Goal: Information Seeking & Learning: Check status

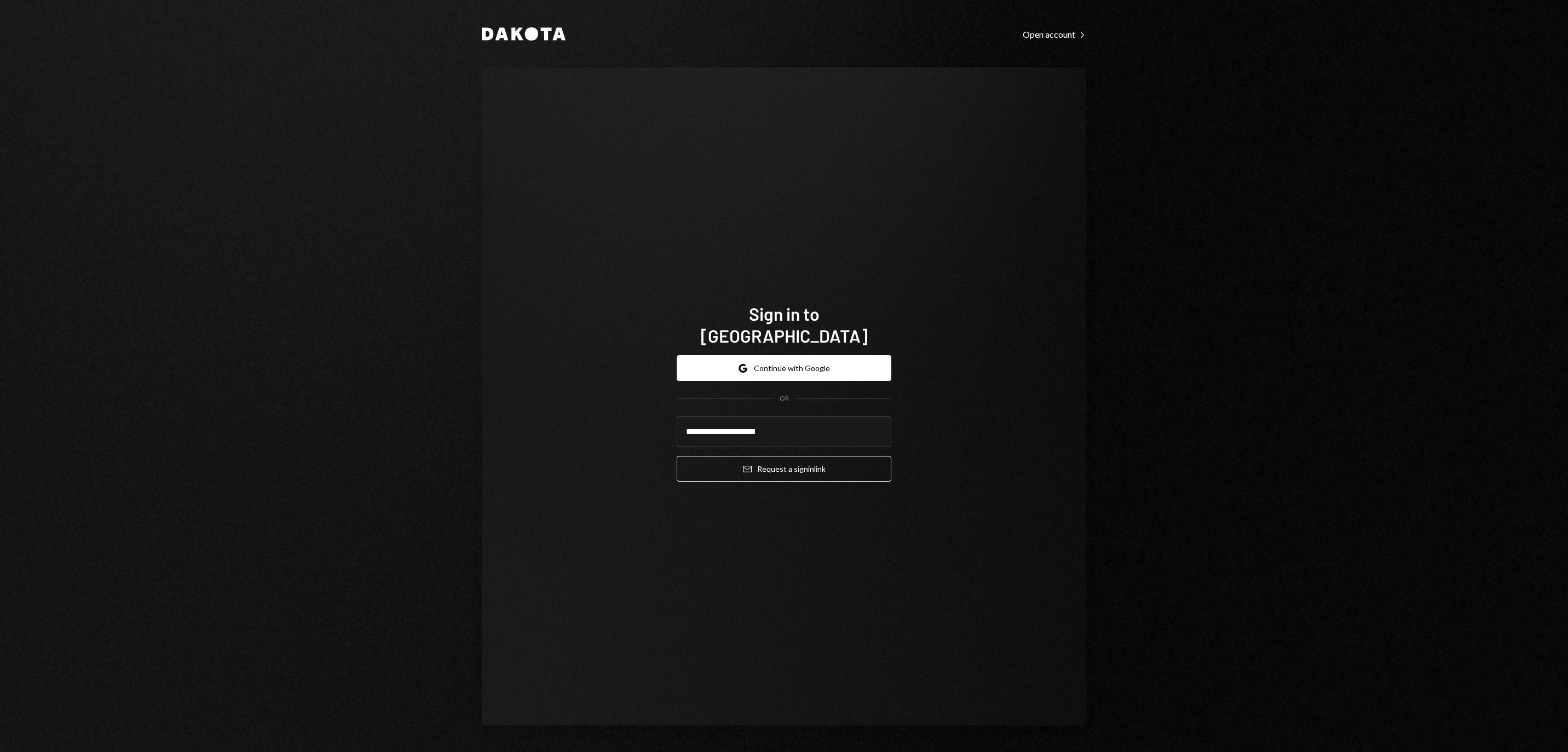
type input "**********"
click at [784, 462] on button "Email Request a sign in link" at bounding box center [784, 469] width 215 height 26
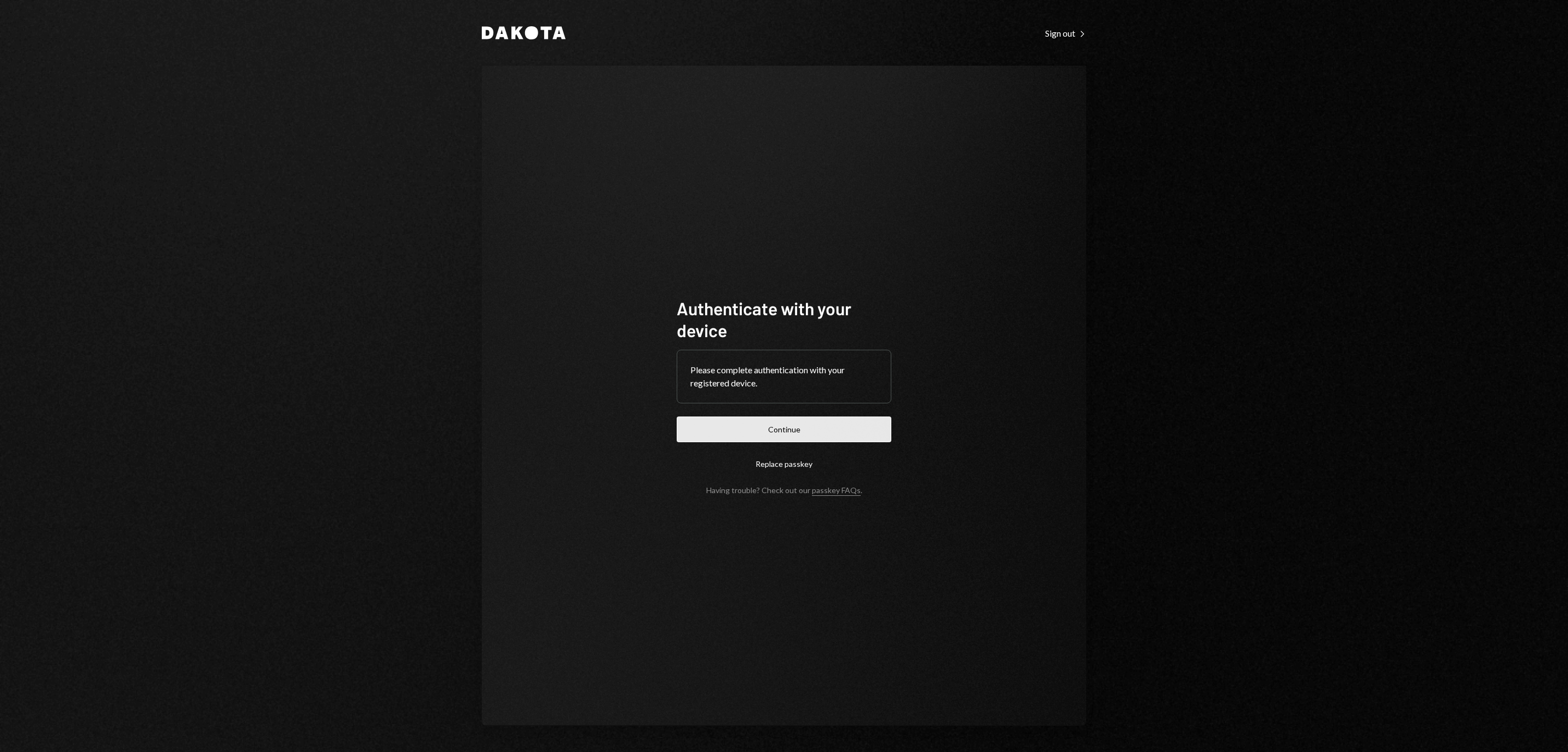
click at [812, 432] on button "Continue" at bounding box center [784, 430] width 215 height 26
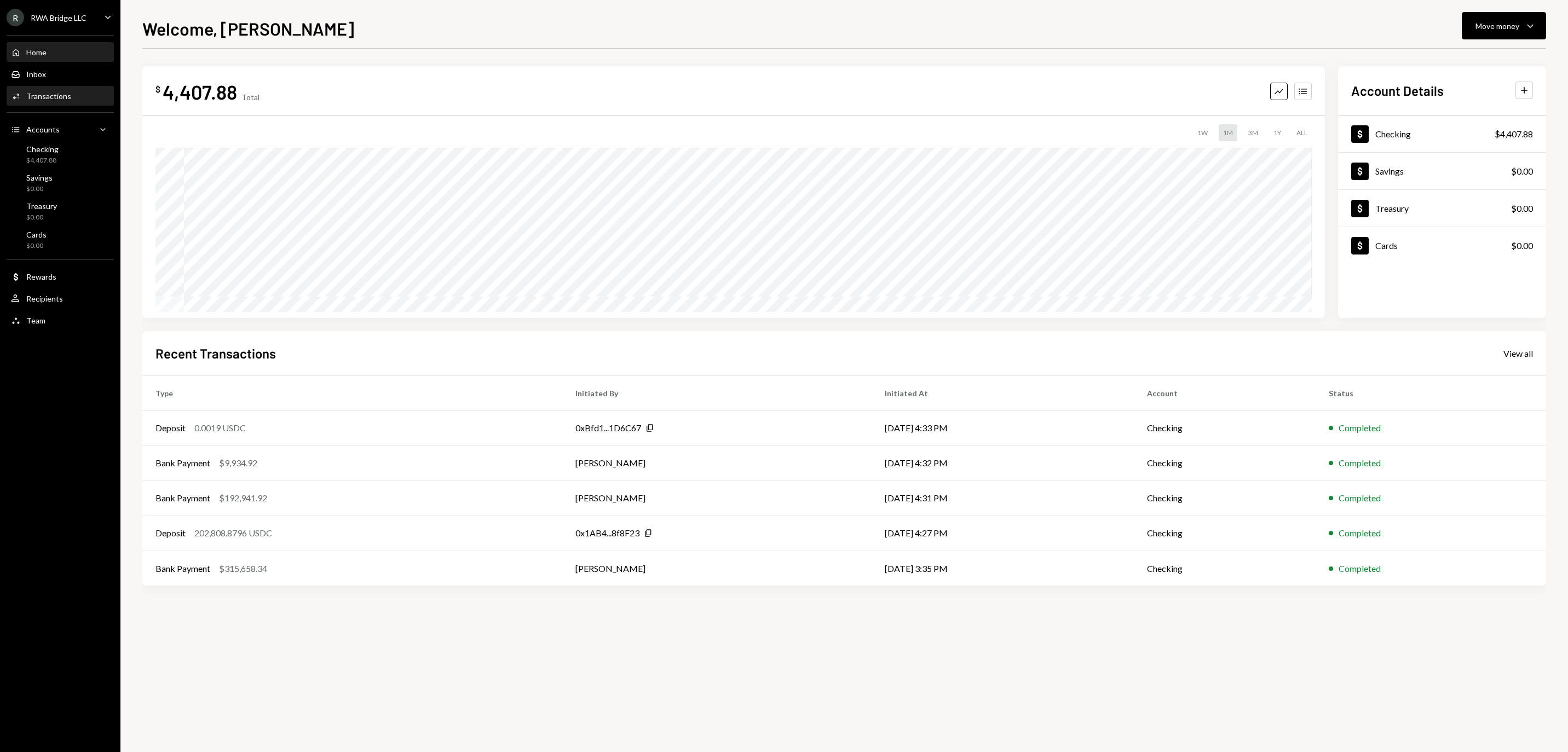
click at [71, 101] on div "Transactions" at bounding box center [48, 96] width 45 height 9
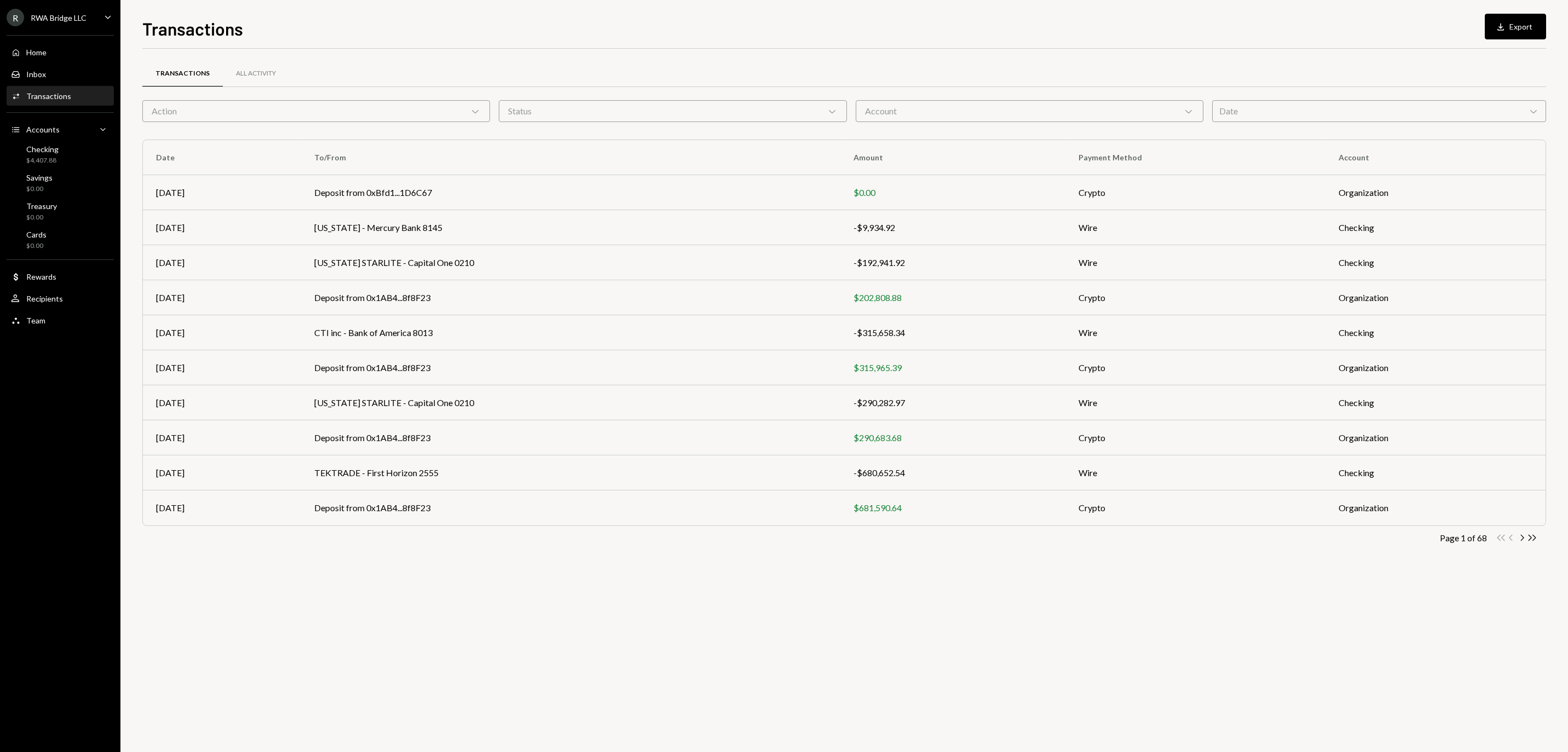
click at [944, 101] on div "Account Chevron Down" at bounding box center [1030, 111] width 348 height 22
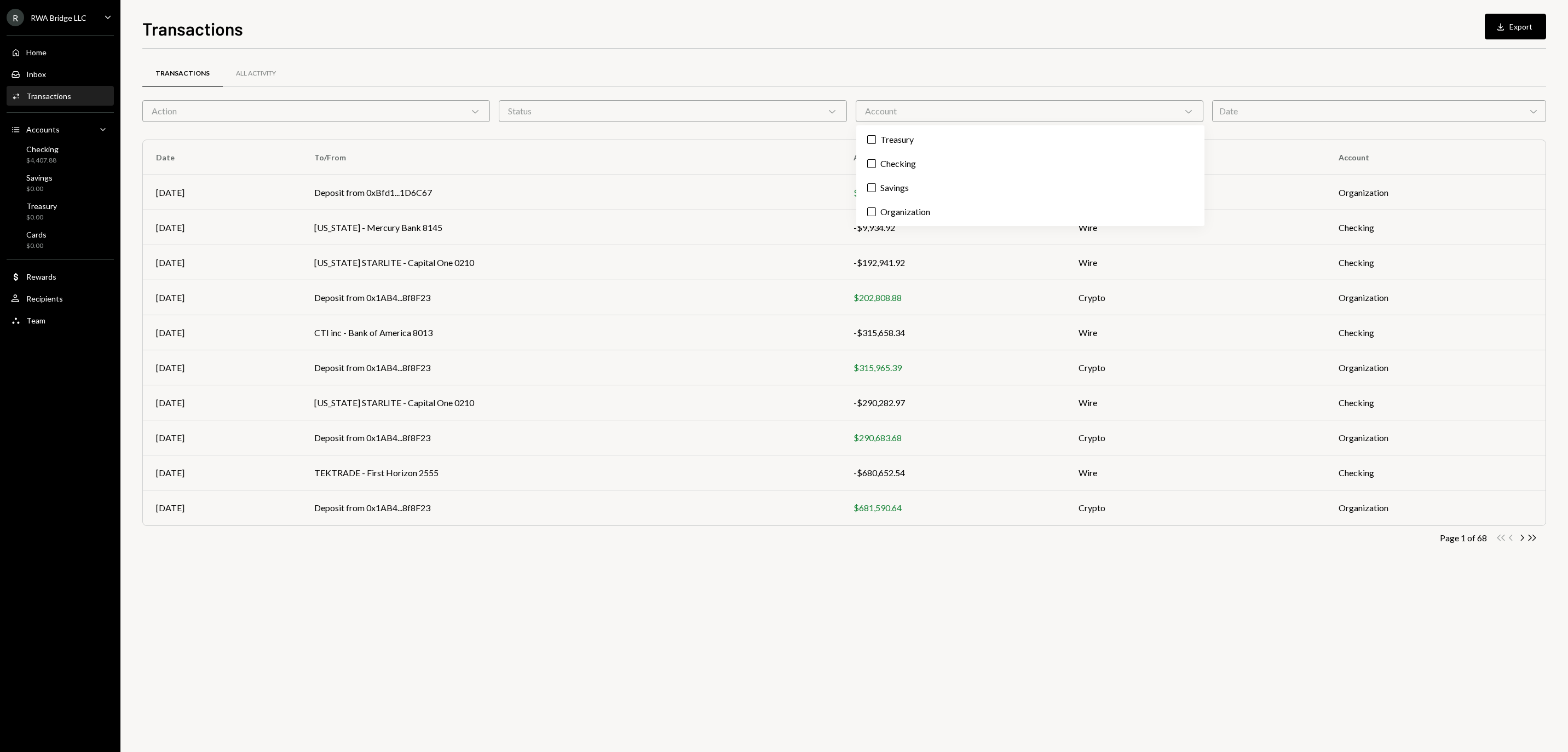
click at [944, 101] on div "Account Chevron Down" at bounding box center [1030, 111] width 348 height 22
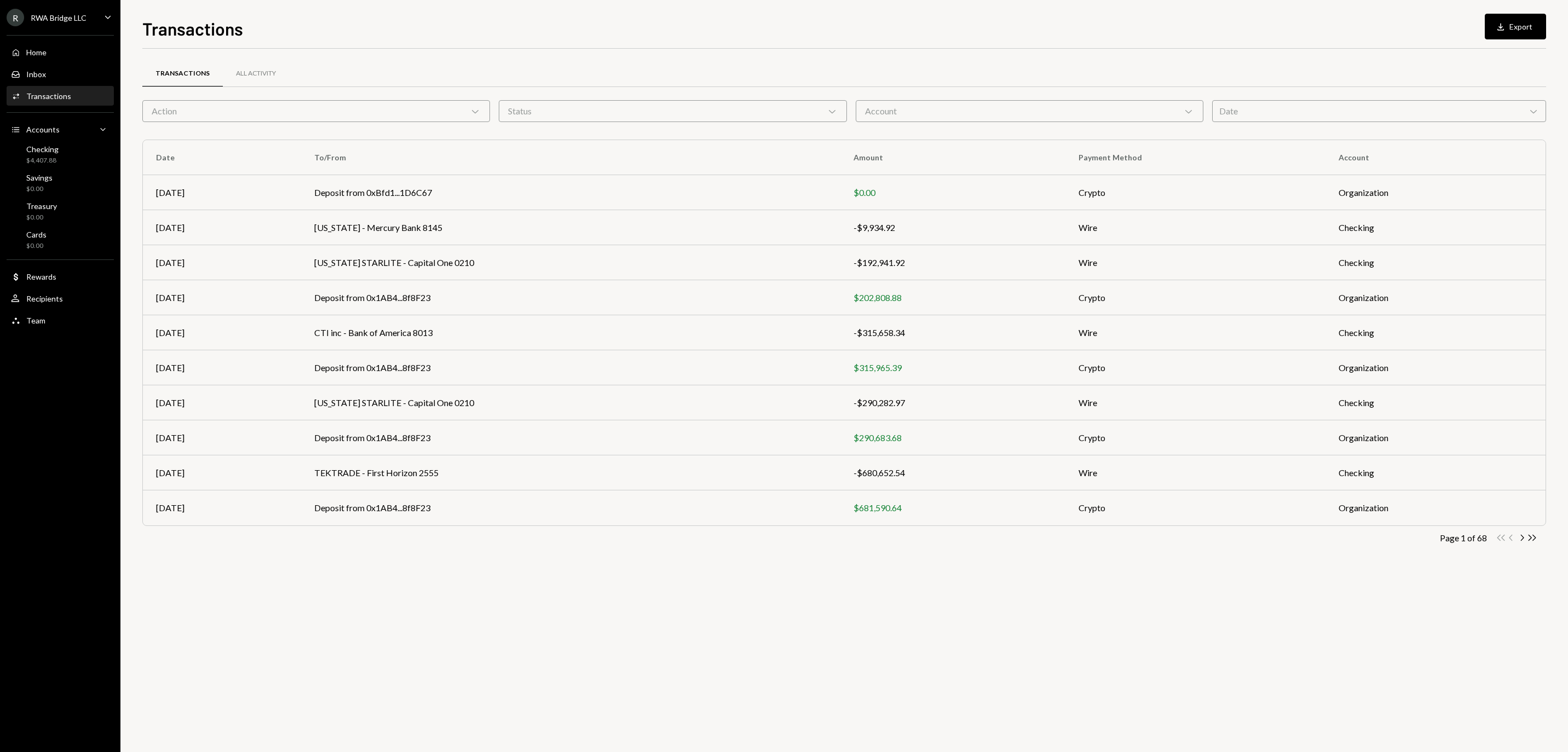
click at [399, 105] on div "Action Chevron Down" at bounding box center [316, 111] width 348 height 22
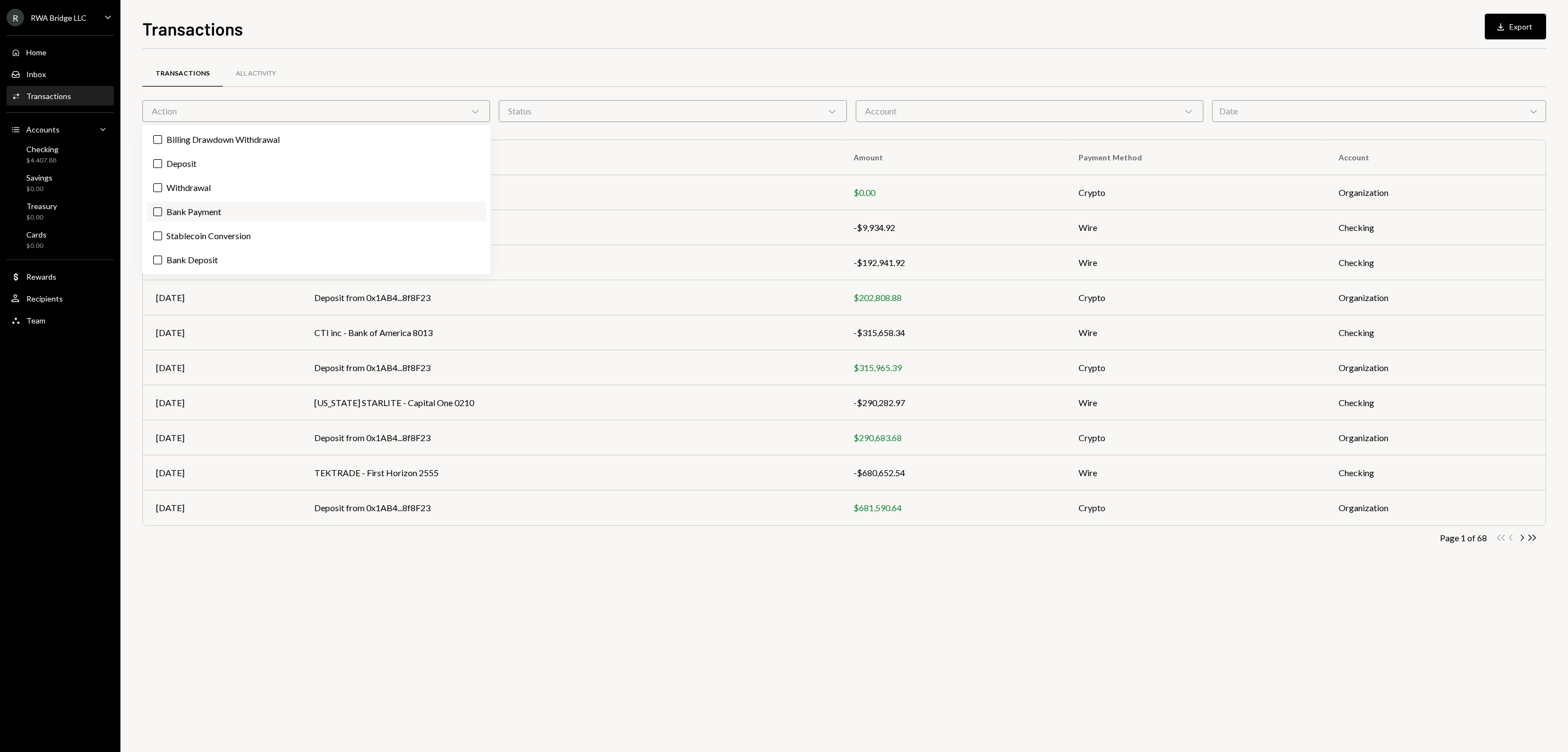
click at [329, 215] on label "Bank Payment" at bounding box center [317, 211] width 339 height 20
click at [162, 215] on button "Bank Payment" at bounding box center [158, 211] width 9 height 9
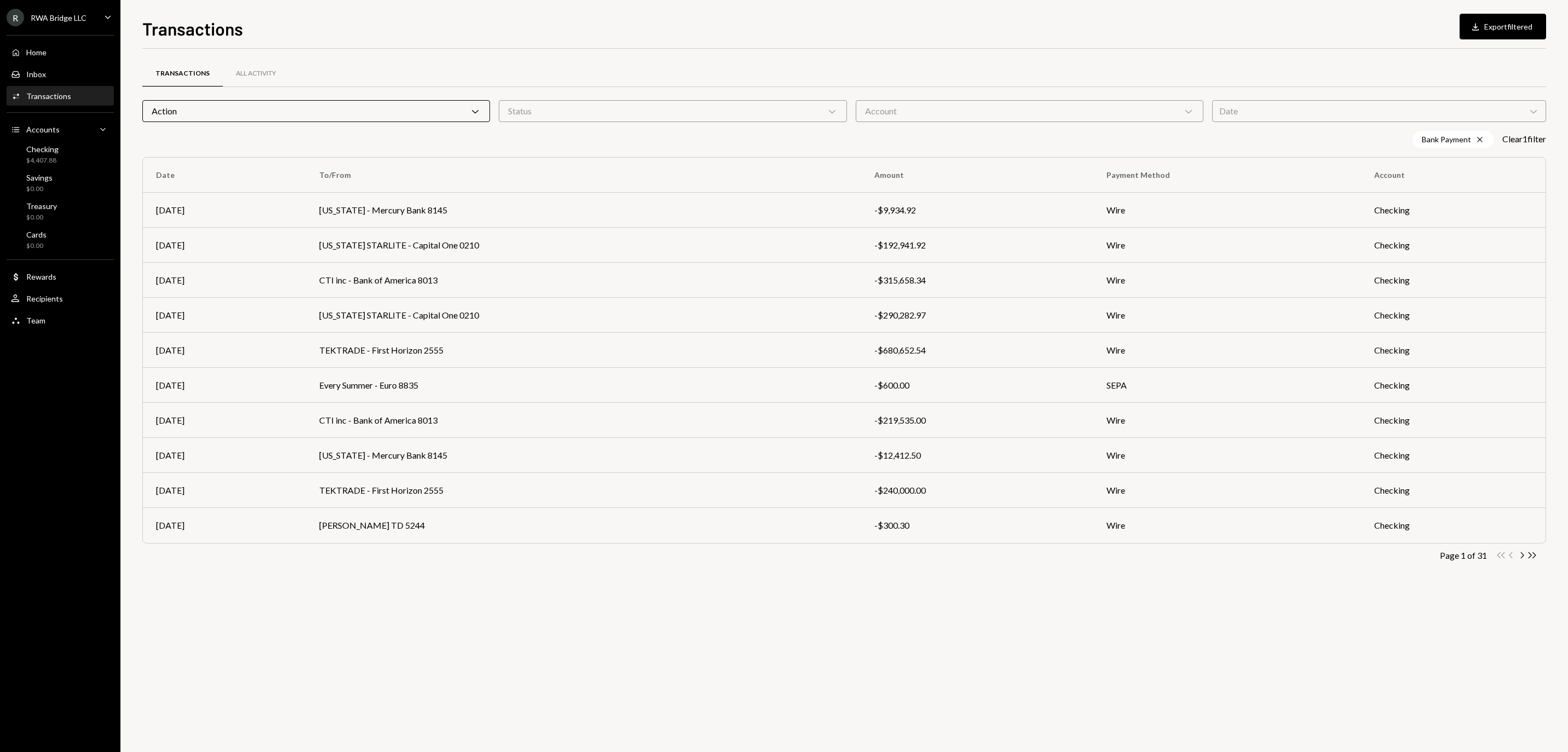
click at [942, 628] on div "Transactions All Activity Action Chevron Down Status Chevron Down Account Chevr…" at bounding box center [844, 400] width 1404 height 704
click at [1531, 558] on icon "button" at bounding box center [1532, 555] width 7 height 6
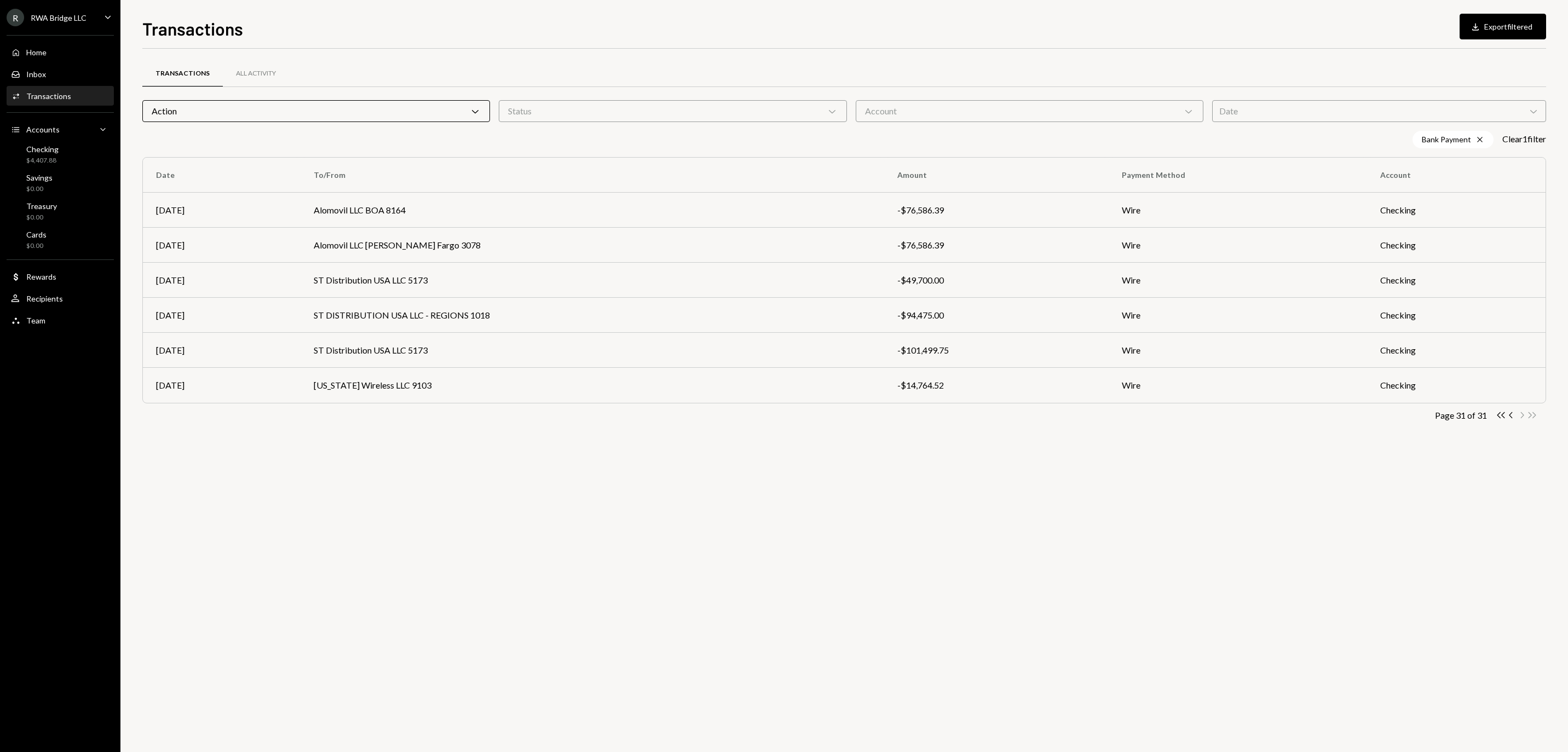
click at [1511, 423] on div "Transactions All Activity Action Chevron Down Status Chevron Down Account Chevr…" at bounding box center [844, 257] width 1404 height 382
click at [1511, 420] on icon "Chevron Left" at bounding box center [1511, 415] width 10 height 10
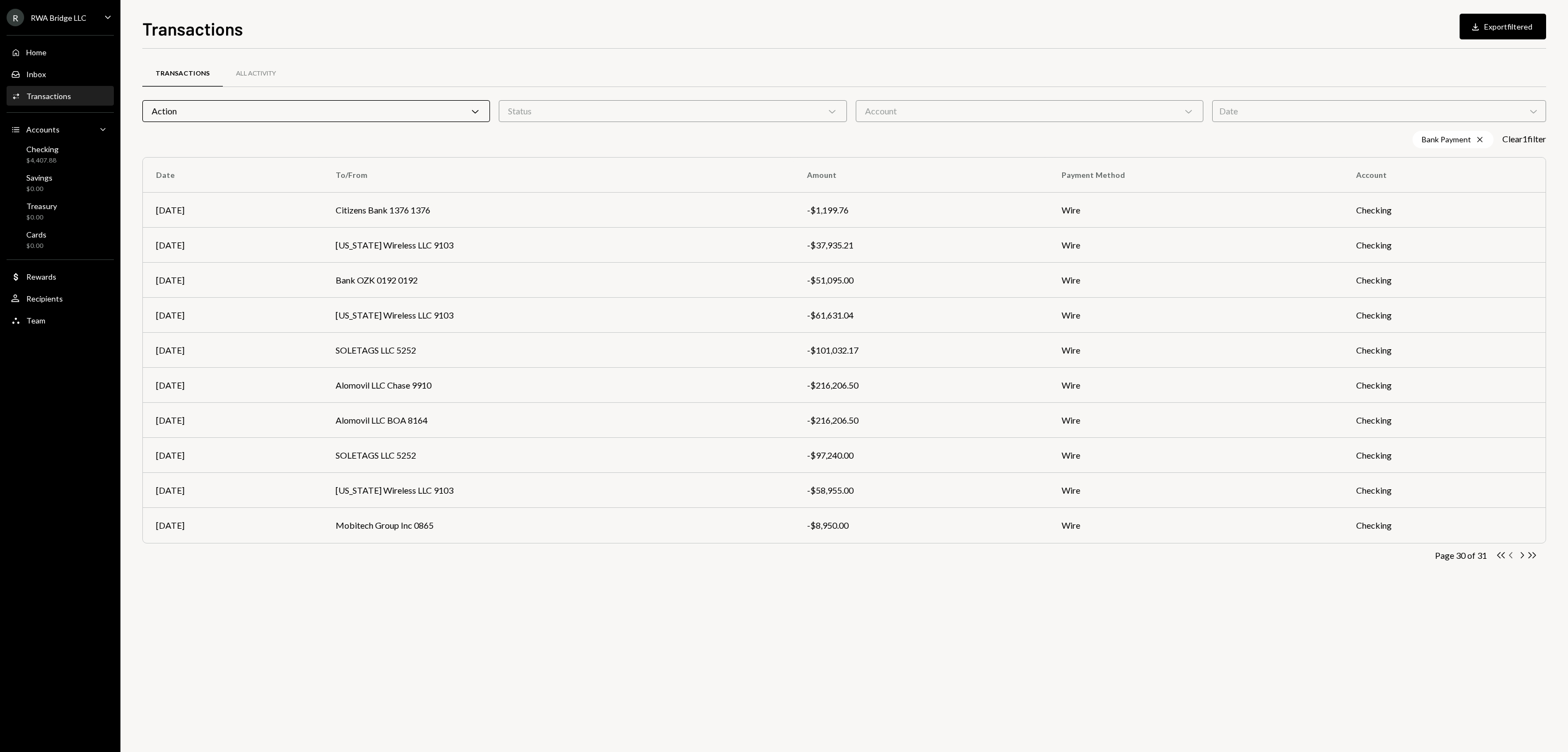
click at [1512, 558] on icon "button" at bounding box center [1511, 555] width 3 height 6
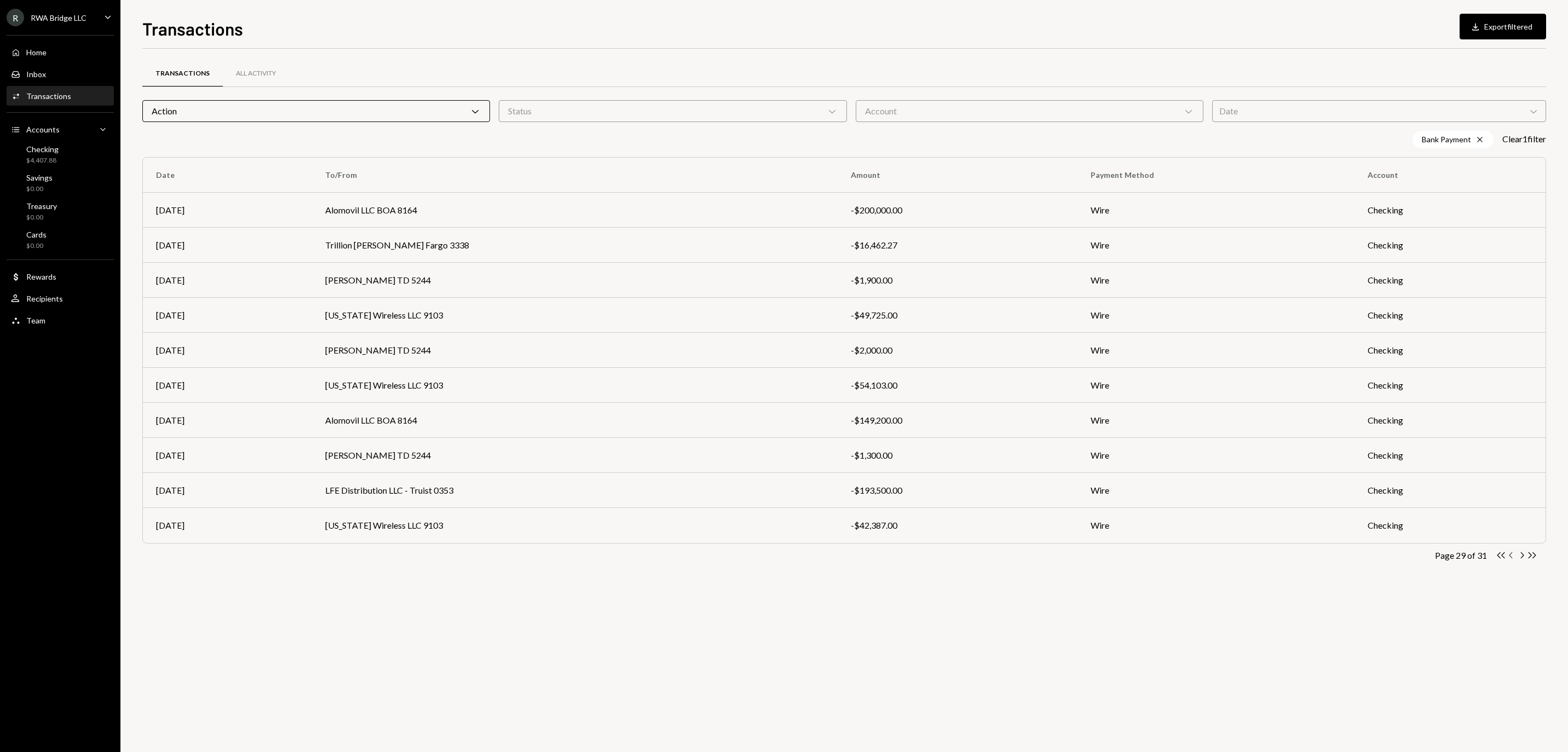
click at [1512, 558] on icon "Chevron Left" at bounding box center [1511, 555] width 10 height 10
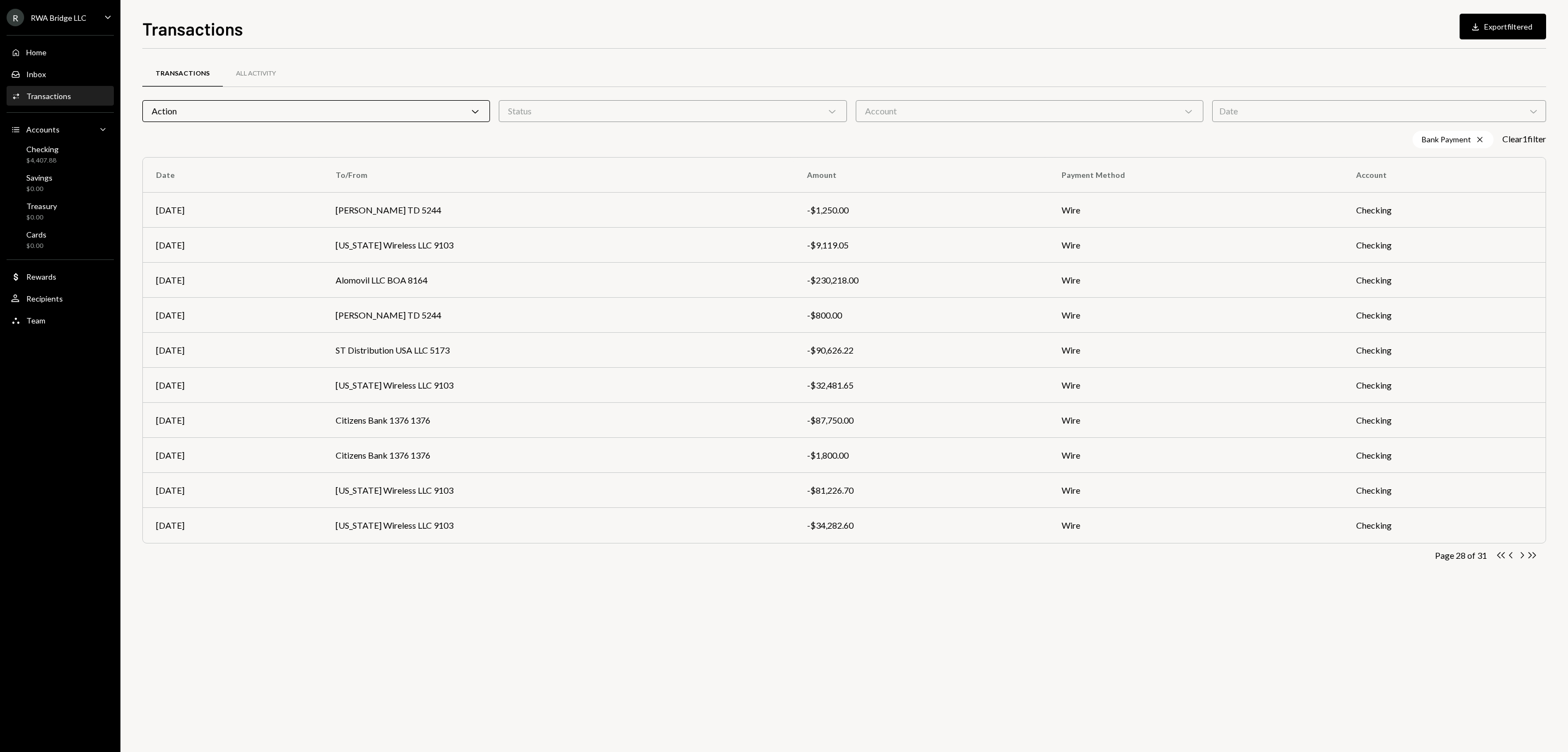
click at [1512, 558] on icon "Chevron Left" at bounding box center [1511, 555] width 10 height 10
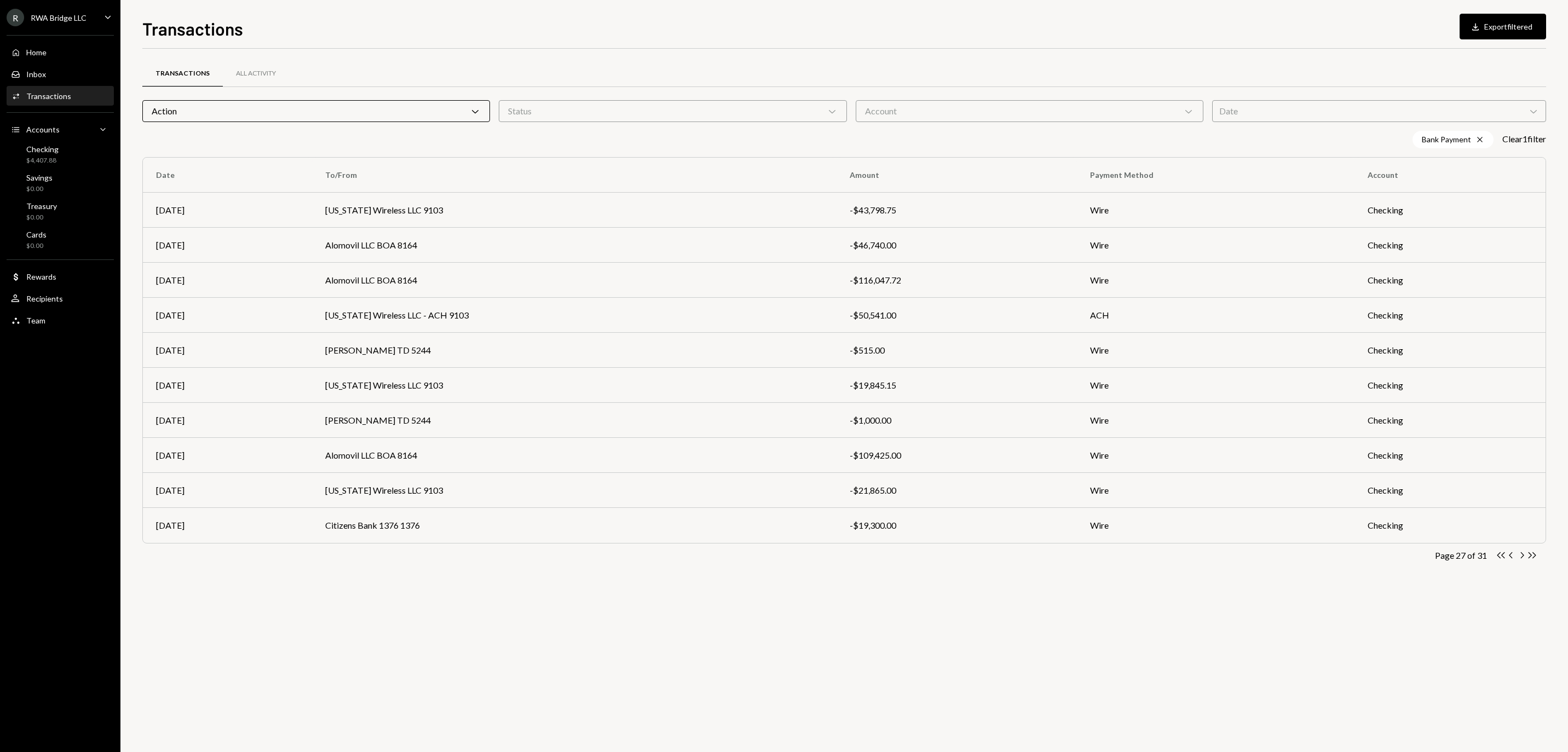
click at [1512, 558] on icon "Chevron Left" at bounding box center [1511, 555] width 10 height 10
click at [1515, 558] on icon "Chevron Left" at bounding box center [1511, 555] width 10 height 10
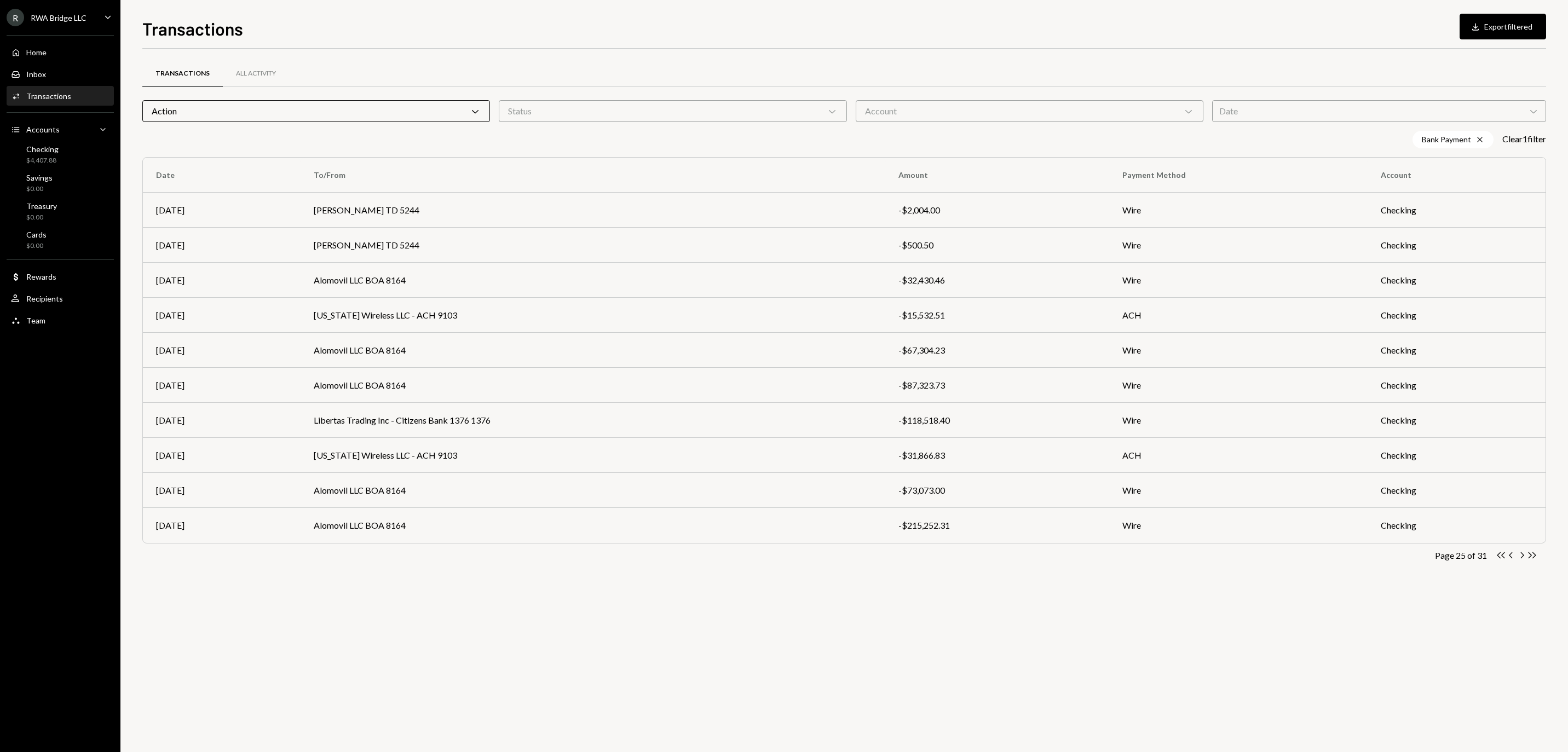
click at [1515, 558] on icon "Chevron Left" at bounding box center [1511, 555] width 10 height 10
click at [803, 112] on div "Status Chevron Down" at bounding box center [673, 111] width 348 height 22
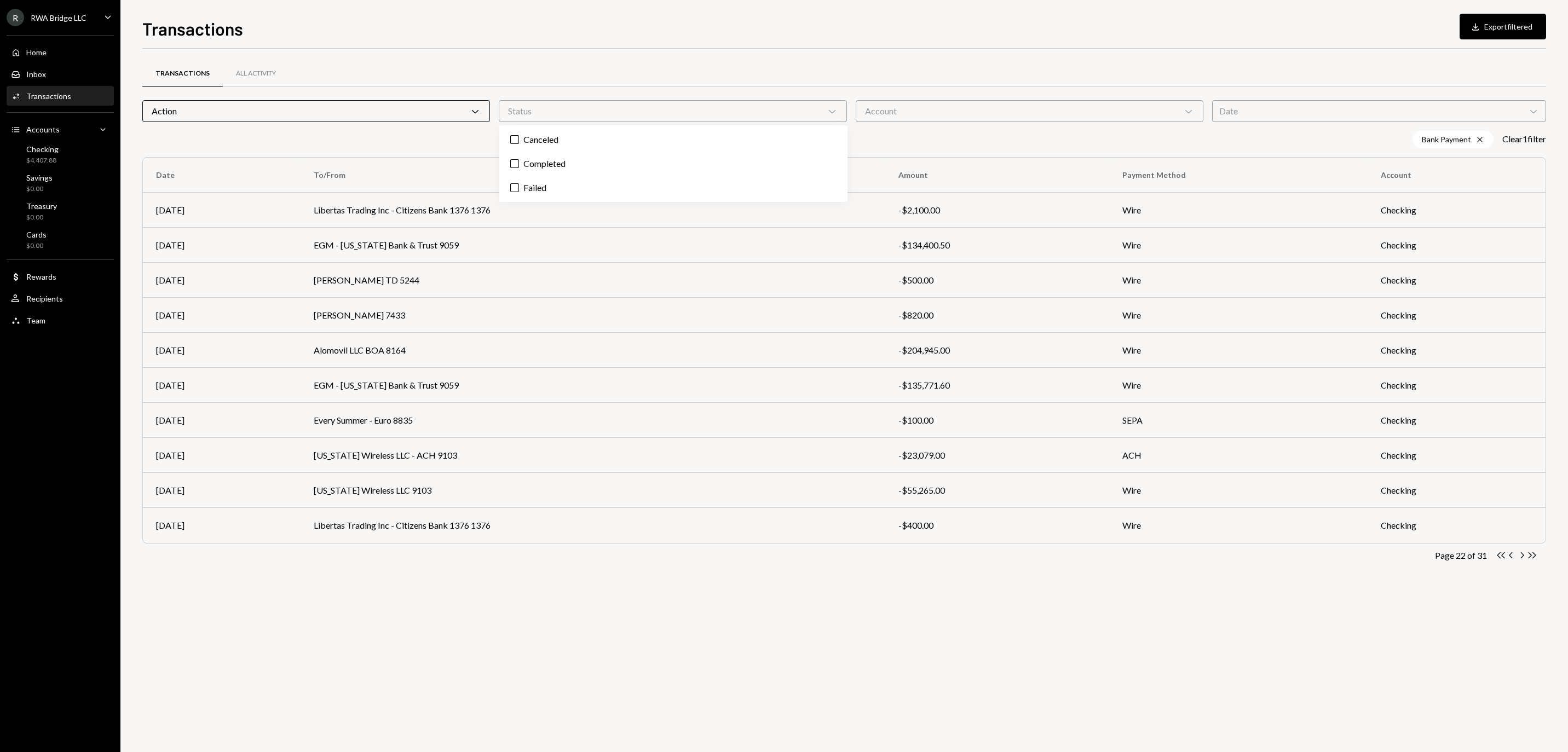
click at [931, 105] on div "Account Chevron Down" at bounding box center [1030, 111] width 348 height 22
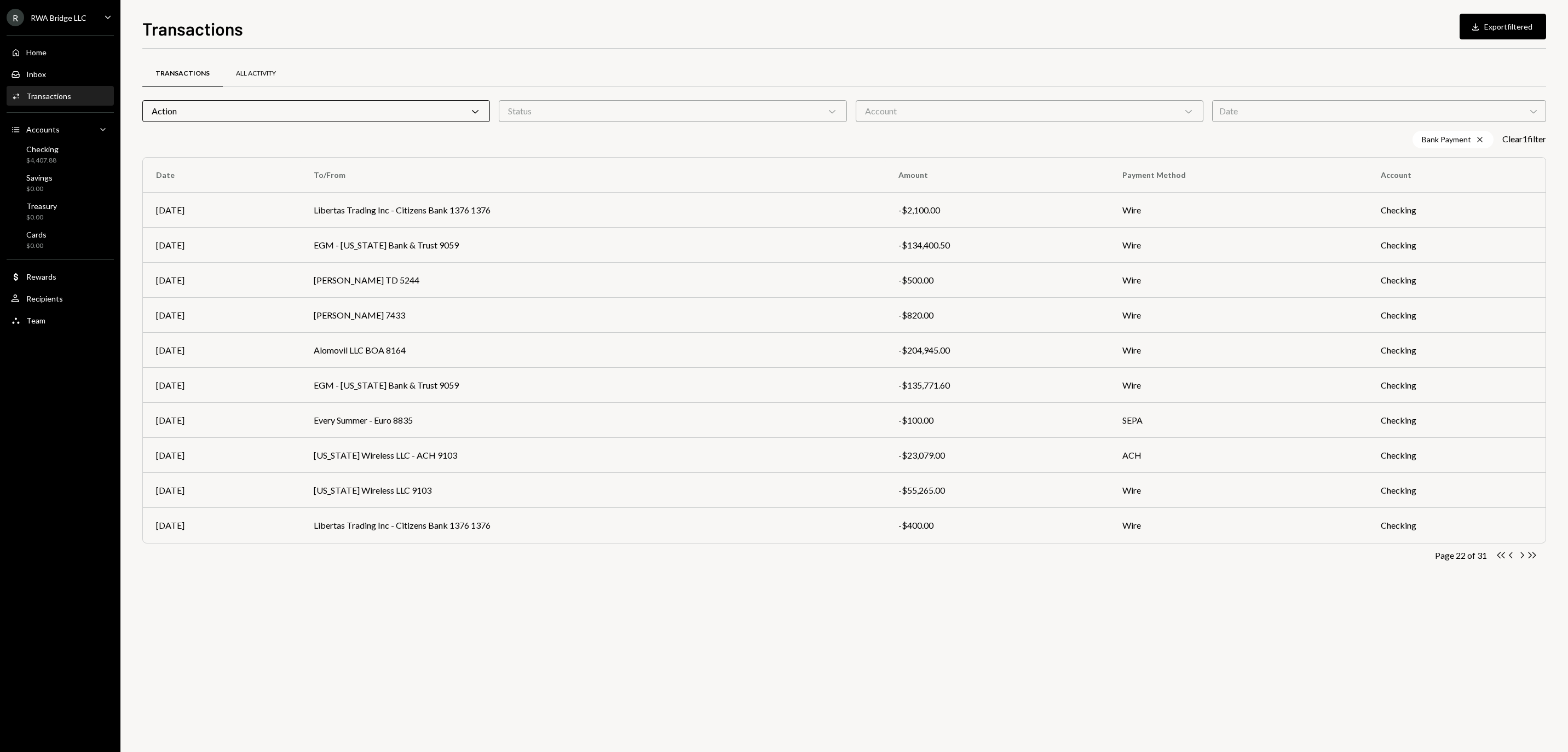
click at [276, 69] on div "All Activity" at bounding box center [255, 73] width 40 height 9
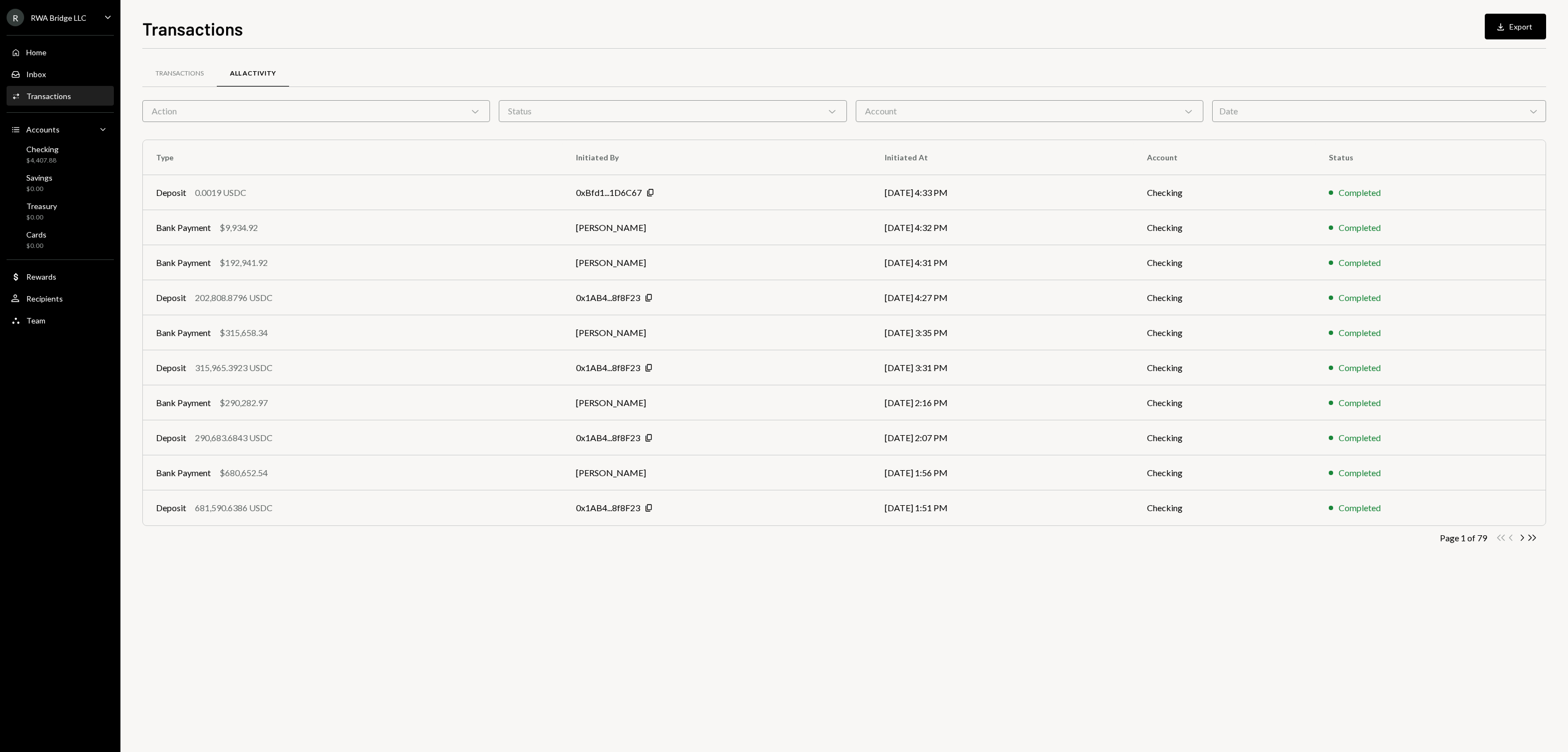
click at [338, 124] on div "Transactions All Activity Action Chevron Down Status Chevron Down Account Chevr…" at bounding box center [844, 318] width 1404 height 505
click at [338, 103] on div "Action Chevron Down" at bounding box center [316, 111] width 348 height 22
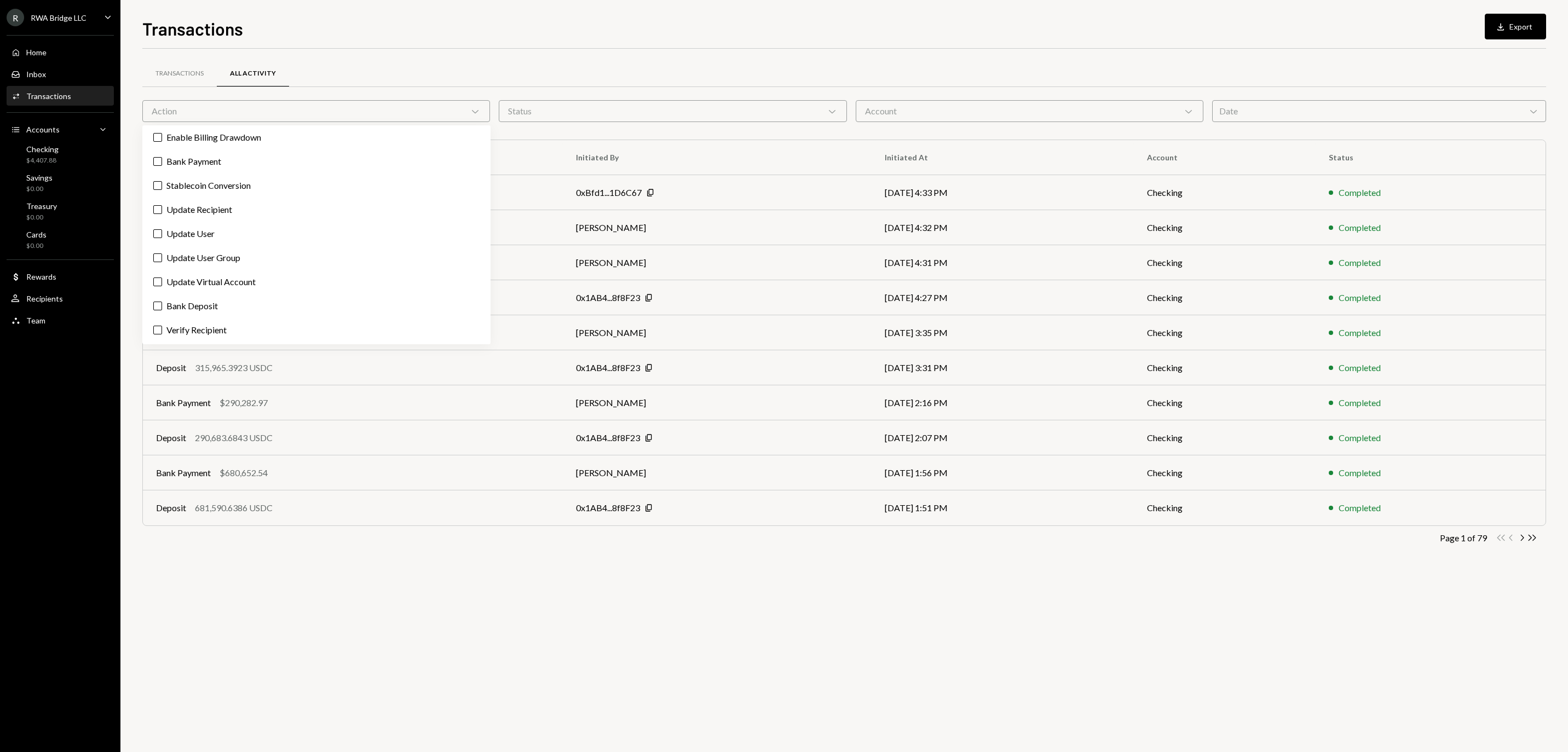
scroll to position [264, 0]
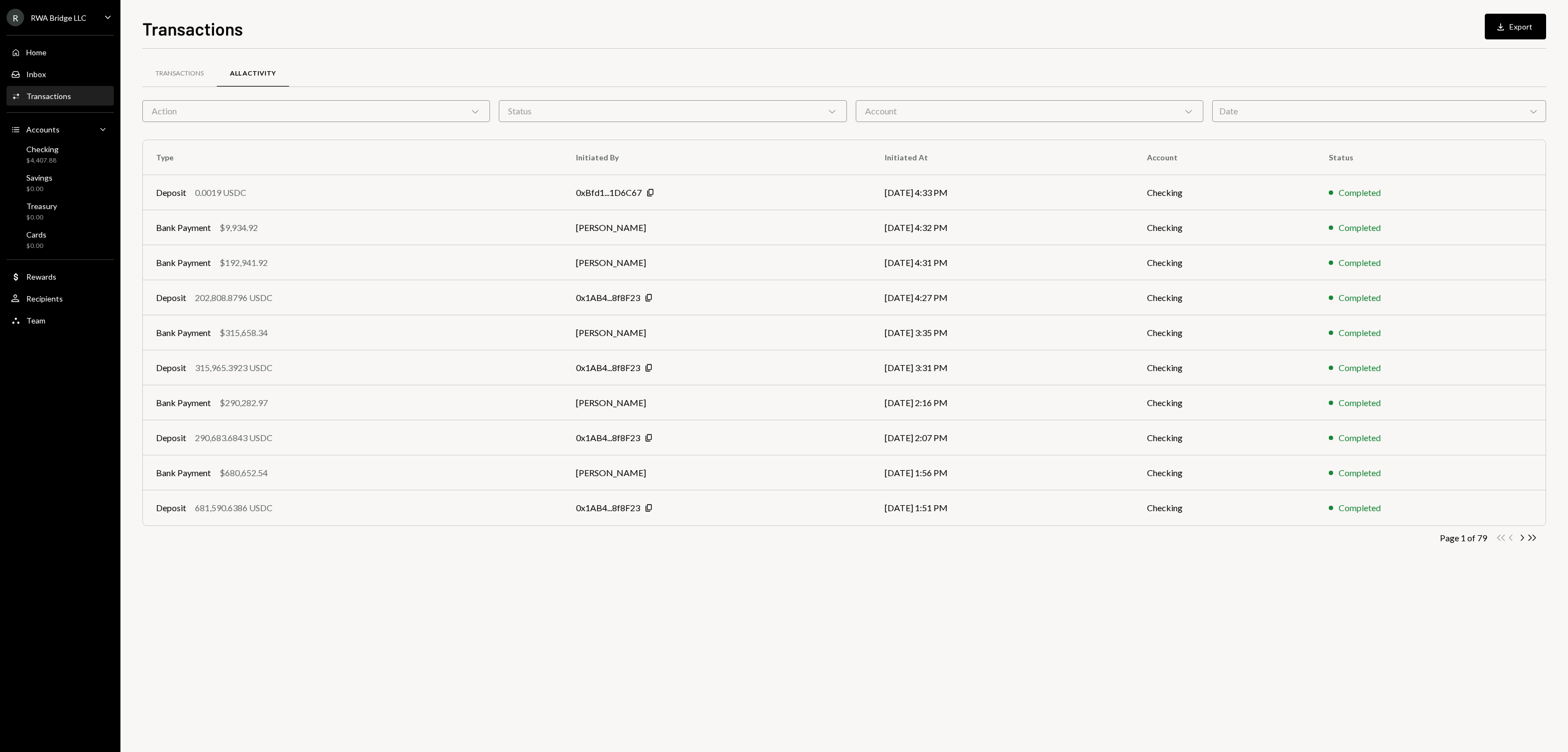
click at [554, 70] on div "Transactions All Activity" at bounding box center [844, 73] width 1404 height 28
click at [1528, 541] on icon "Double Arrow Right" at bounding box center [1532, 537] width 10 height 10
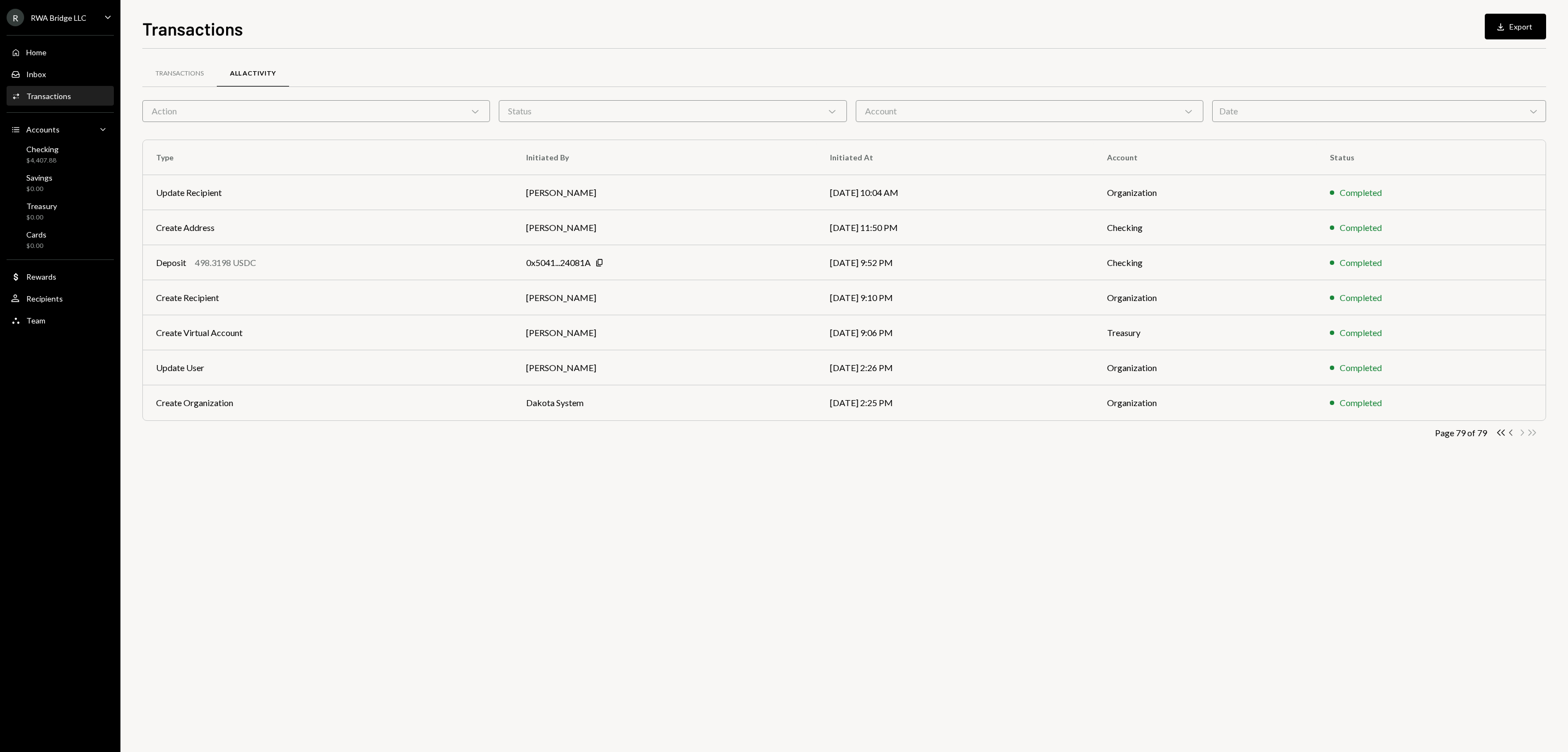
click at [1509, 438] on icon "Chevron Left" at bounding box center [1511, 432] width 10 height 10
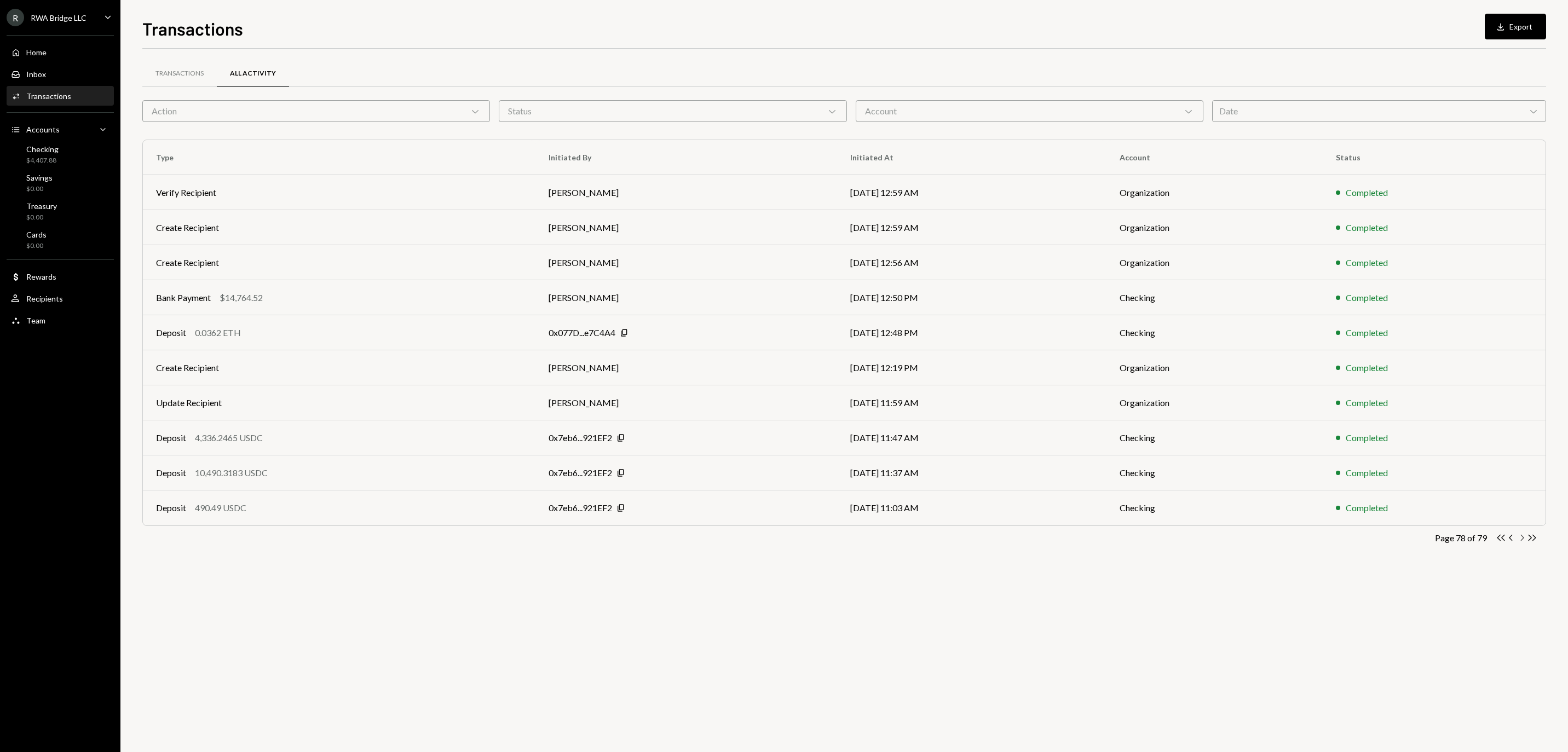
click at [1522, 543] on icon "Chevron Right" at bounding box center [1522, 537] width 10 height 10
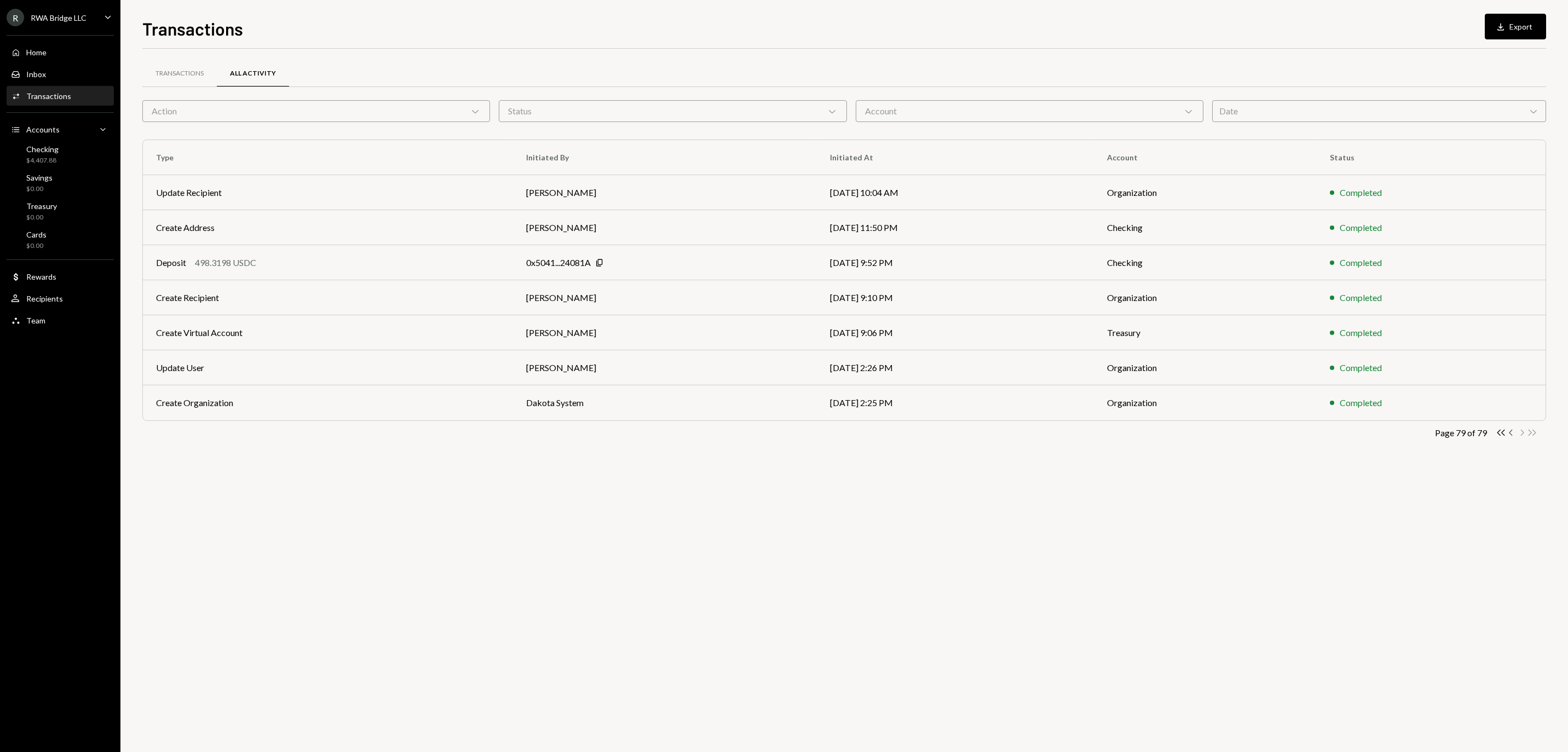
click at [1511, 436] on icon "button" at bounding box center [1511, 432] width 3 height 6
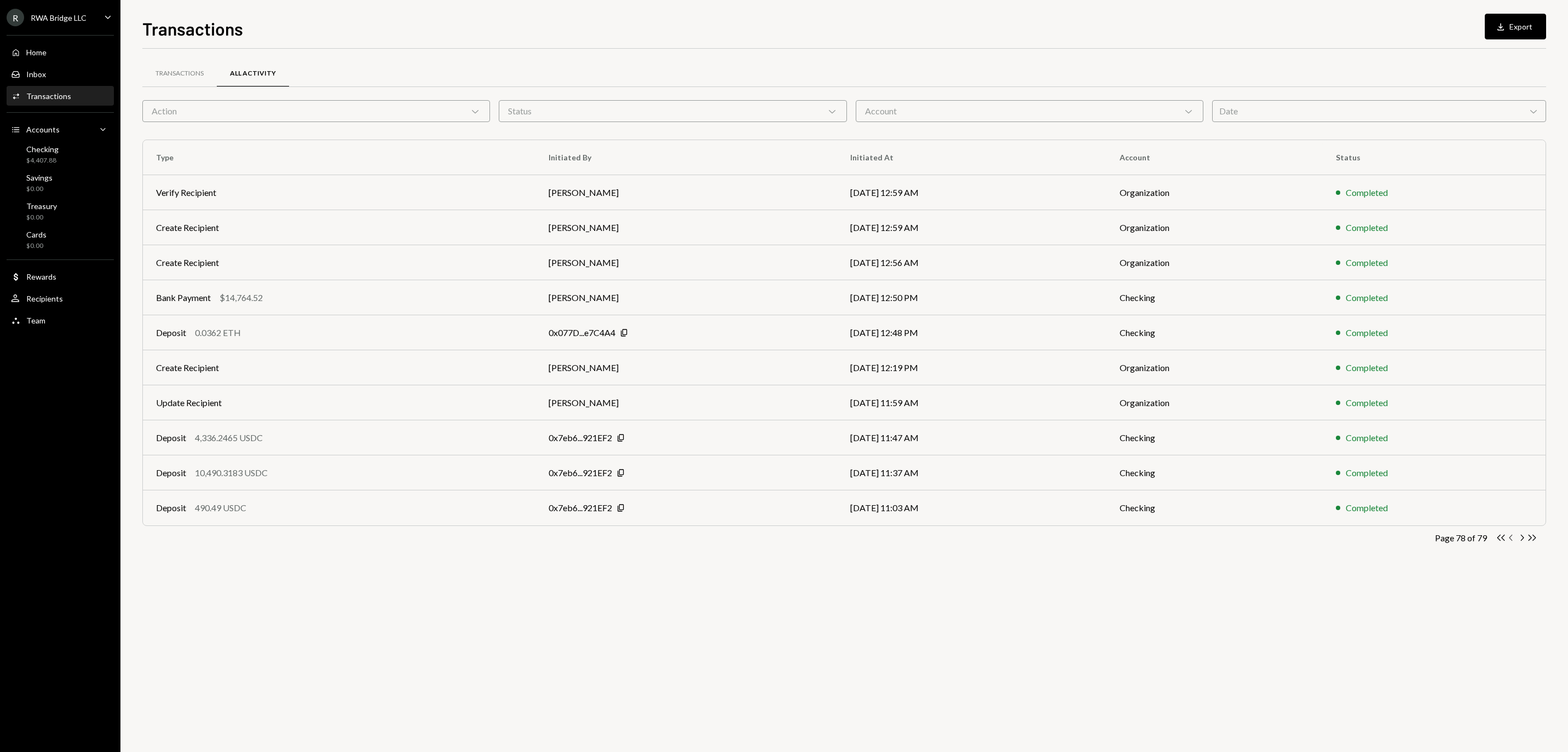
click at [1513, 540] on icon "Chevron Left" at bounding box center [1511, 537] width 10 height 10
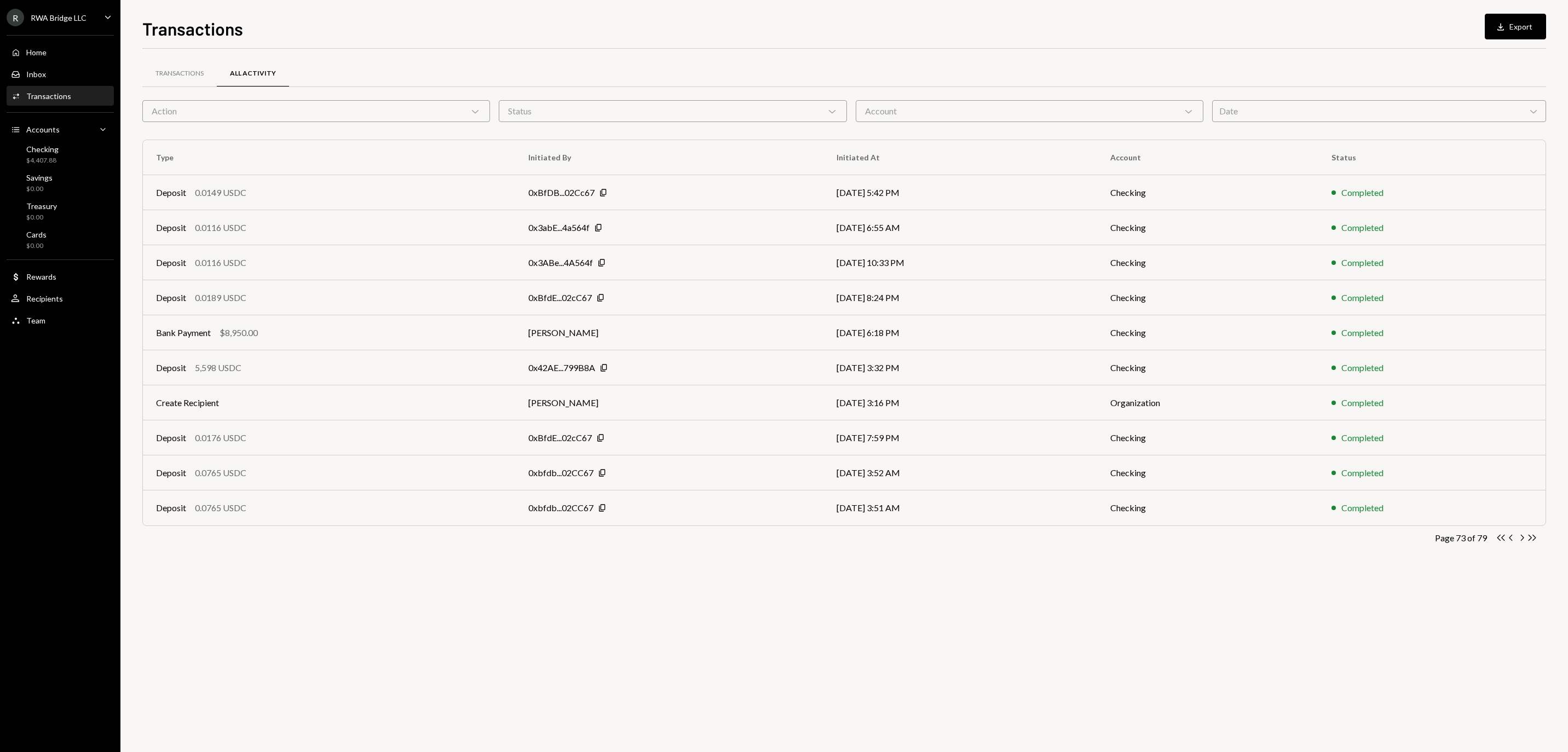
click at [1513, 540] on icon "Chevron Left" at bounding box center [1511, 537] width 10 height 10
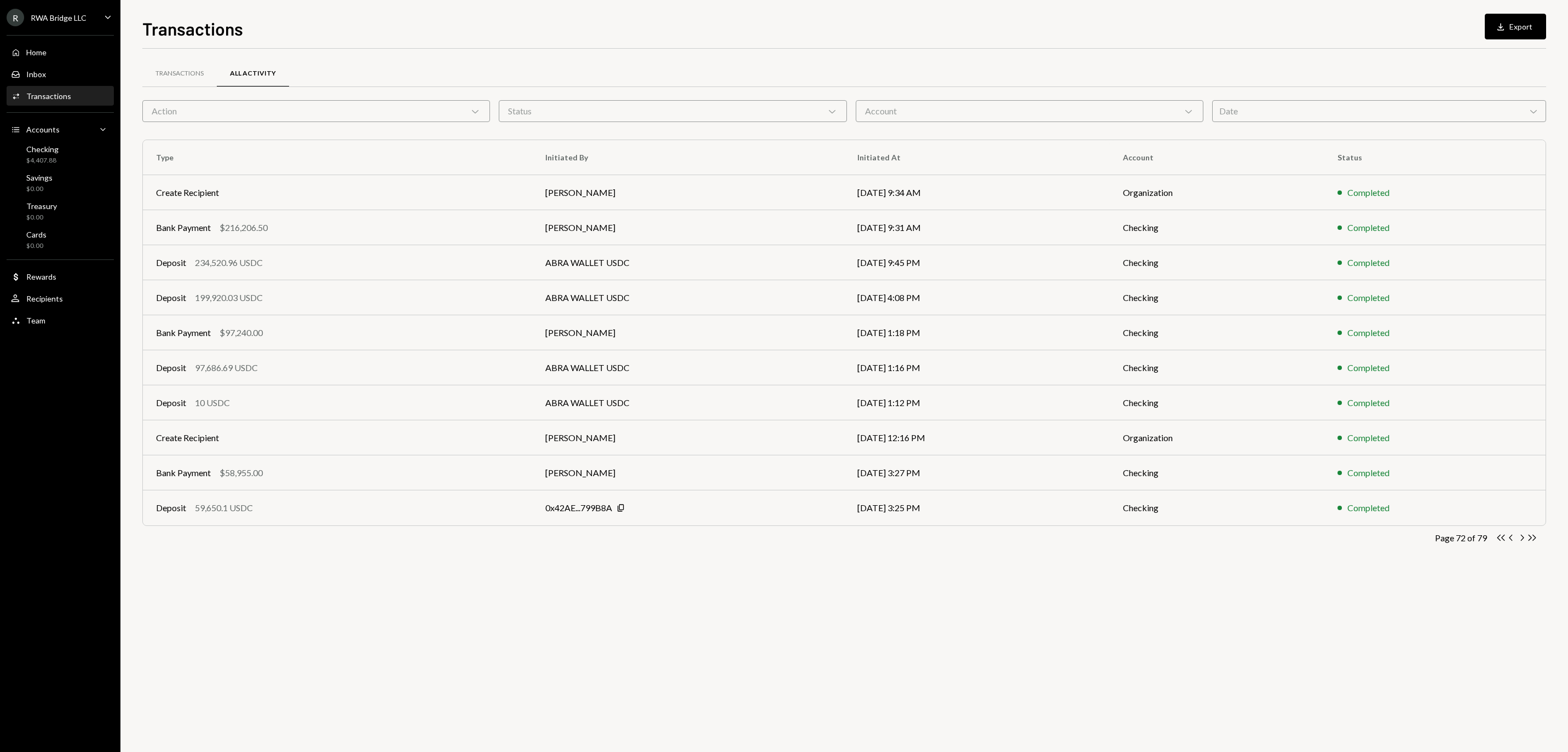
click at [1513, 540] on icon "Chevron Left" at bounding box center [1511, 537] width 10 height 10
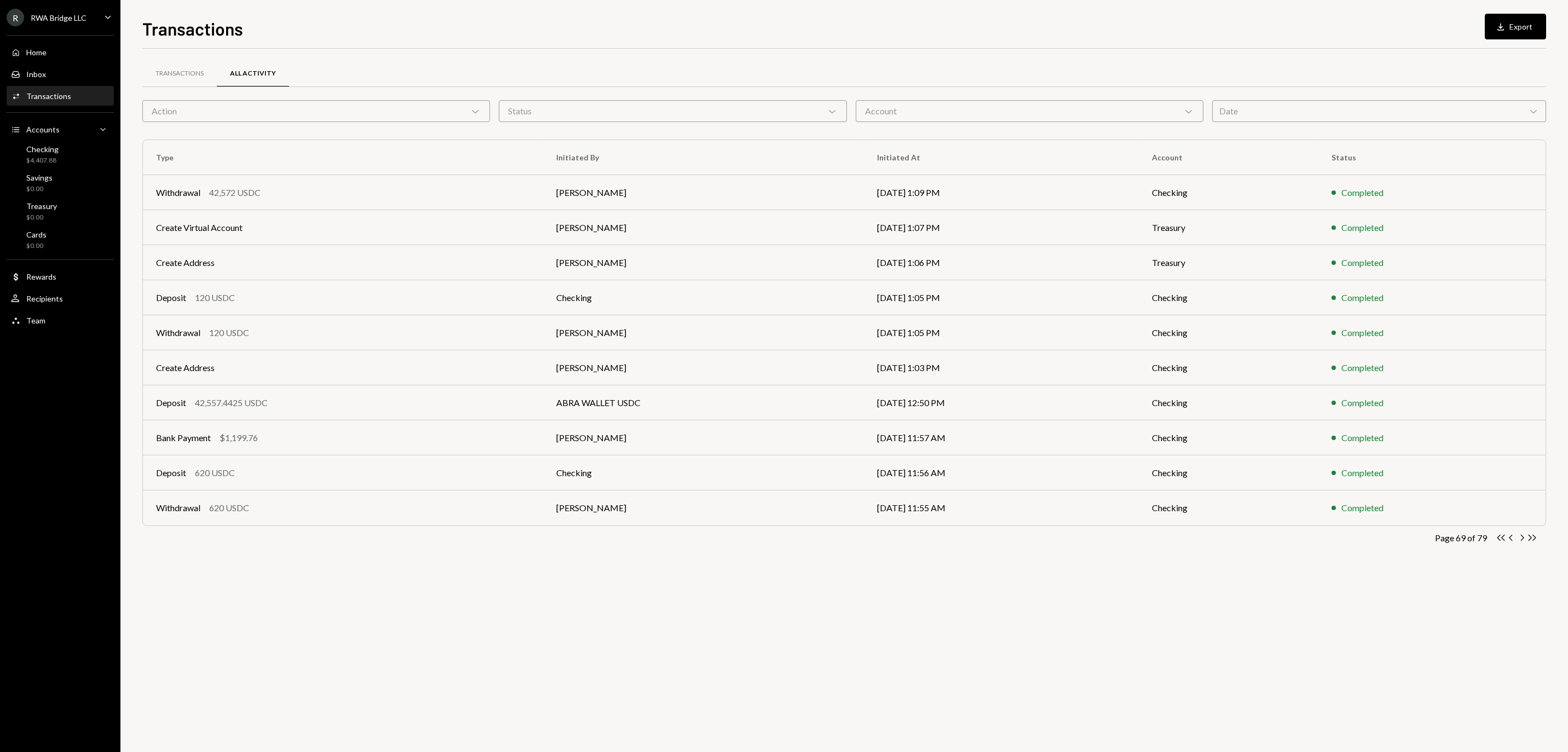
click at [408, 117] on div "Action Chevron Down" at bounding box center [316, 111] width 348 height 22
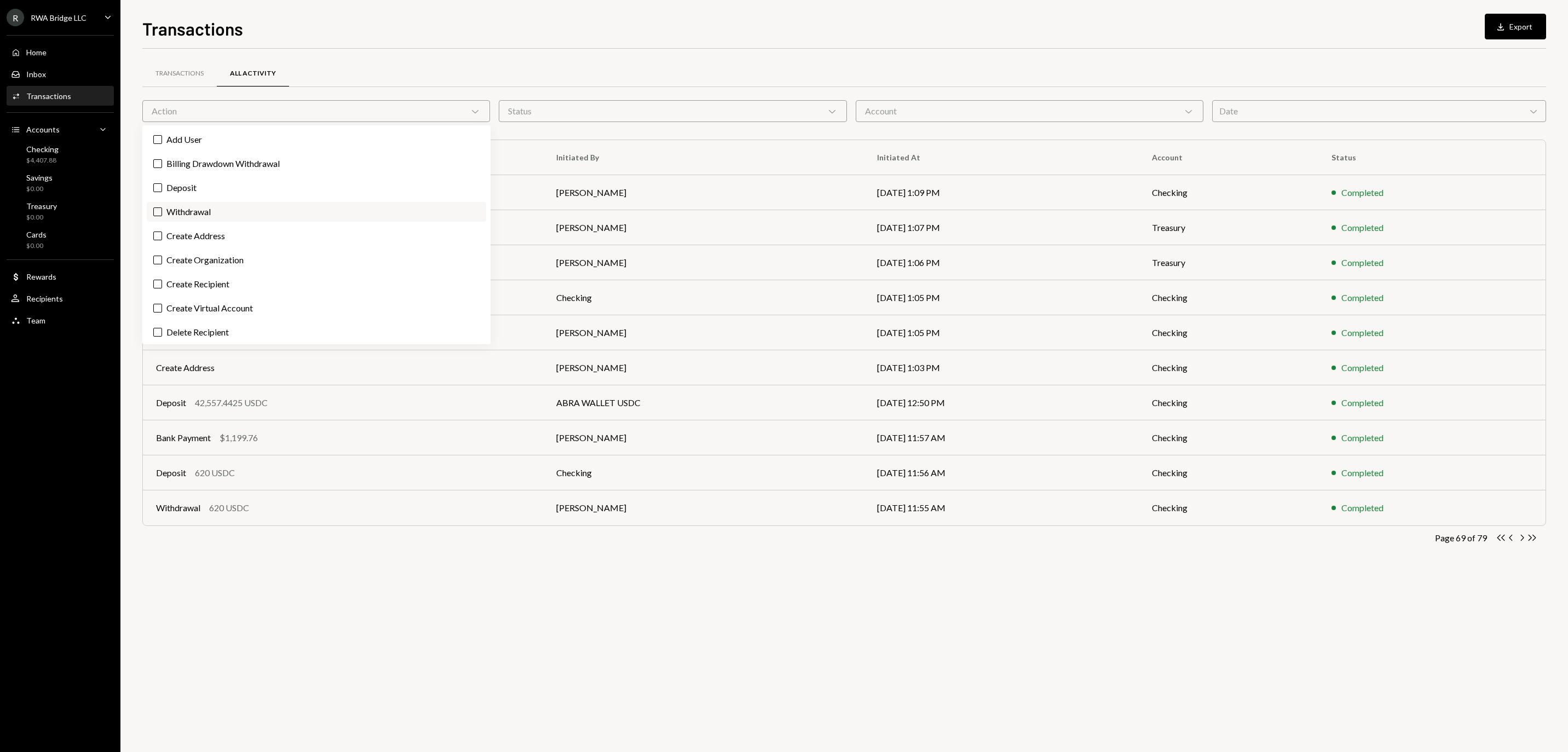
click at [338, 211] on label "Withdrawal" at bounding box center [317, 211] width 339 height 20
click at [162, 211] on button "Withdrawal" at bounding box center [158, 211] width 9 height 9
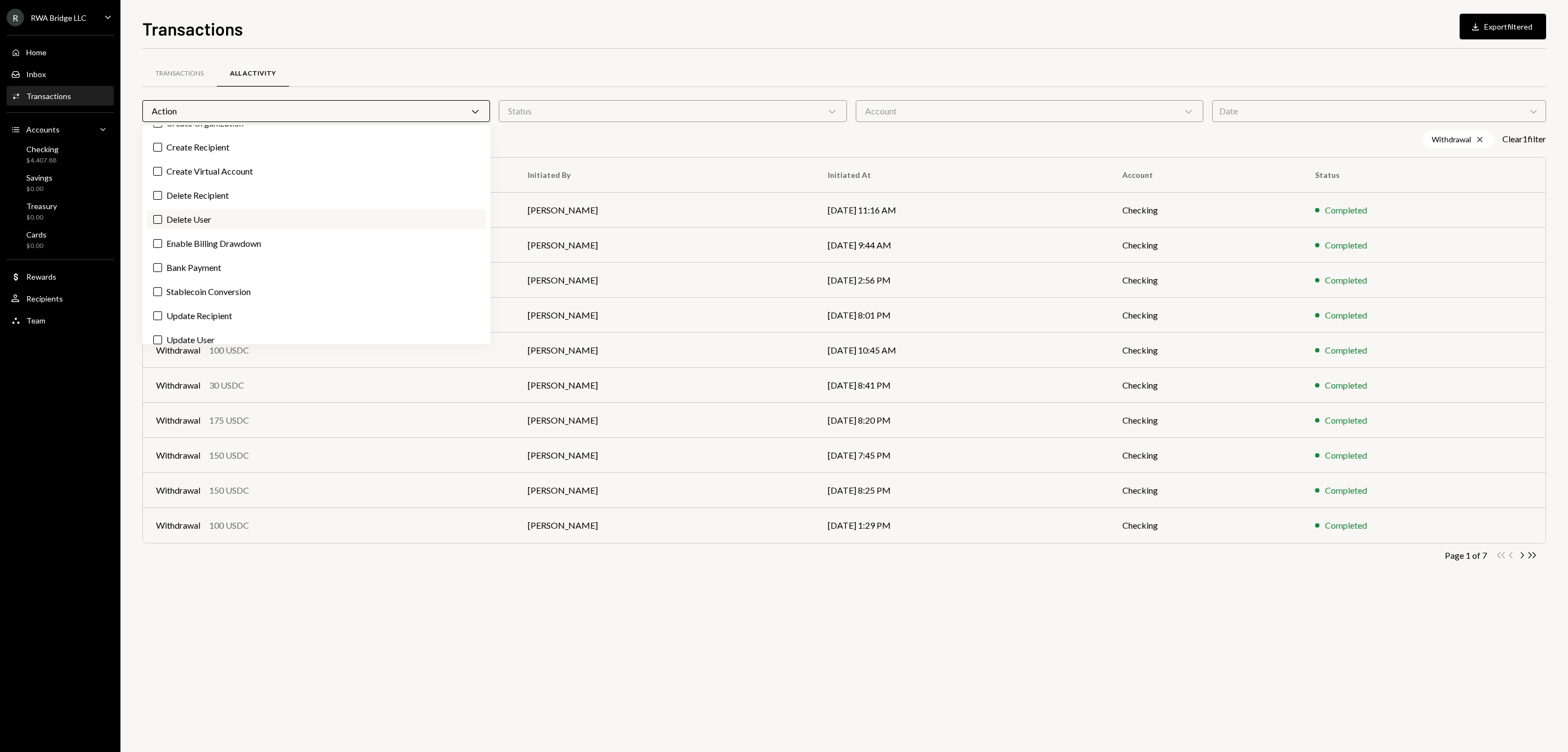
scroll to position [159, 0]
click at [332, 256] on label "Bank Payment" at bounding box center [317, 245] width 339 height 20
click at [162, 250] on button "Bank Payment" at bounding box center [158, 246] width 9 height 9
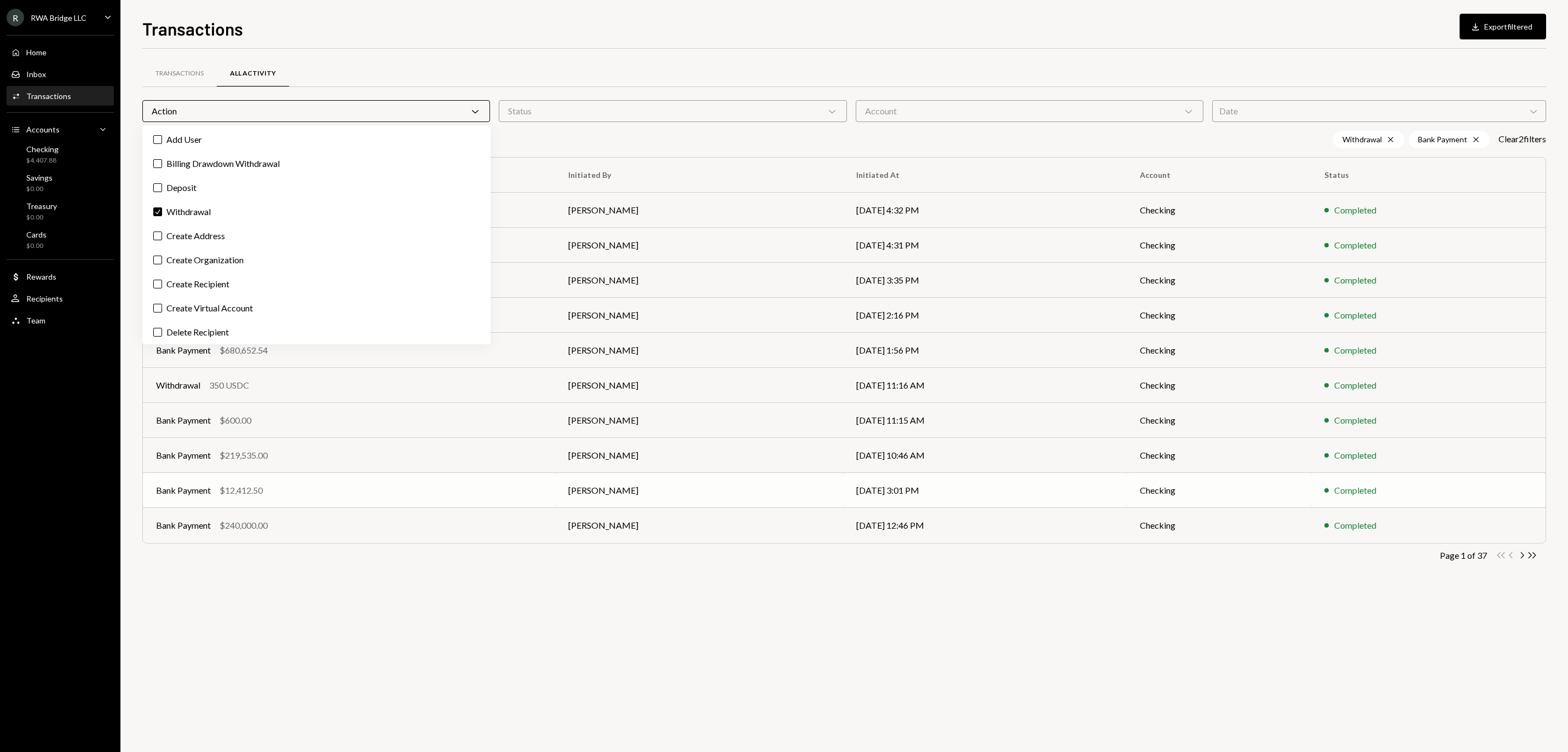
scroll to position [0, 0]
click at [764, 579] on div "Transactions All Activity Action Chevron Down Status Chevron Down Account Chevr…" at bounding box center [844, 327] width 1404 height 522
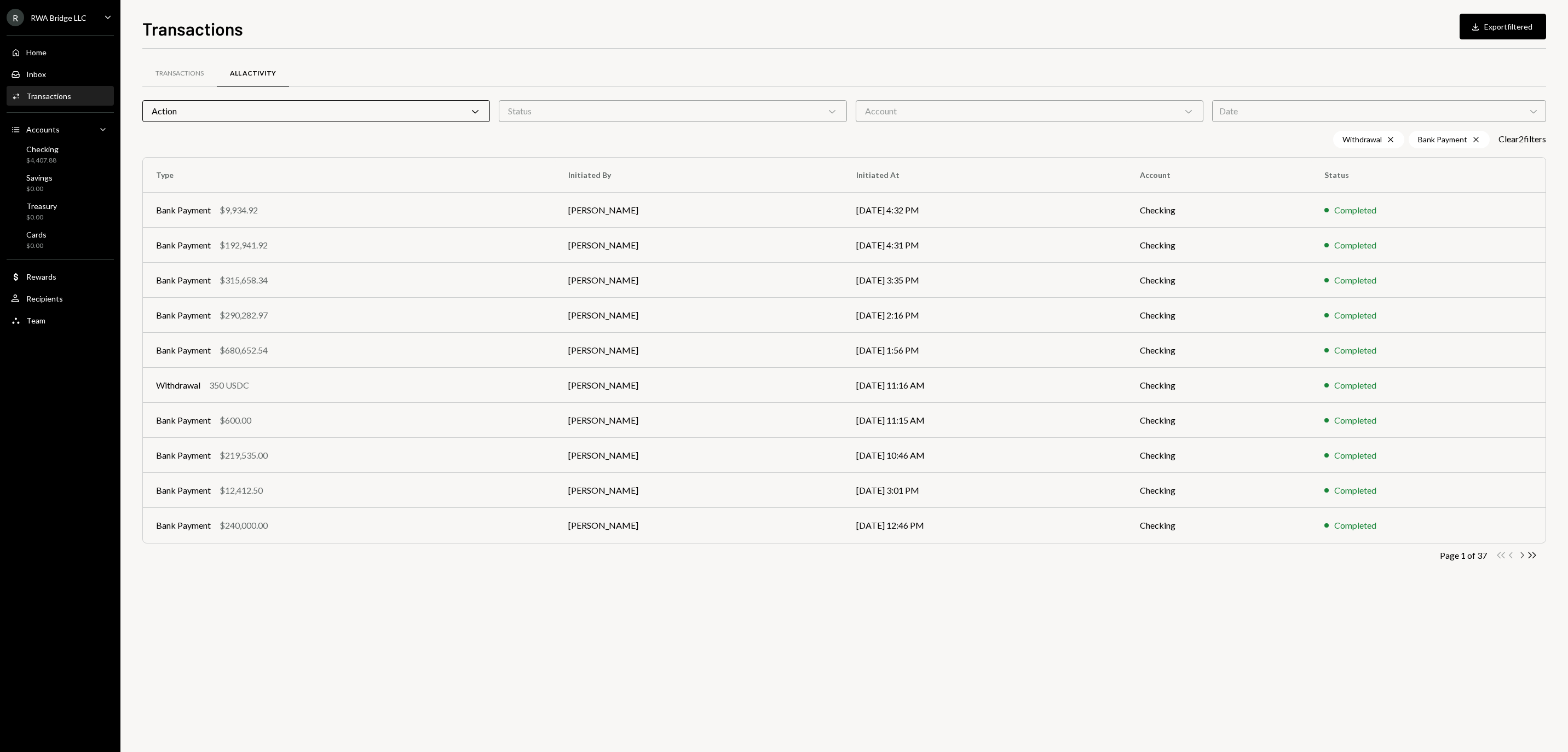
click at [1522, 558] on icon "button" at bounding box center [1522, 555] width 3 height 6
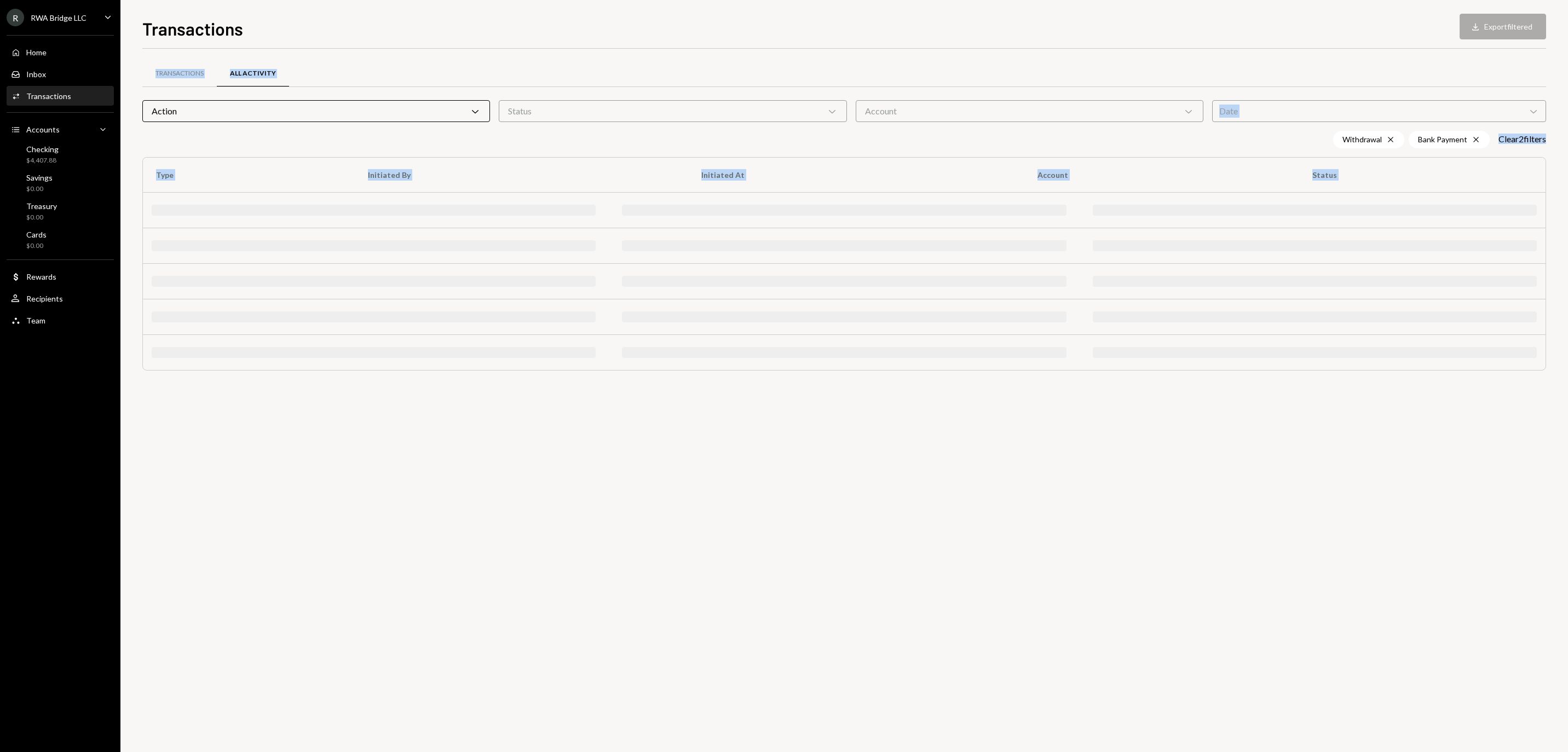
click at [1522, 559] on div "Transactions All Activity Action Chevron Down Status Chevron Down Account Chevr…" at bounding box center [844, 400] width 1404 height 704
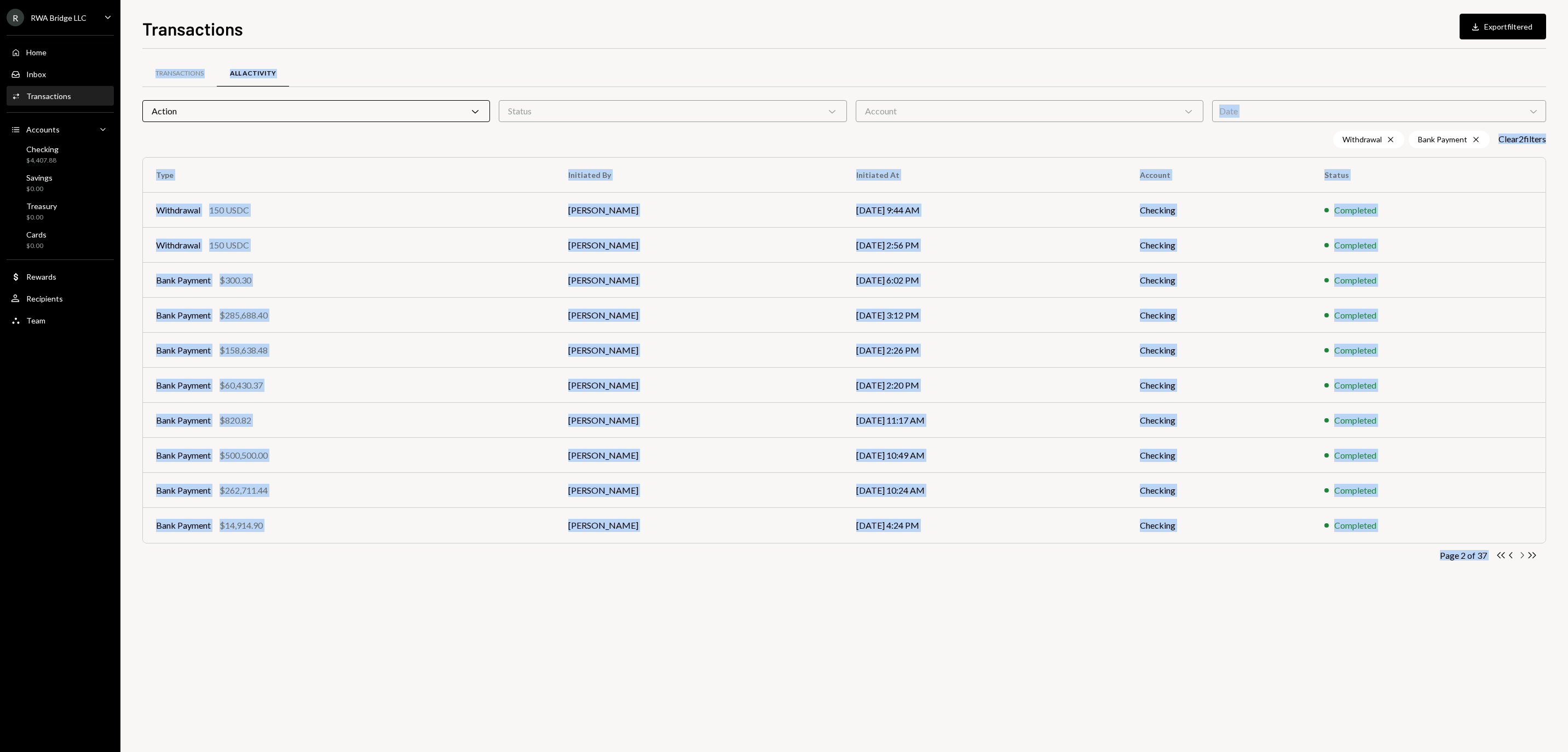
click at [1522, 554] on icon "Chevron Right" at bounding box center [1522, 555] width 10 height 10
click at [1437, 594] on div "Transactions All Activity Action Chevron Down Status Chevron Down Account Chevr…" at bounding box center [844, 400] width 1404 height 704
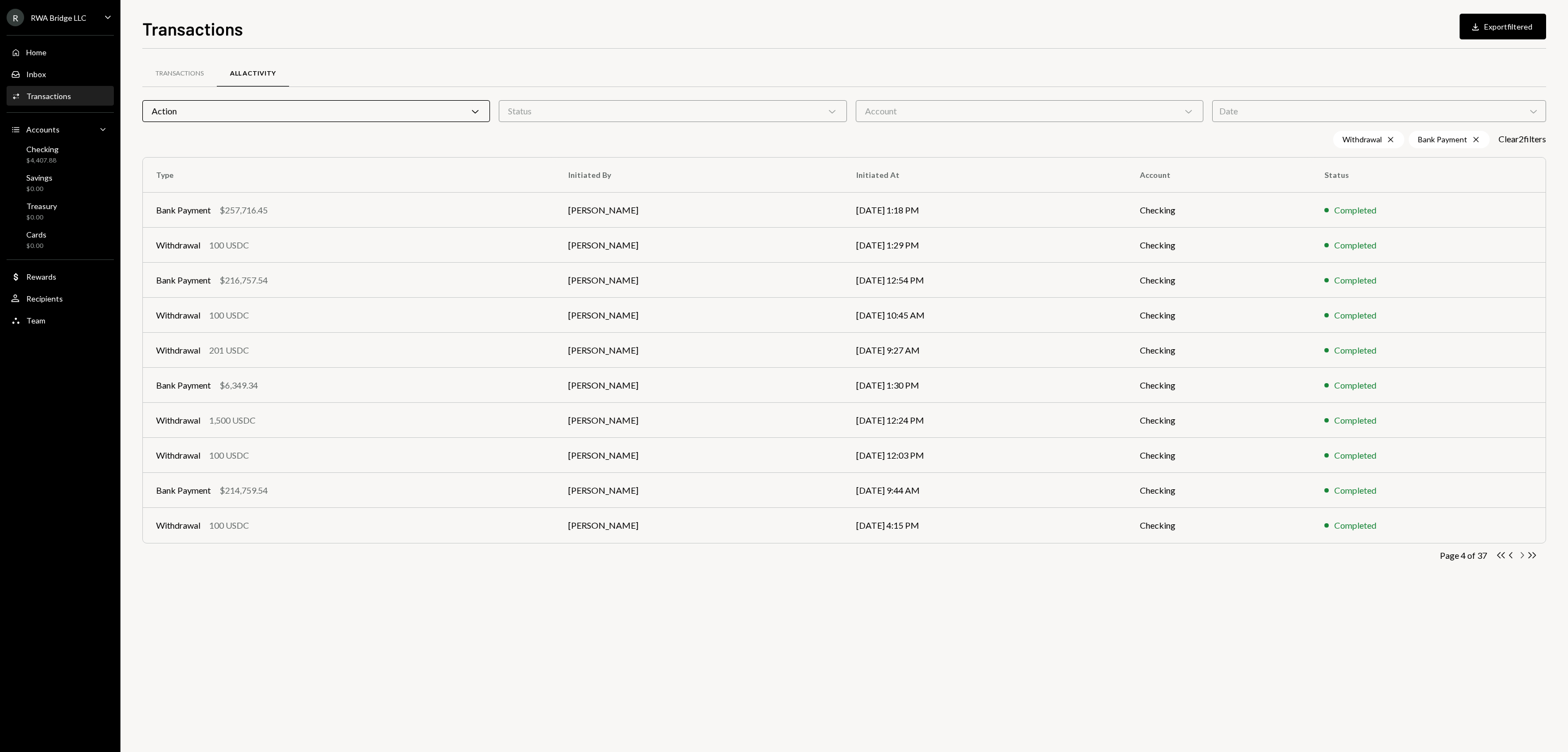
click at [1521, 559] on icon "Chevron Right" at bounding box center [1522, 555] width 10 height 10
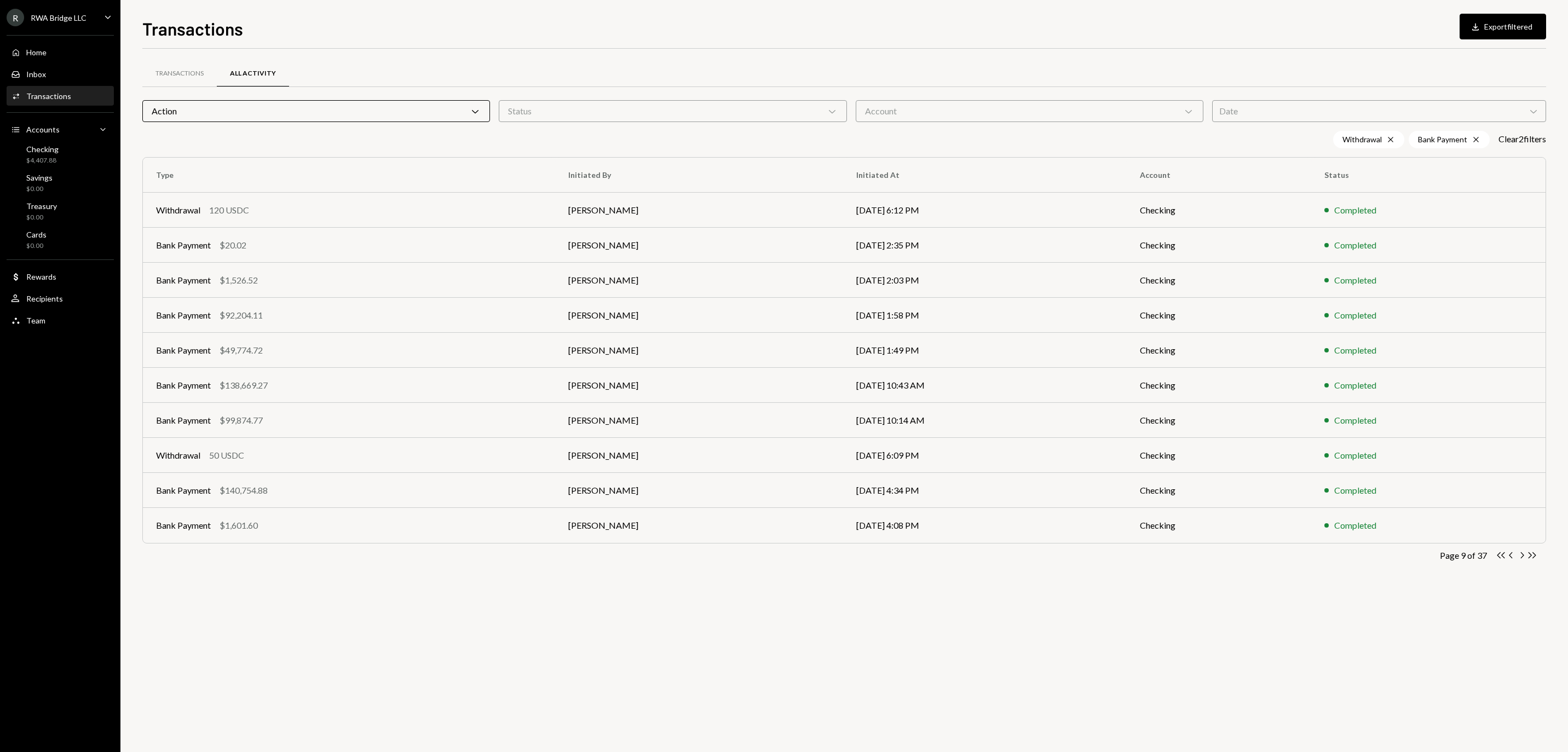
click at [1521, 559] on icon "Chevron Right" at bounding box center [1522, 555] width 10 height 10
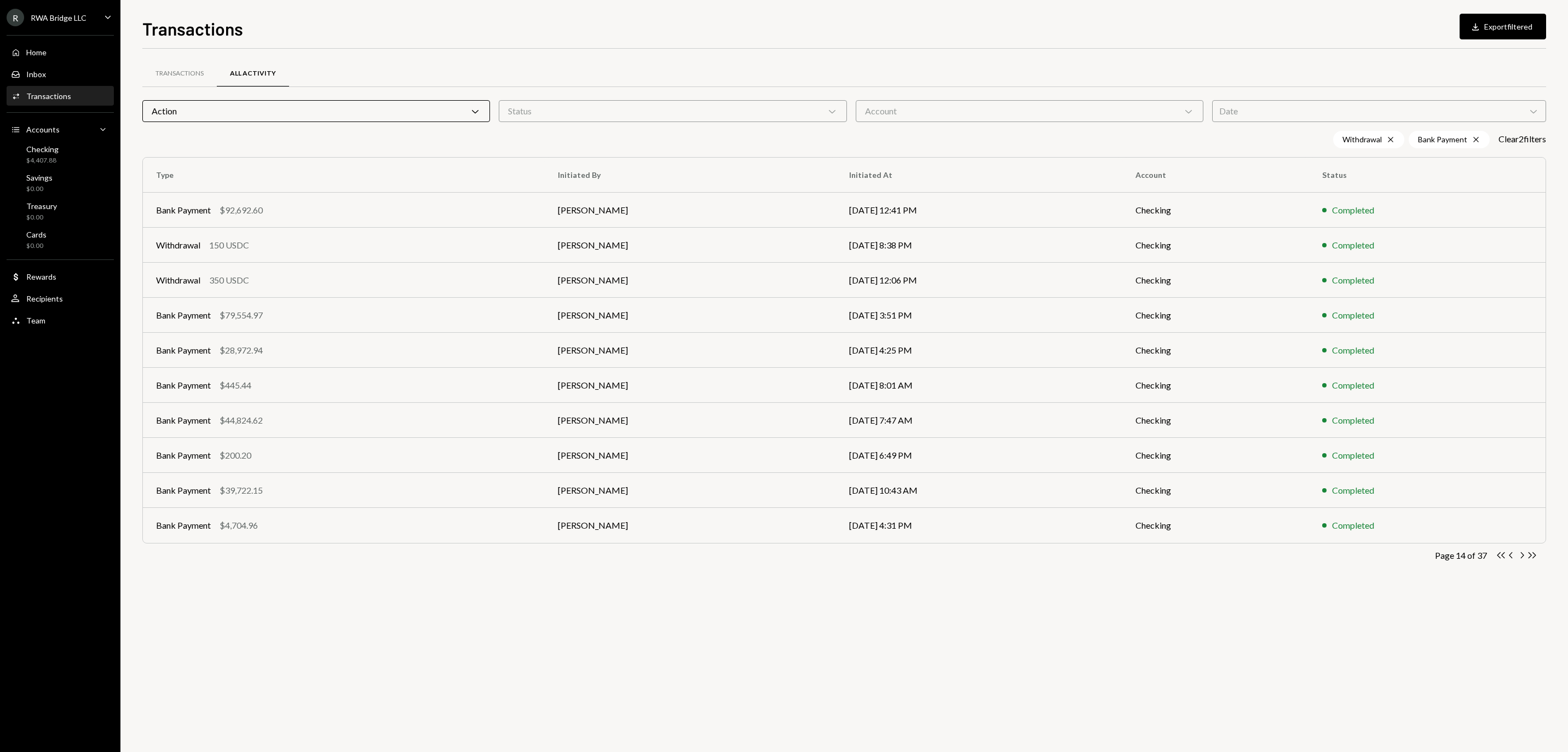
click at [1521, 559] on icon "Chevron Right" at bounding box center [1522, 555] width 10 height 10
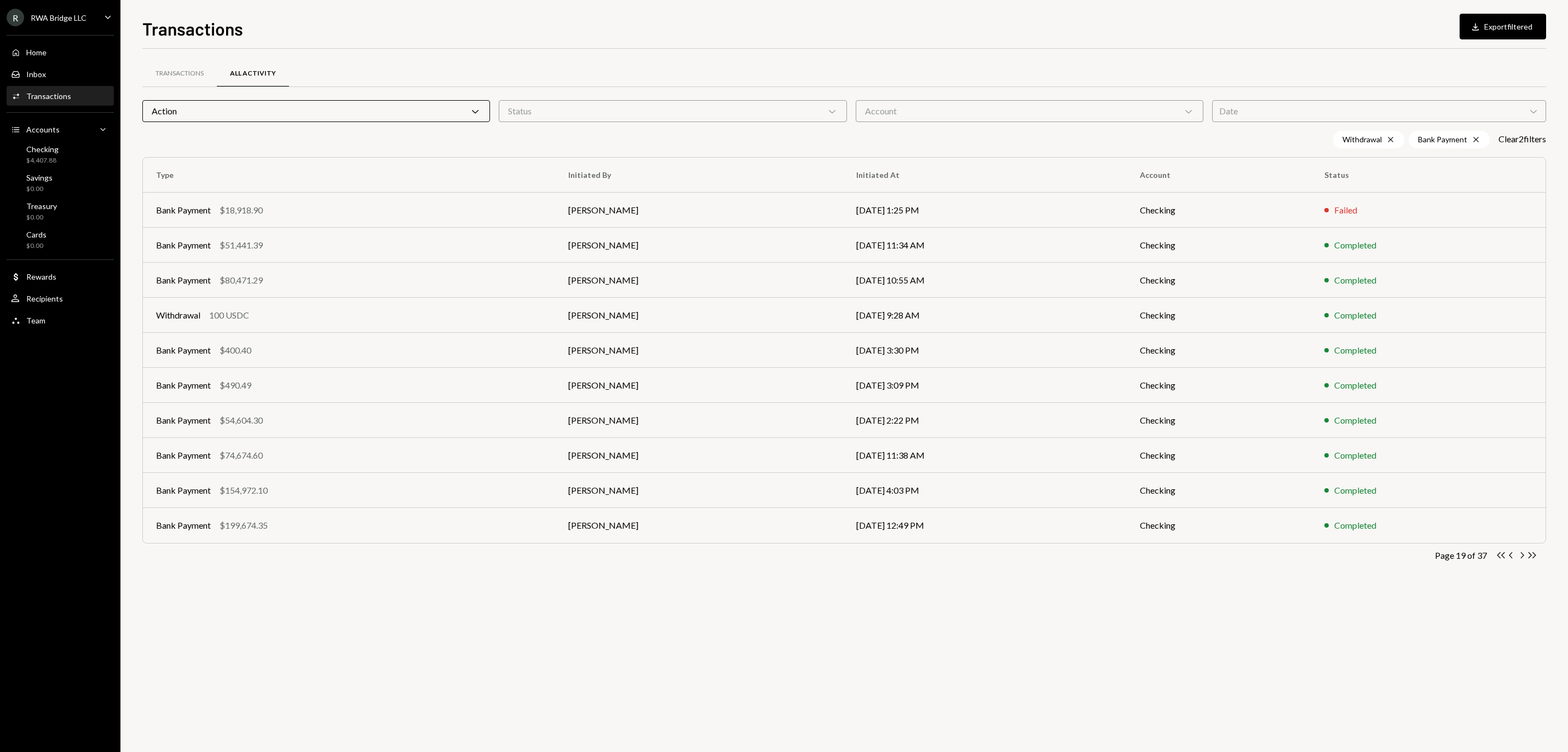
click at [1521, 559] on icon "Chevron Right" at bounding box center [1522, 555] width 10 height 10
click at [203, 75] on div "Transactions" at bounding box center [180, 73] width 48 height 9
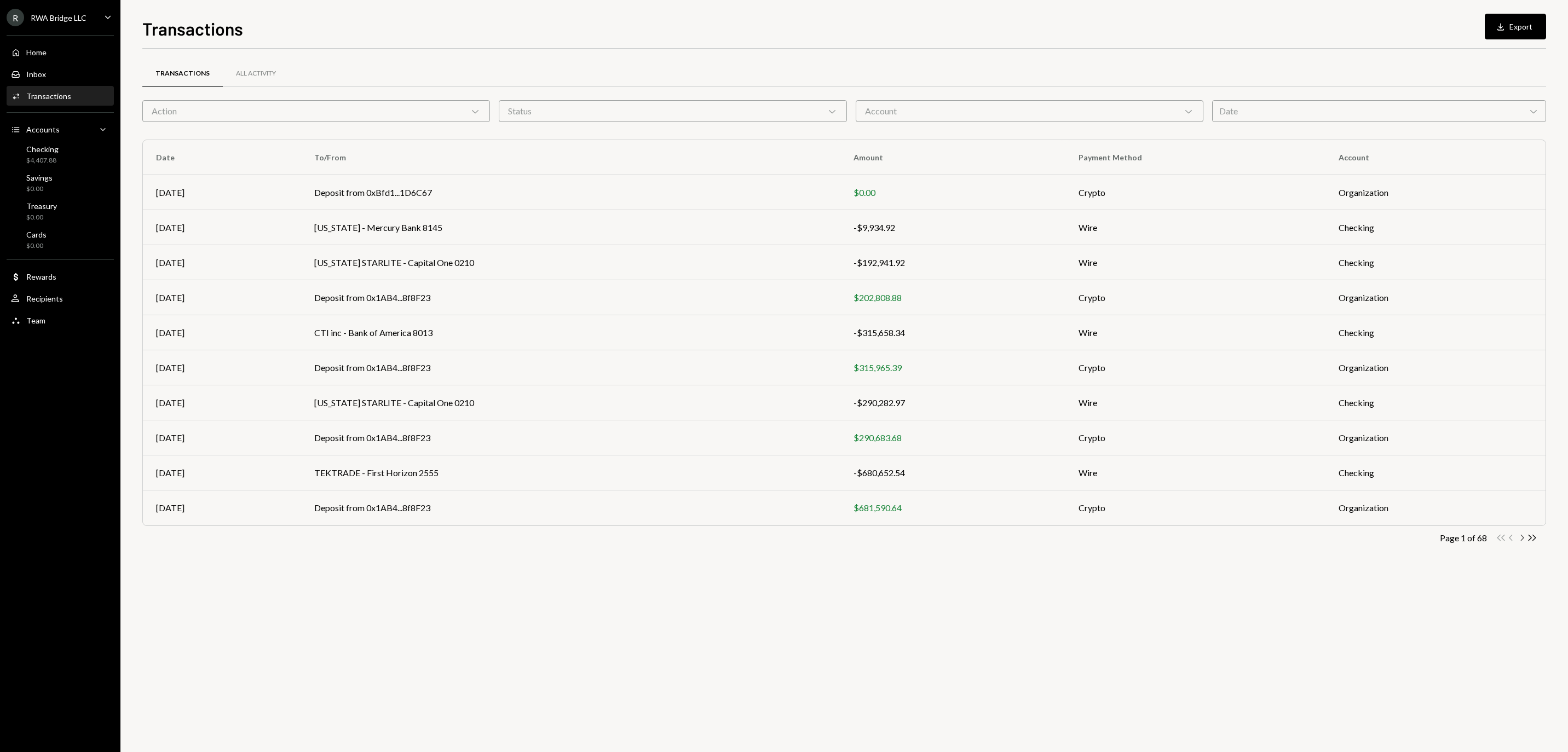
click at [1520, 542] on icon "Chevron Right" at bounding box center [1522, 537] width 10 height 10
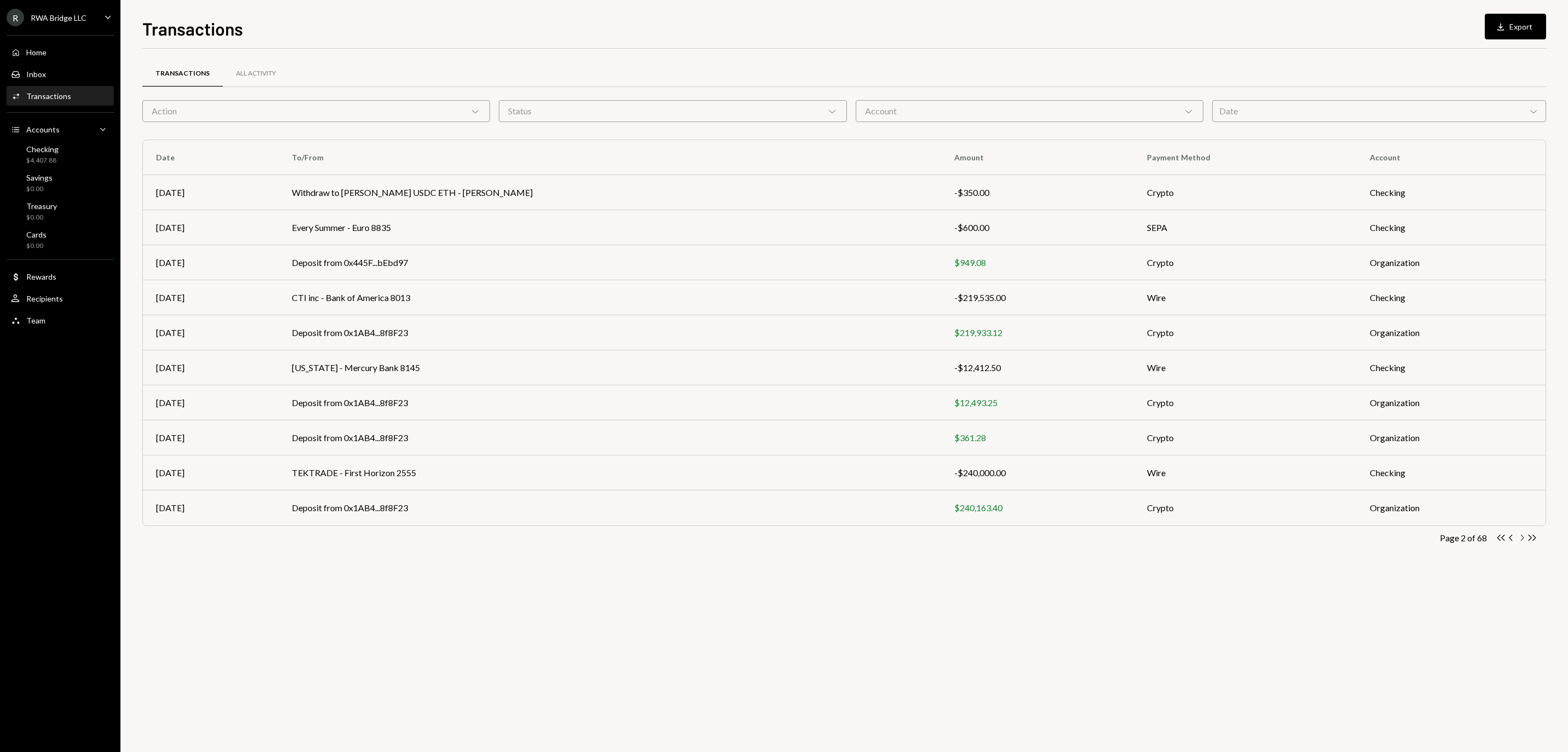
click at [1524, 543] on icon "Chevron Right" at bounding box center [1522, 537] width 10 height 10
click at [1358, 110] on div "Date Chevron Down" at bounding box center [1379, 111] width 334 height 22
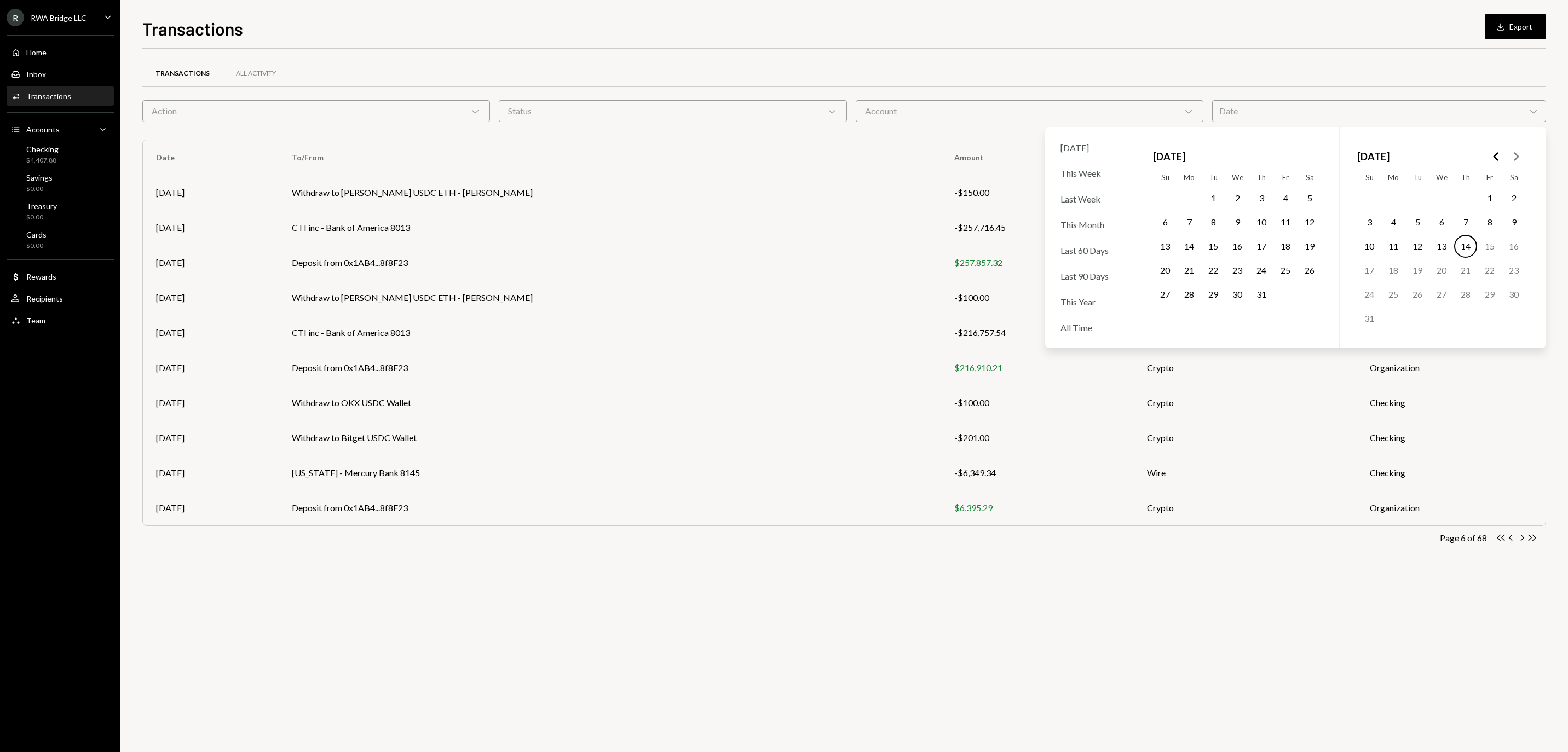
click at [1494, 158] on icon "Go to the Previous Month" at bounding box center [1497, 157] width 13 height 13
click at [1237, 206] on button "1" at bounding box center [1237, 198] width 23 height 23
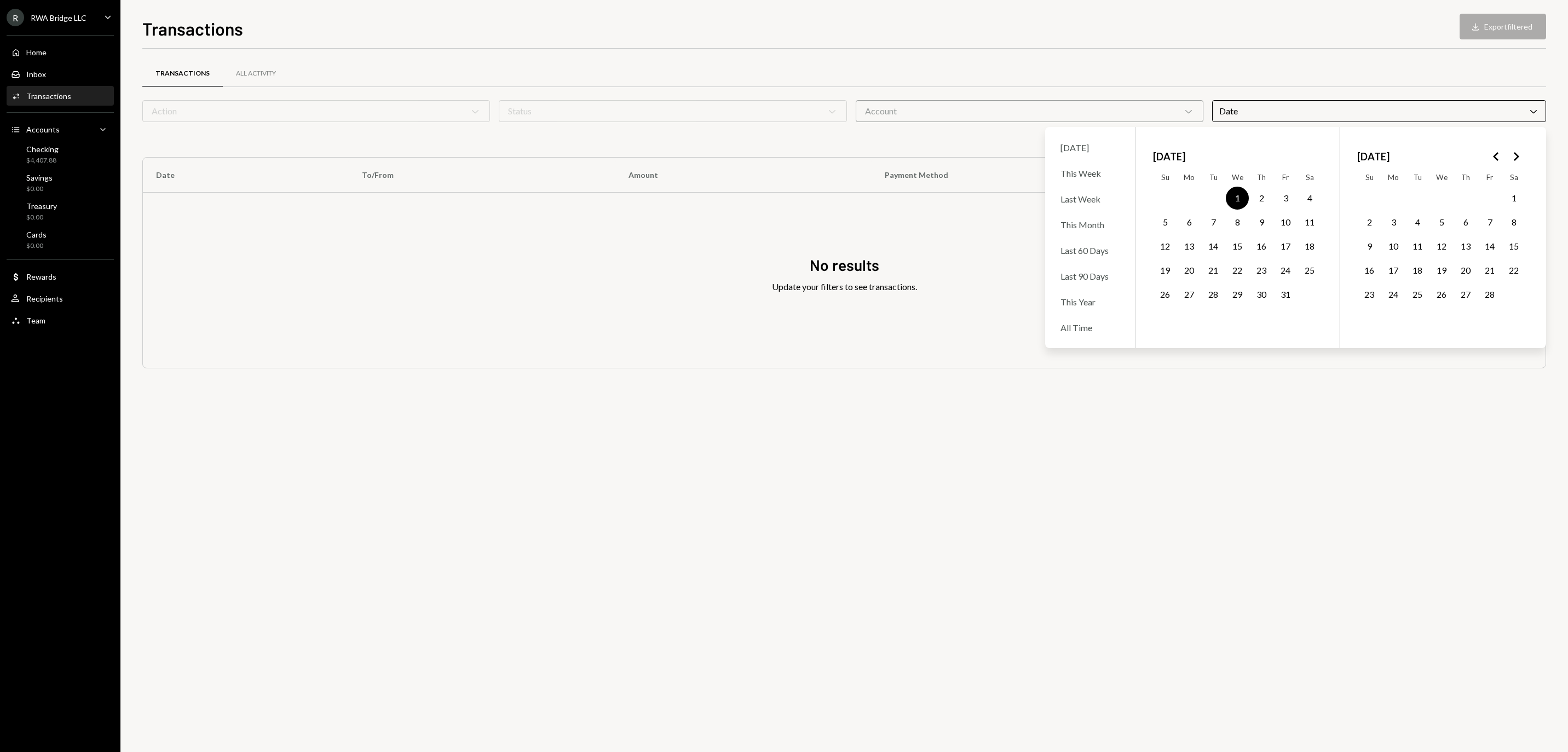
click at [1515, 157] on icon "Go to the Next Month" at bounding box center [1516, 157] width 13 height 13
click at [1193, 324] on button "31" at bounding box center [1189, 318] width 23 height 23
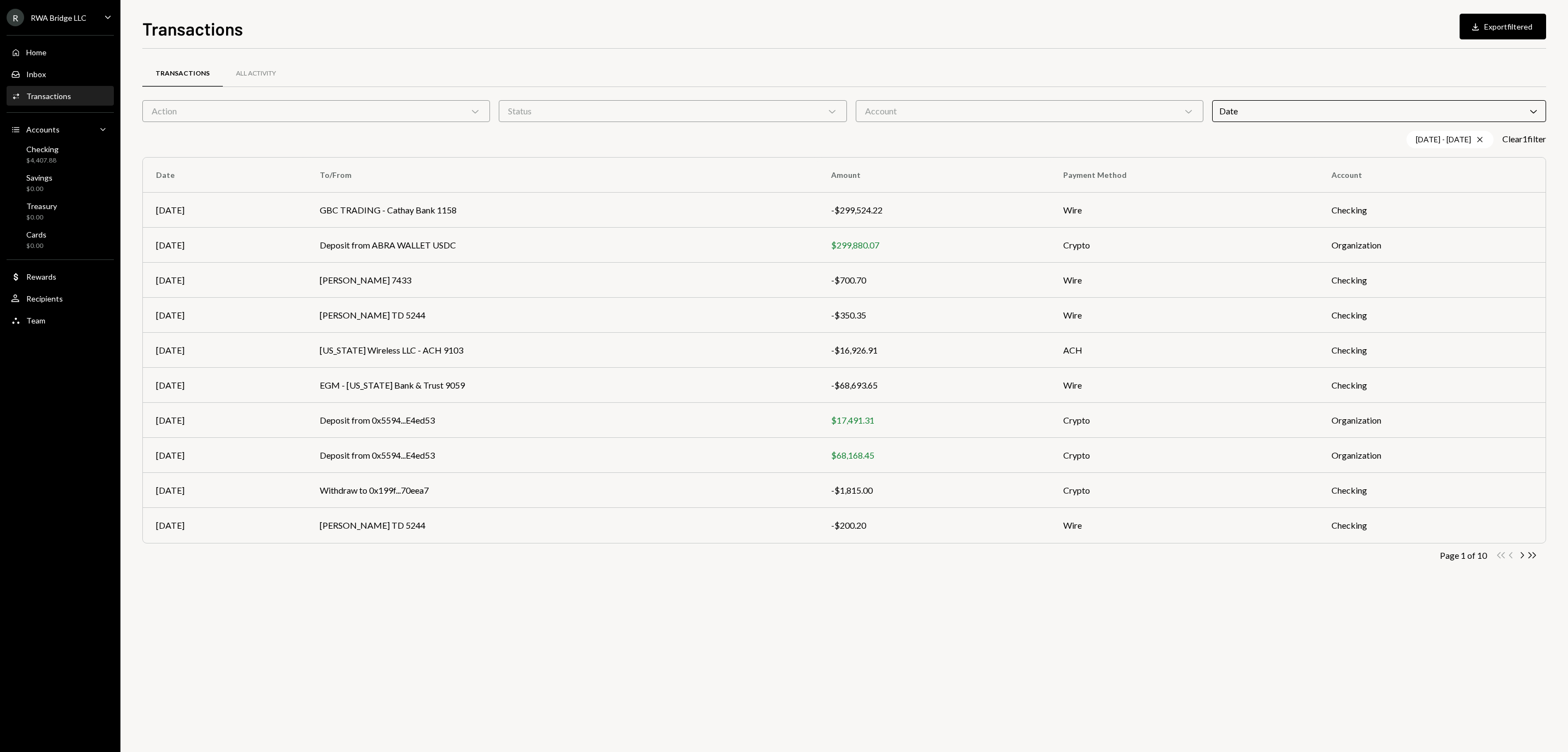
click at [1191, 489] on td "Crypto" at bounding box center [1184, 490] width 268 height 35
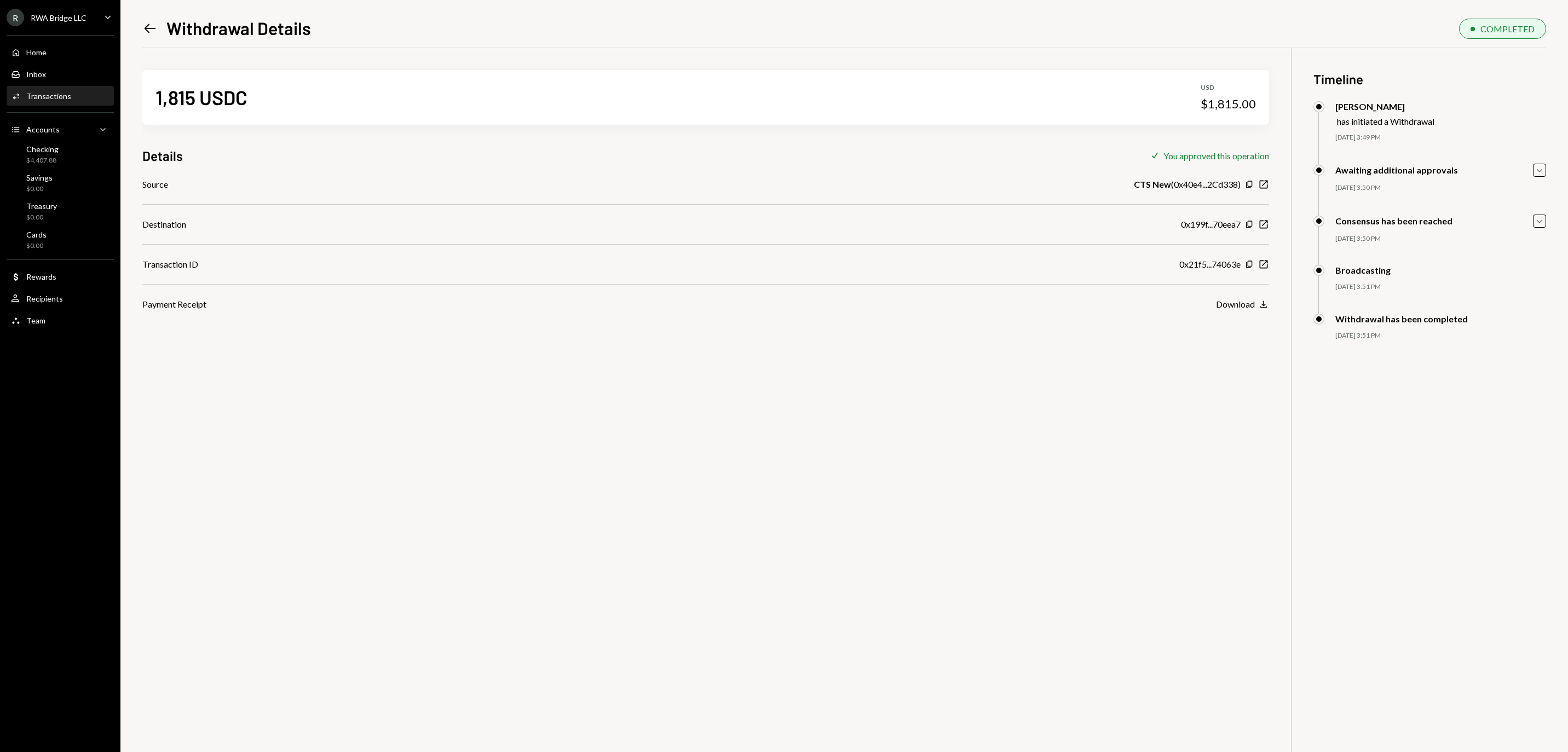
click at [152, 28] on icon "Left Arrow" at bounding box center [150, 28] width 15 height 15
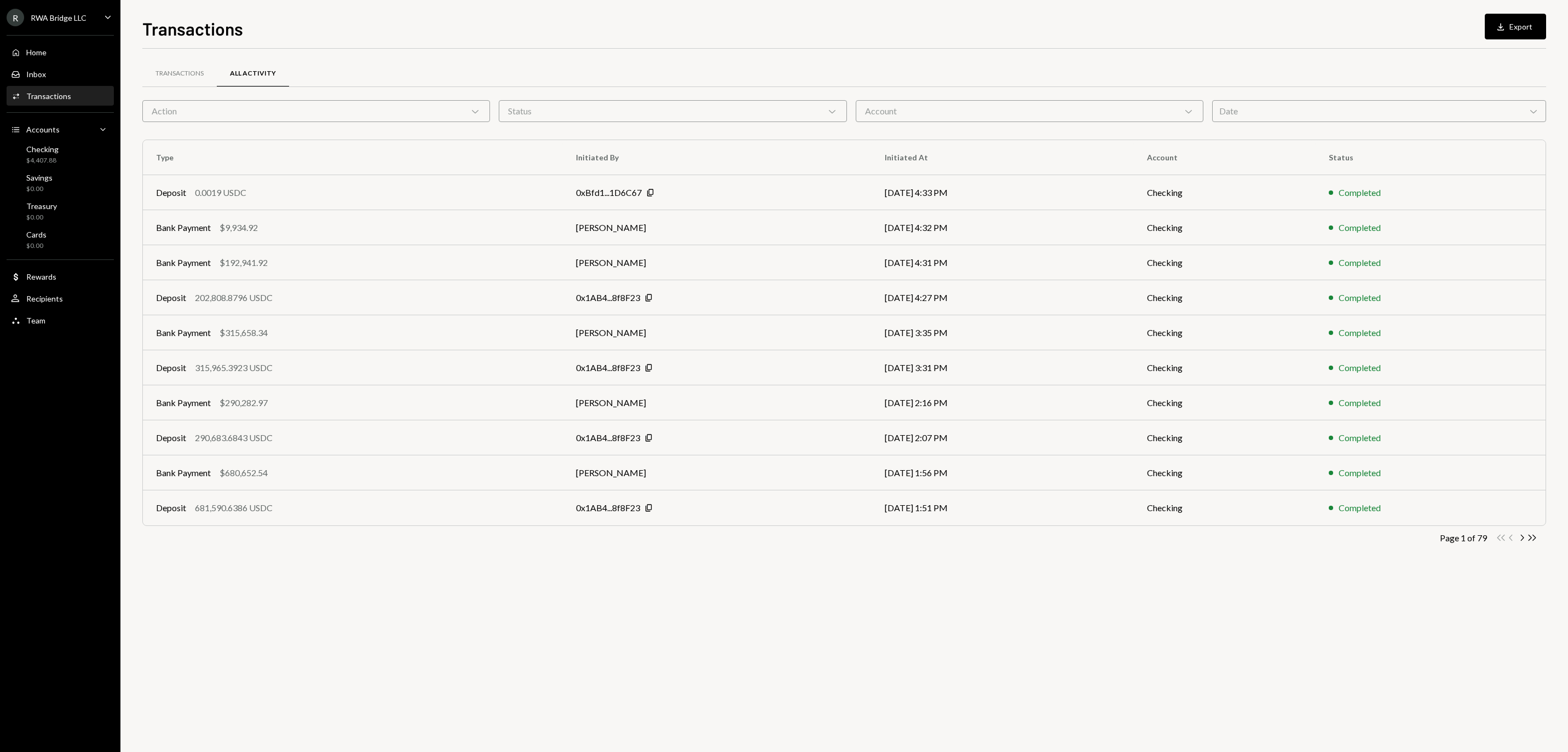
click at [1342, 104] on div "Date Chevron Down" at bounding box center [1379, 111] width 334 height 22
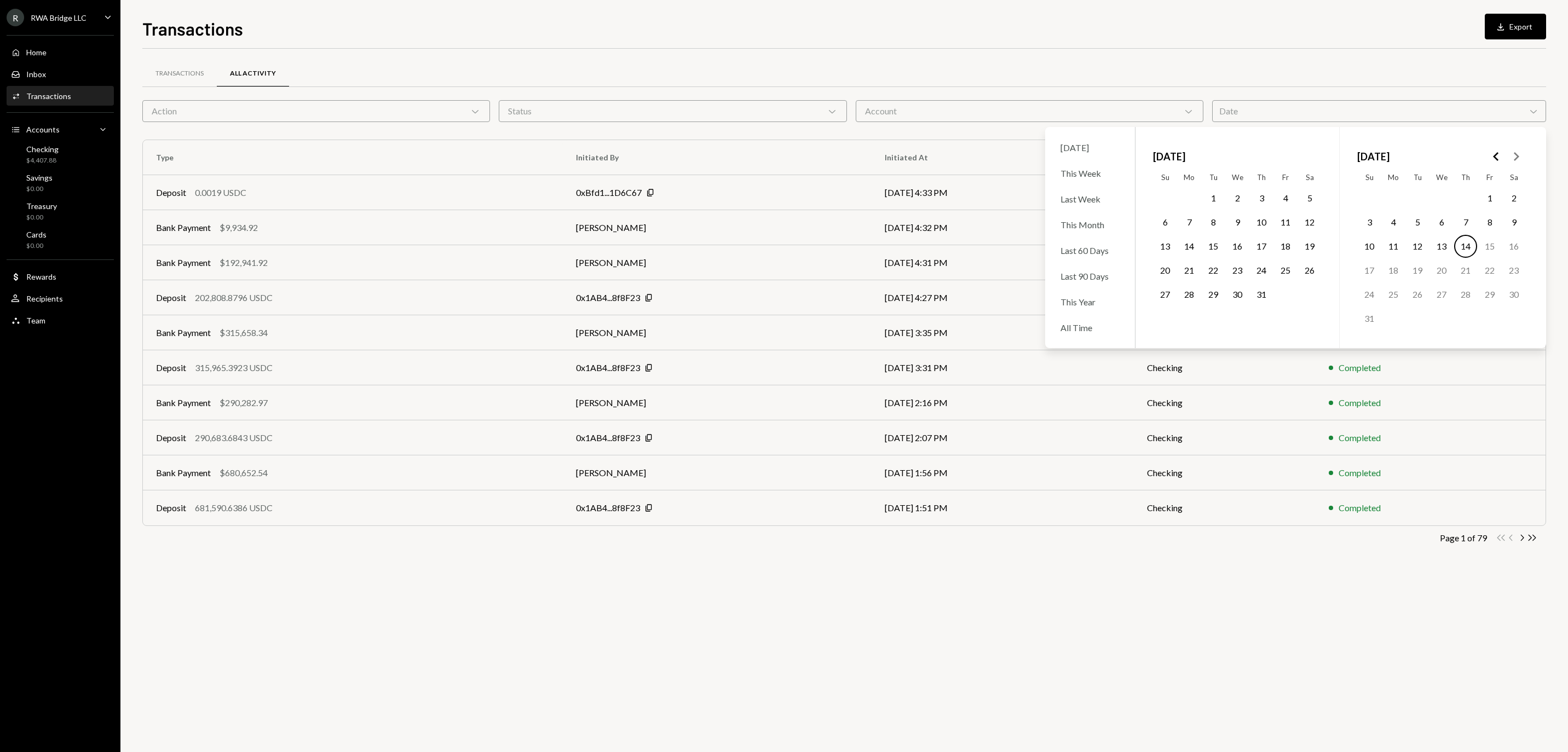
click at [1495, 156] on icon "Go to the Previous Month" at bounding box center [1497, 157] width 13 height 13
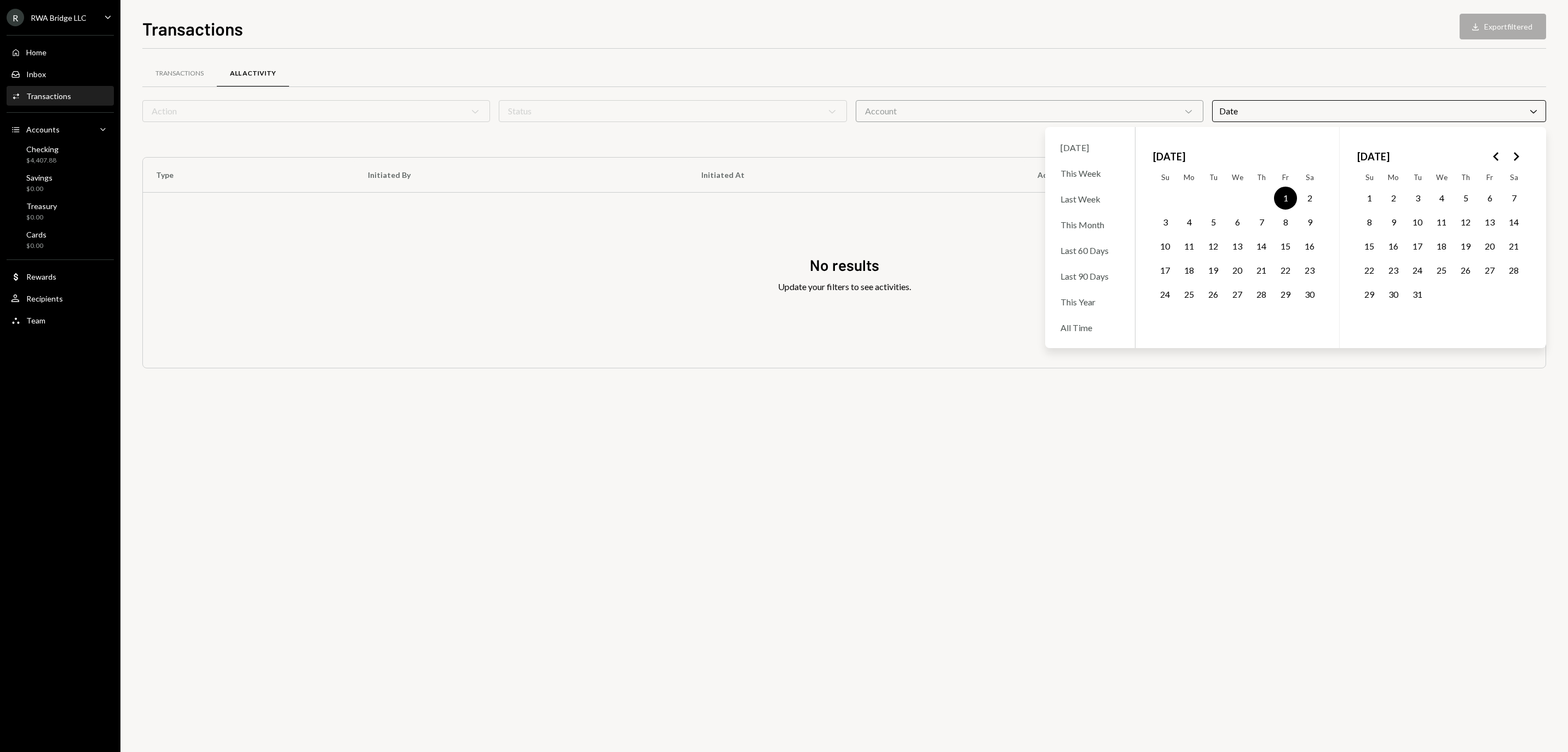
click at [1419, 301] on button "31" at bounding box center [1418, 294] width 23 height 23
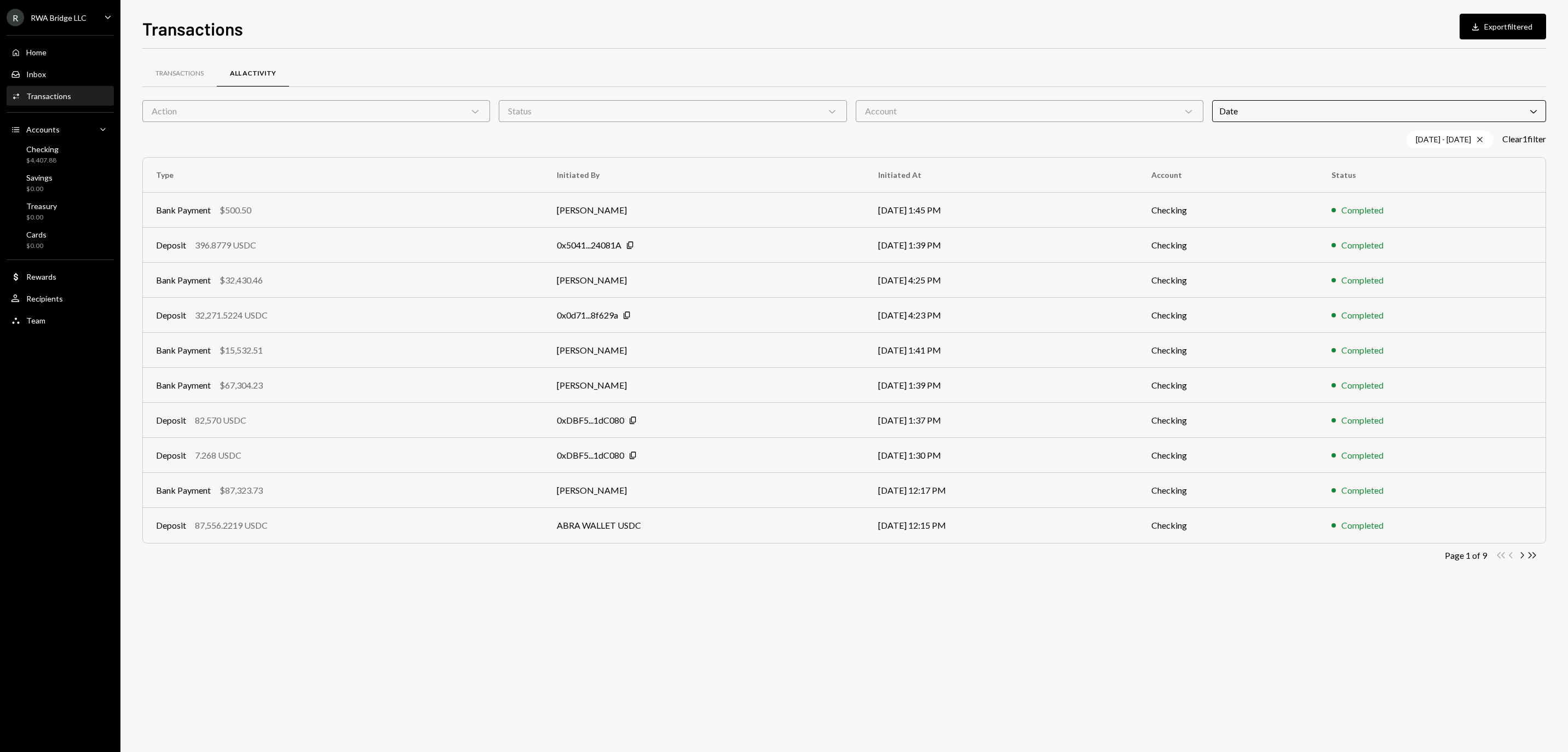
click at [1242, 648] on div "Transactions All Activity Action Chevron Down Status Chevron Down Account Chevr…" at bounding box center [844, 400] width 1404 height 704
click at [203, 72] on div "Transactions" at bounding box center [180, 73] width 48 height 9
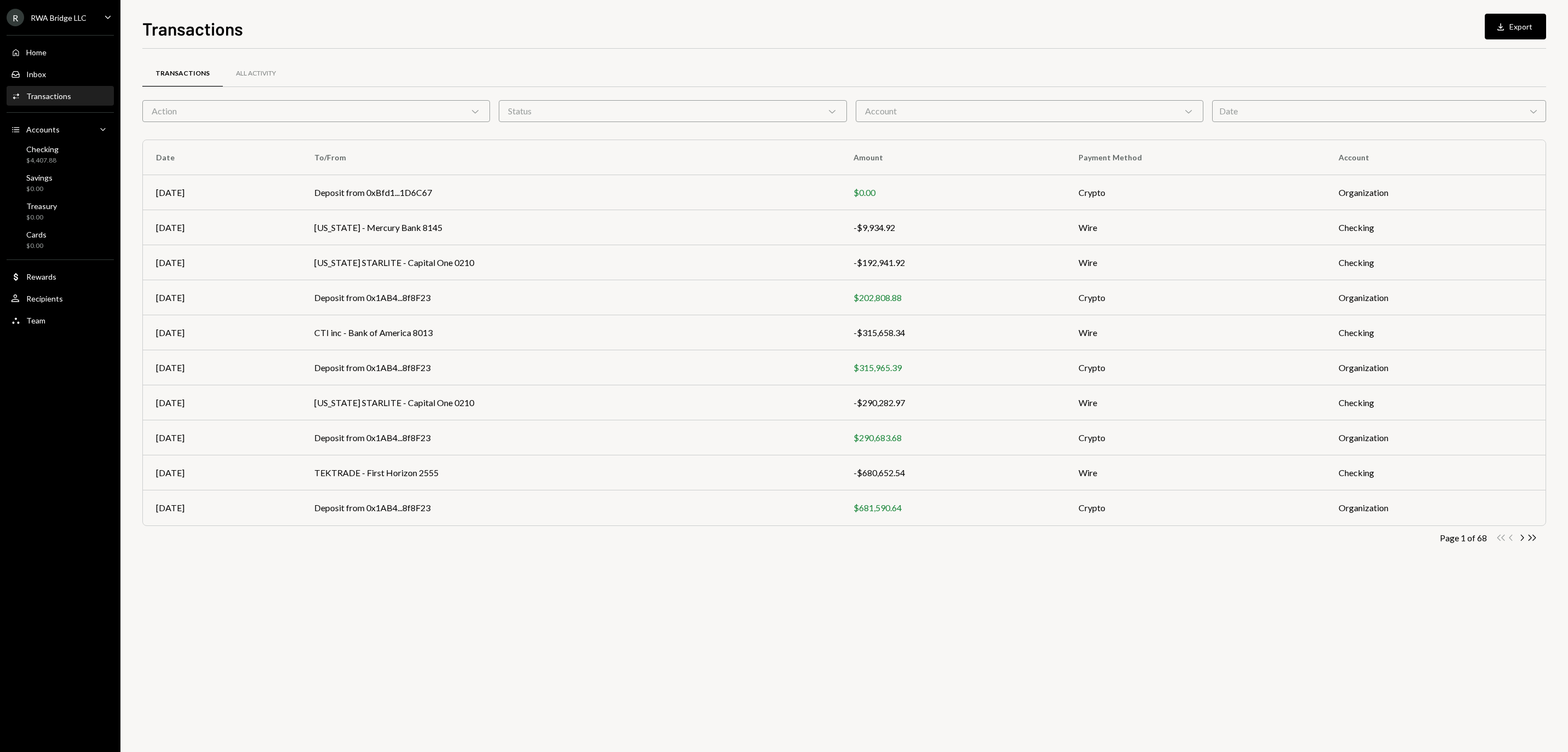
click at [1276, 98] on div "Transactions All Activity" at bounding box center [844, 80] width 1404 height 40
click at [1276, 112] on div "Date Chevron Down" at bounding box center [1379, 111] width 334 height 22
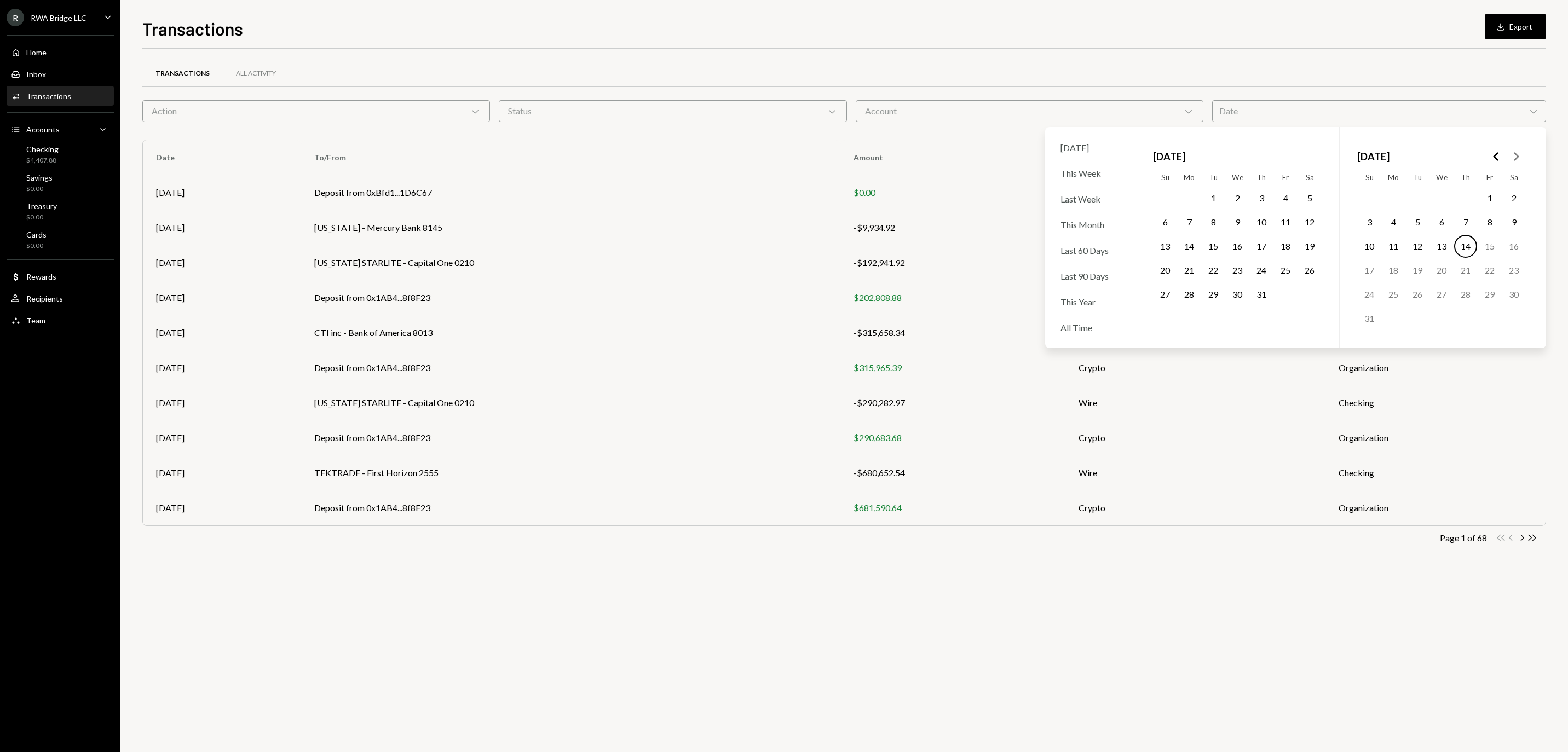
click at [1493, 159] on polygon "Go to the Previous Month" at bounding box center [1496, 156] width 5 height 9
click at [1517, 160] on icon "Go to the Next Month" at bounding box center [1516, 157] width 13 height 13
click at [1309, 199] on button "1" at bounding box center [1310, 198] width 23 height 23
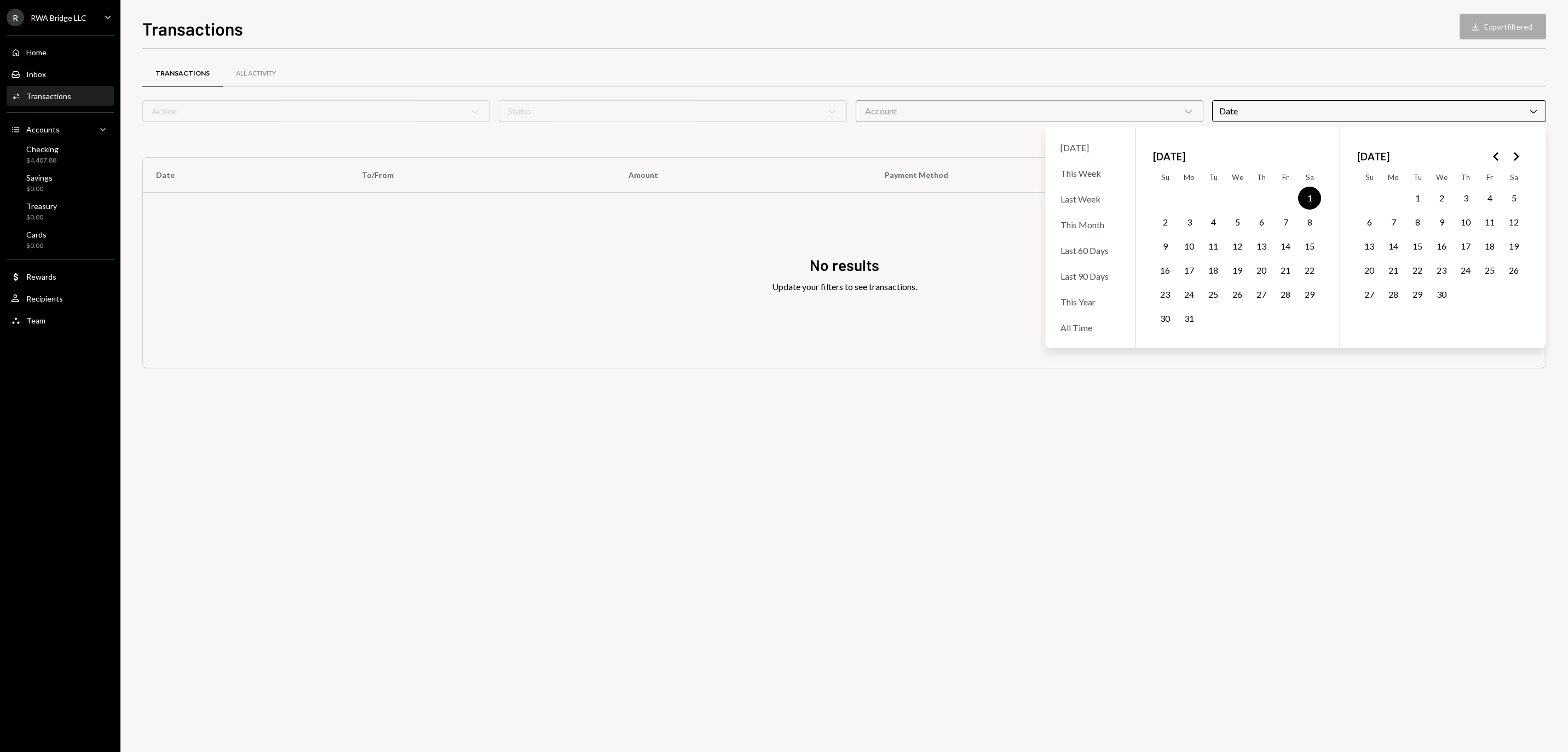
click at [1187, 324] on button "31" at bounding box center [1189, 318] width 23 height 23
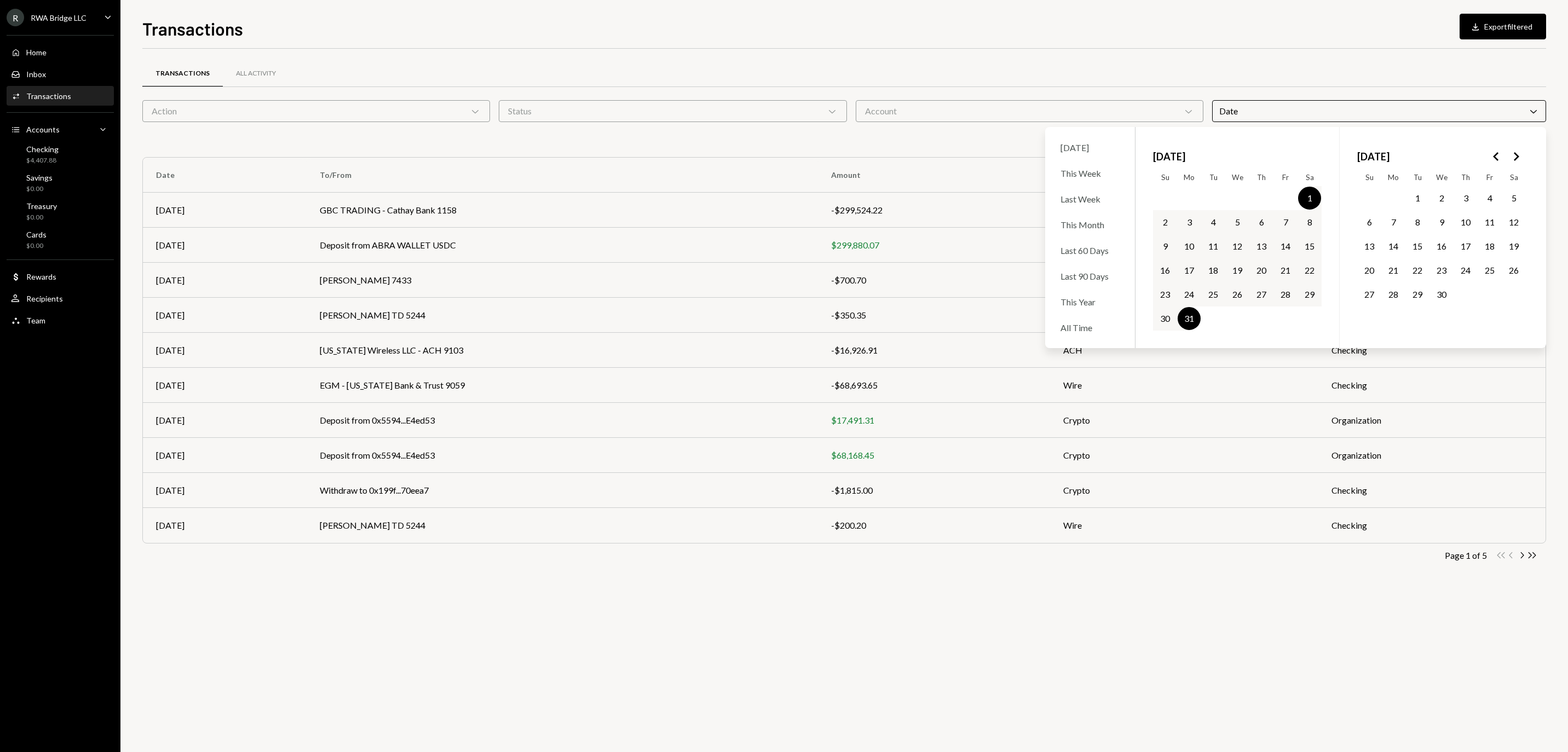
click at [1129, 623] on div "Transactions All Activity Action Chevron Down Status Chevron Down Account Chevr…" at bounding box center [844, 400] width 1404 height 704
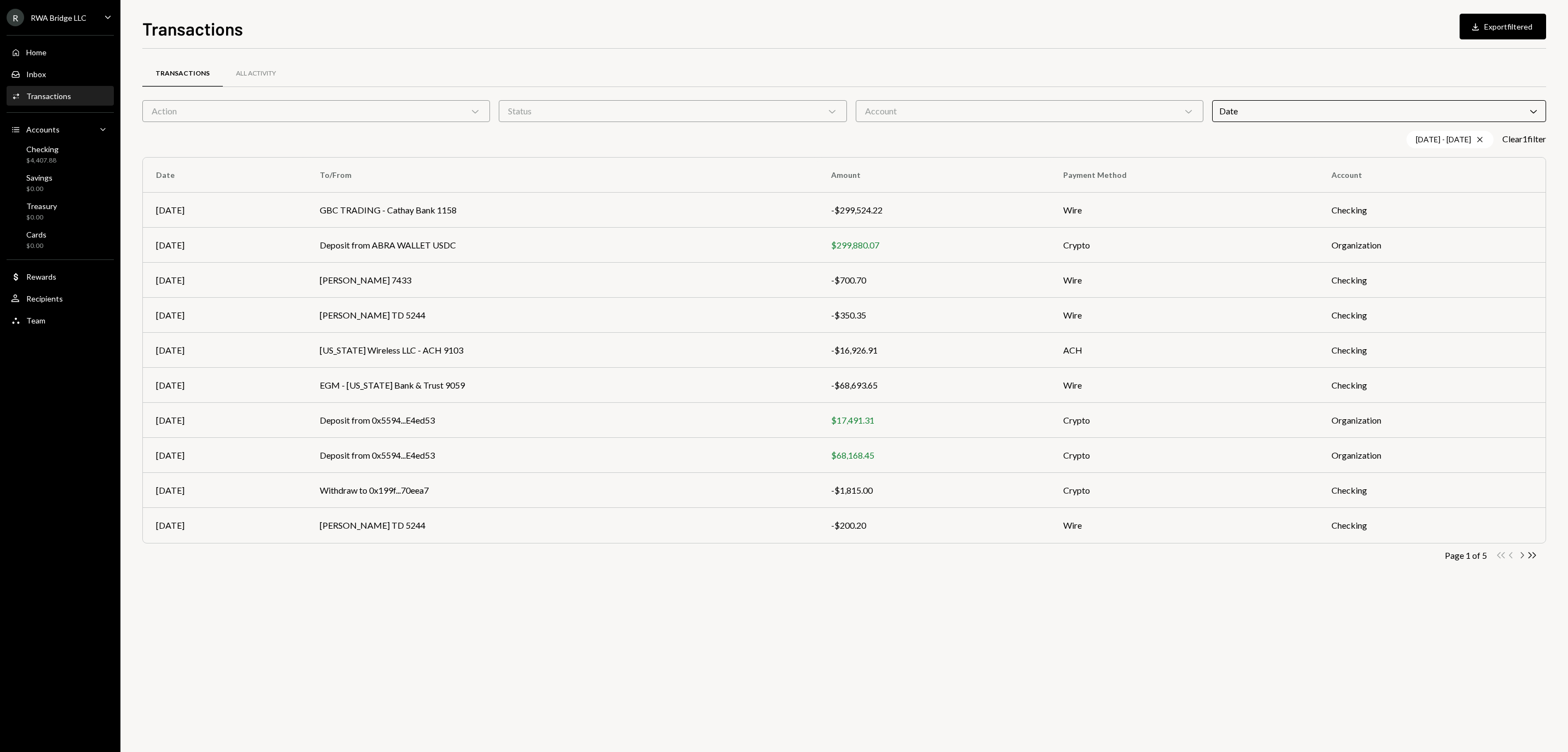
click at [1522, 561] on icon "Chevron Right" at bounding box center [1522, 555] width 10 height 10
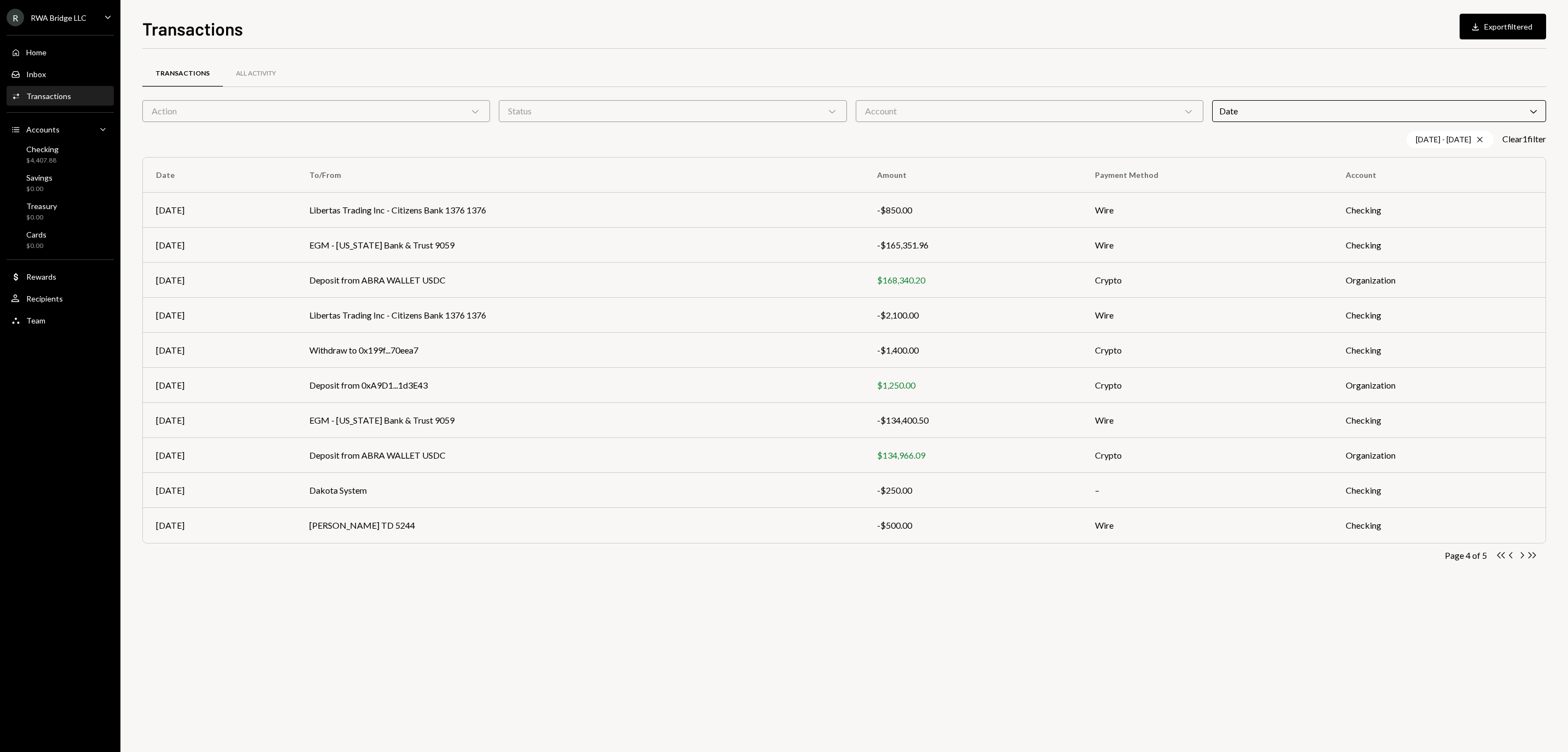
click at [1522, 561] on icon "Chevron Right" at bounding box center [1522, 555] width 10 height 10
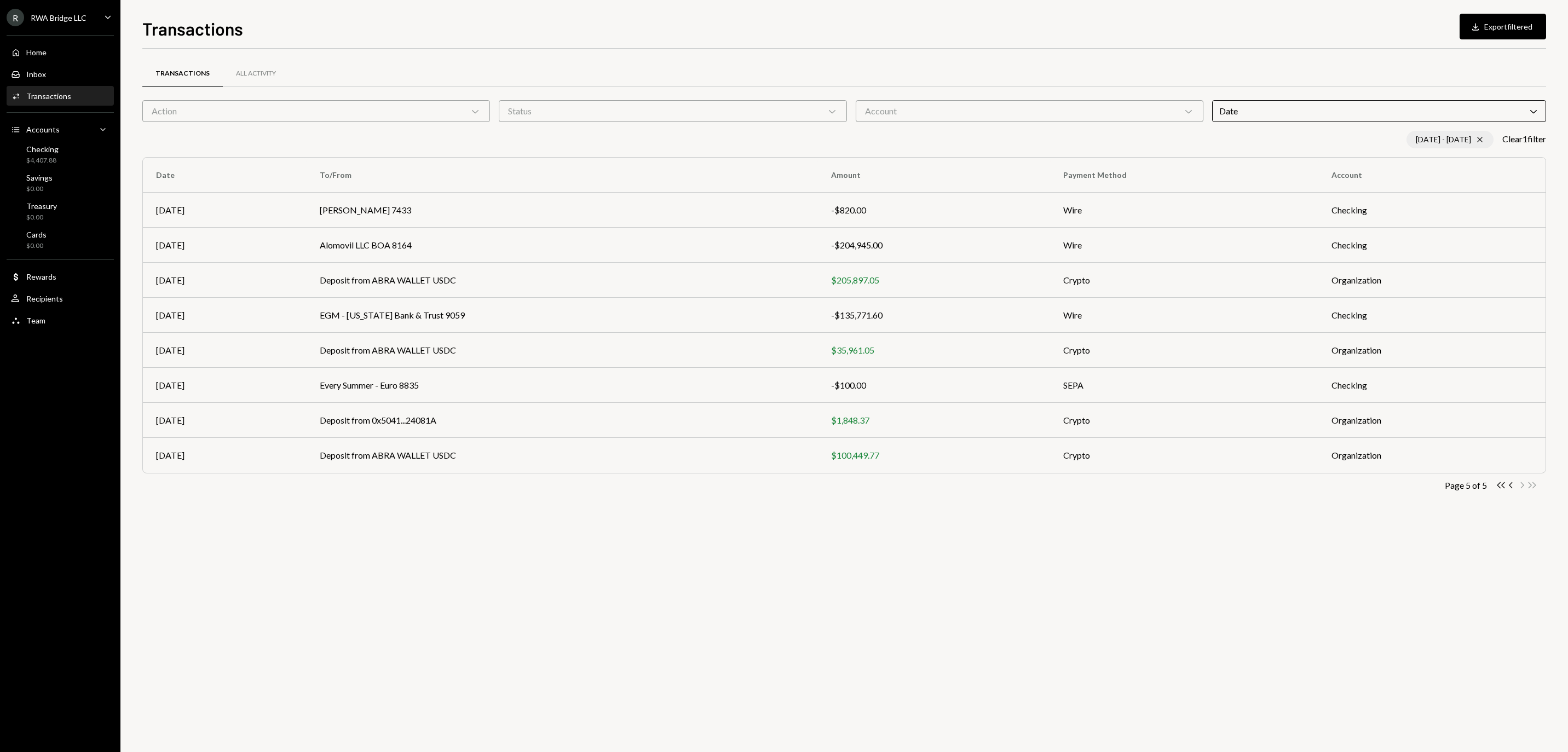
click at [1476, 141] on icon "Cross" at bounding box center [1480, 139] width 9 height 9
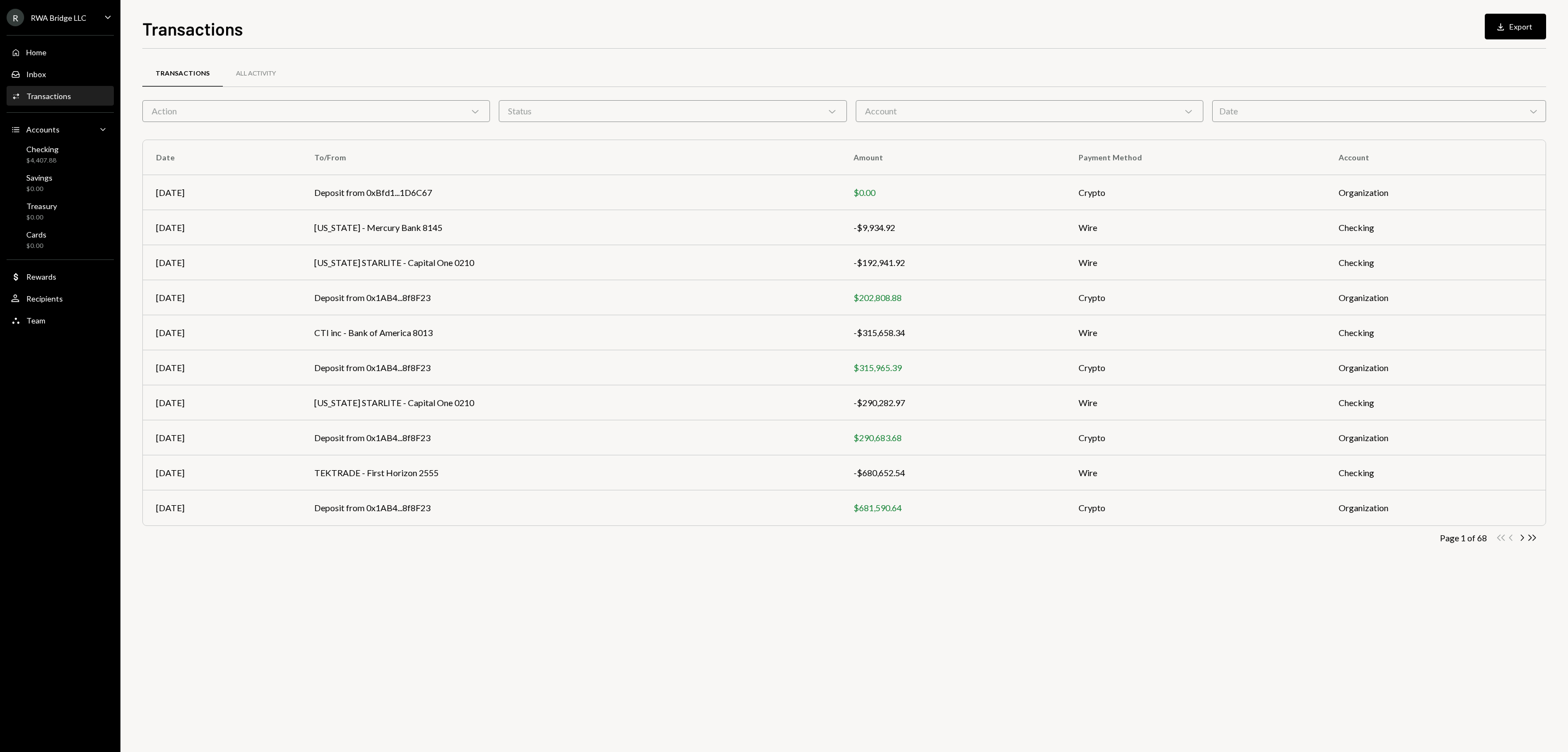
click at [1328, 116] on div "Date Chevron Down" at bounding box center [1379, 111] width 334 height 22
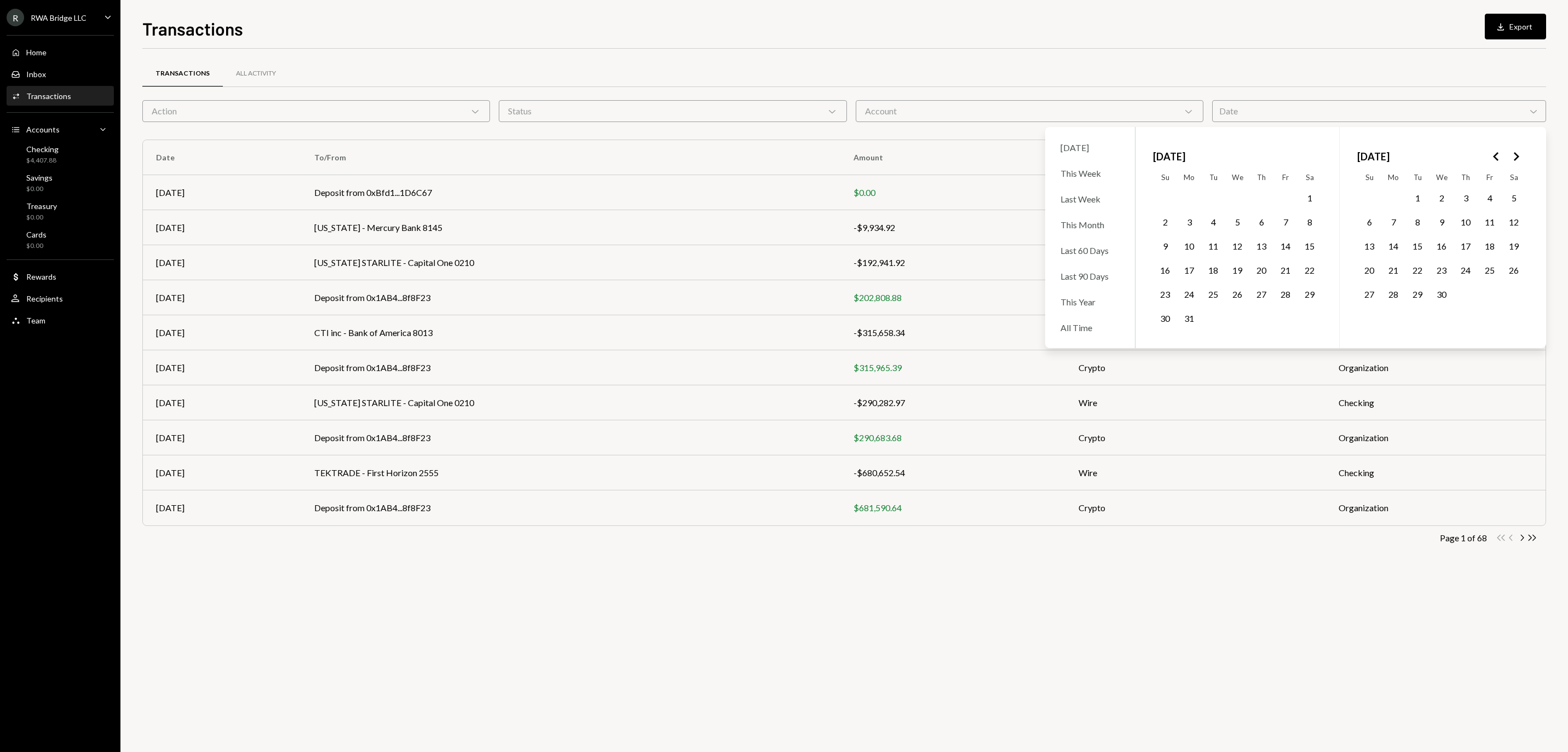
click at [1495, 157] on icon "Go to the Previous Month" at bounding box center [1497, 157] width 13 height 13
click at [1239, 203] on button "1" at bounding box center [1237, 198] width 23 height 23
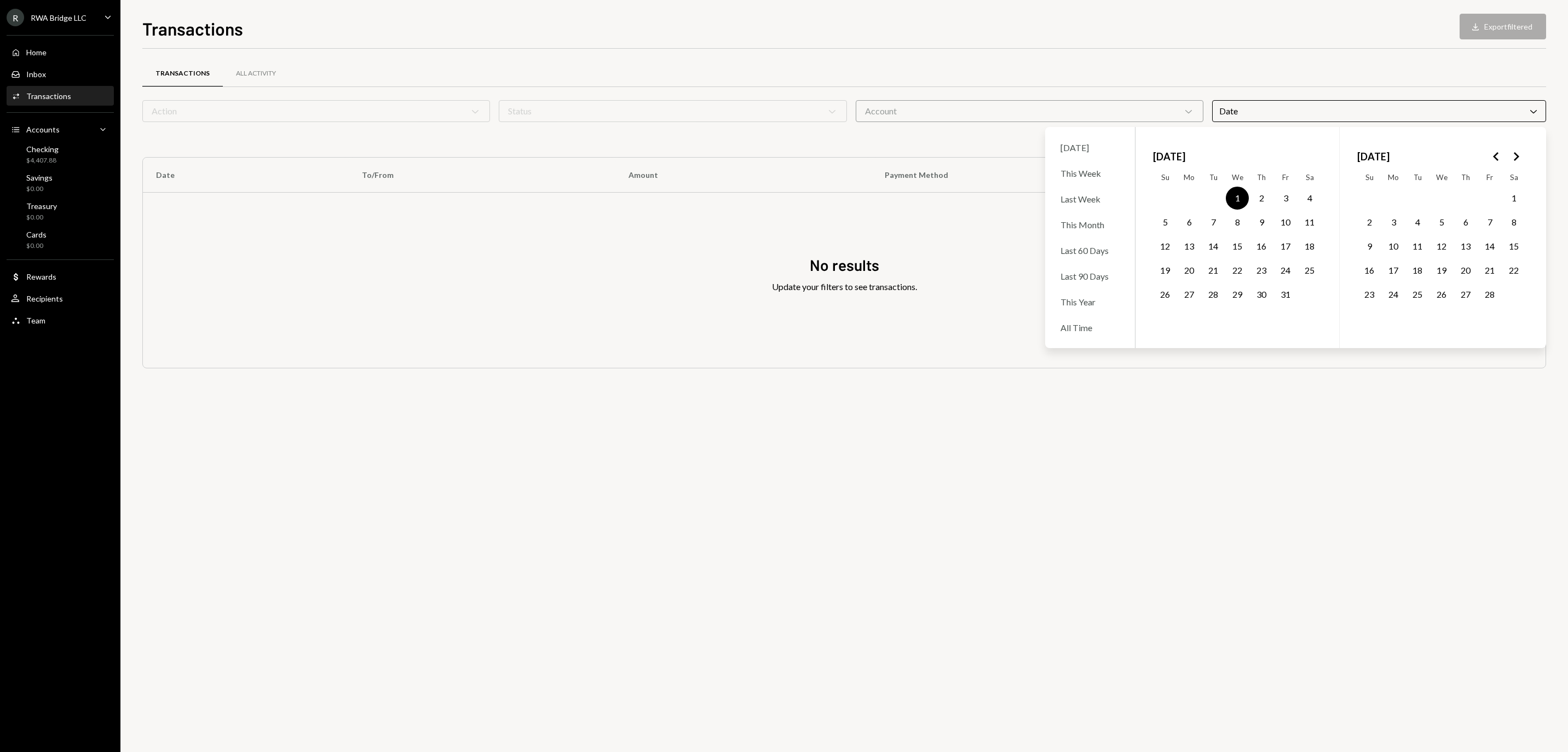
click at [1493, 303] on button "28" at bounding box center [1490, 294] width 23 height 23
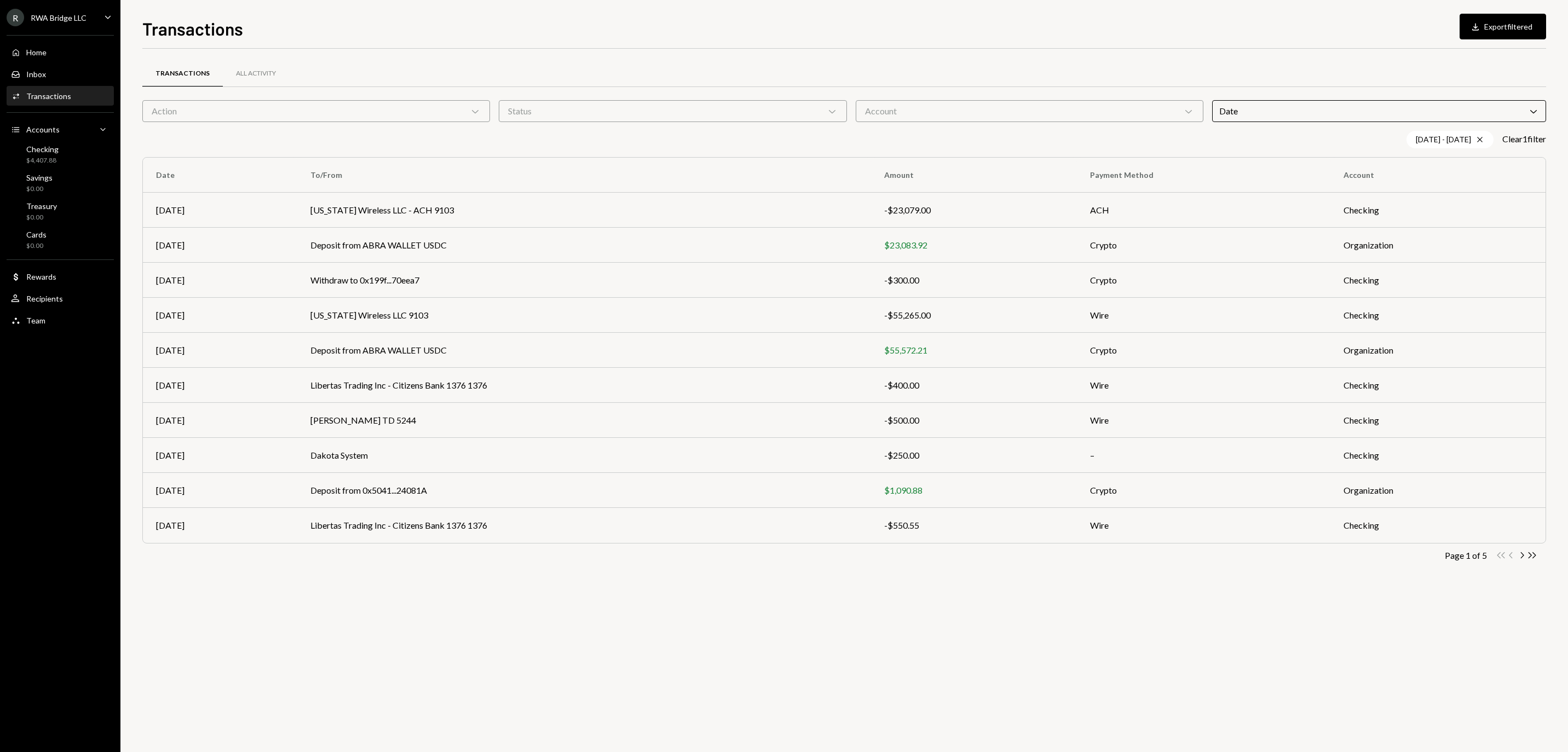
click at [1384, 615] on div "Transactions All Activity Action Chevron Down Status Chevron Down Account Chevr…" at bounding box center [844, 400] width 1404 height 704
click at [1524, 557] on icon "Chevron Right" at bounding box center [1522, 555] width 10 height 10
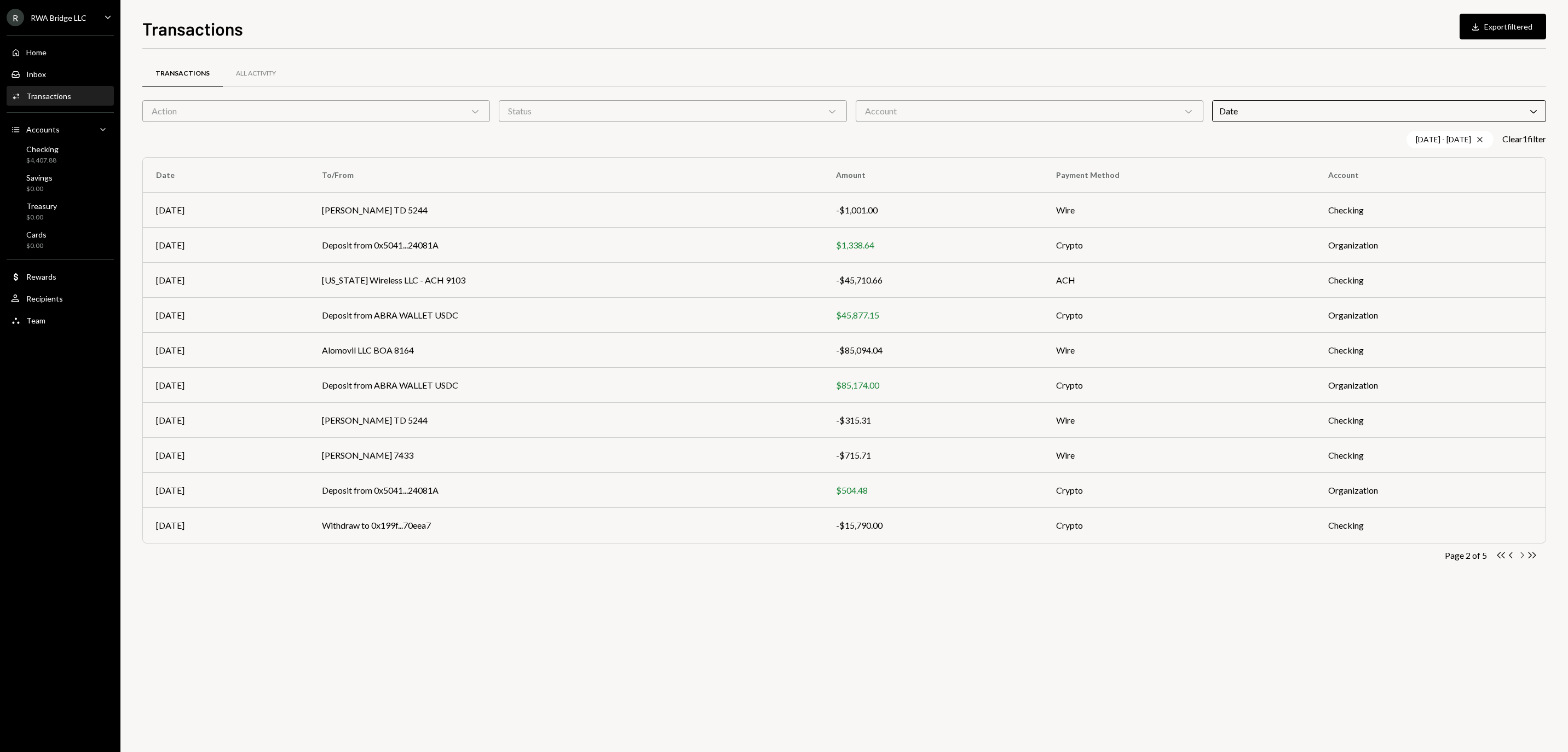
click at [1521, 558] on icon "button" at bounding box center [1522, 555] width 3 height 6
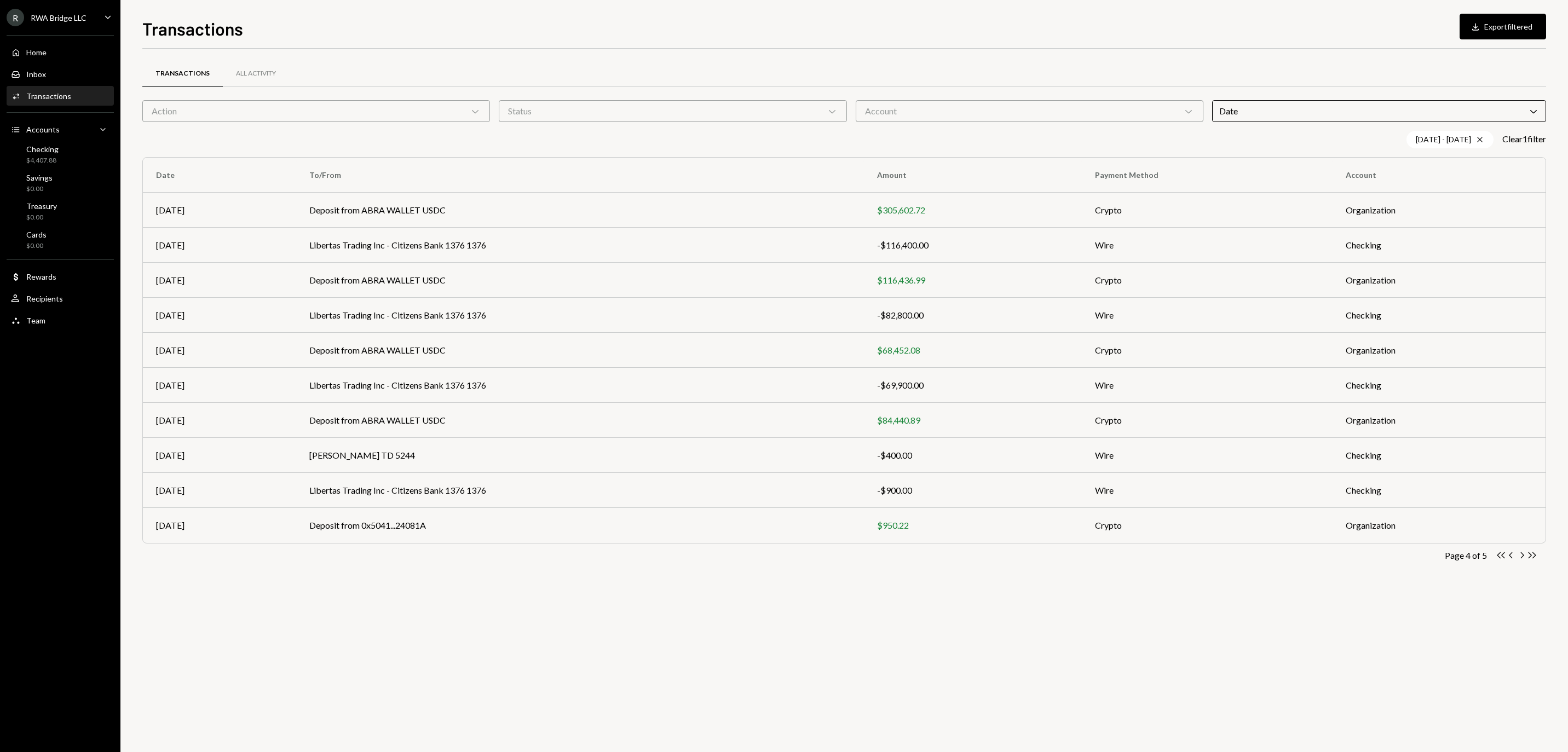
click at [1521, 558] on icon "button" at bounding box center [1522, 555] width 3 height 6
click at [1521, 561] on div "Double Arrow Left Chevron Left Chevron Right Double Arrow Right" at bounding box center [1517, 555] width 42 height 10
click at [1511, 558] on icon "button" at bounding box center [1511, 555] width 3 height 6
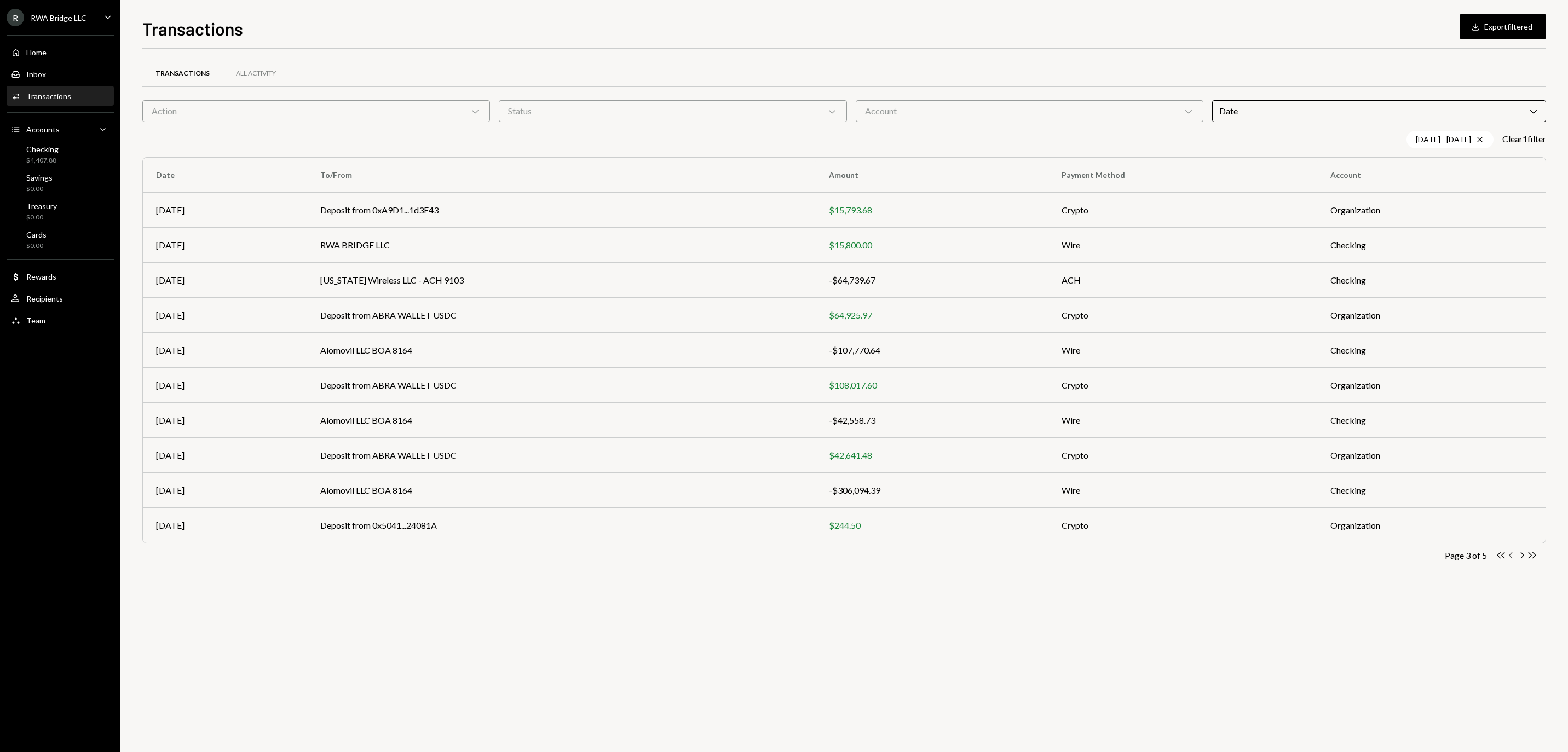
click at [1515, 556] on icon "Chevron Left" at bounding box center [1511, 555] width 10 height 10
click at [1513, 559] on icon "Chevron Left" at bounding box center [1511, 555] width 10 height 10
